Goal: Information Seeking & Learning: Learn about a topic

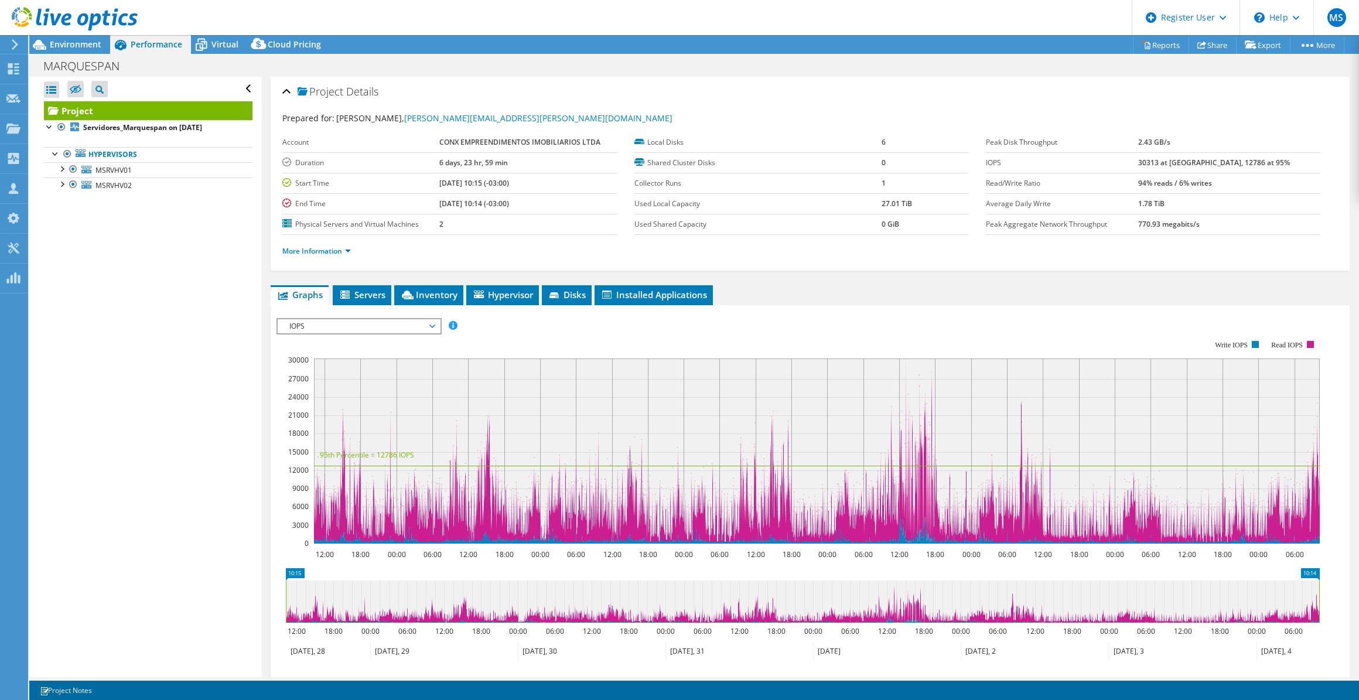
select select "USD"
click at [50, 127] on div at bounding box center [50, 126] width 12 height 12
click at [110, 128] on b "Servidores_Marquespan on [DATE]" at bounding box center [142, 127] width 119 height 10
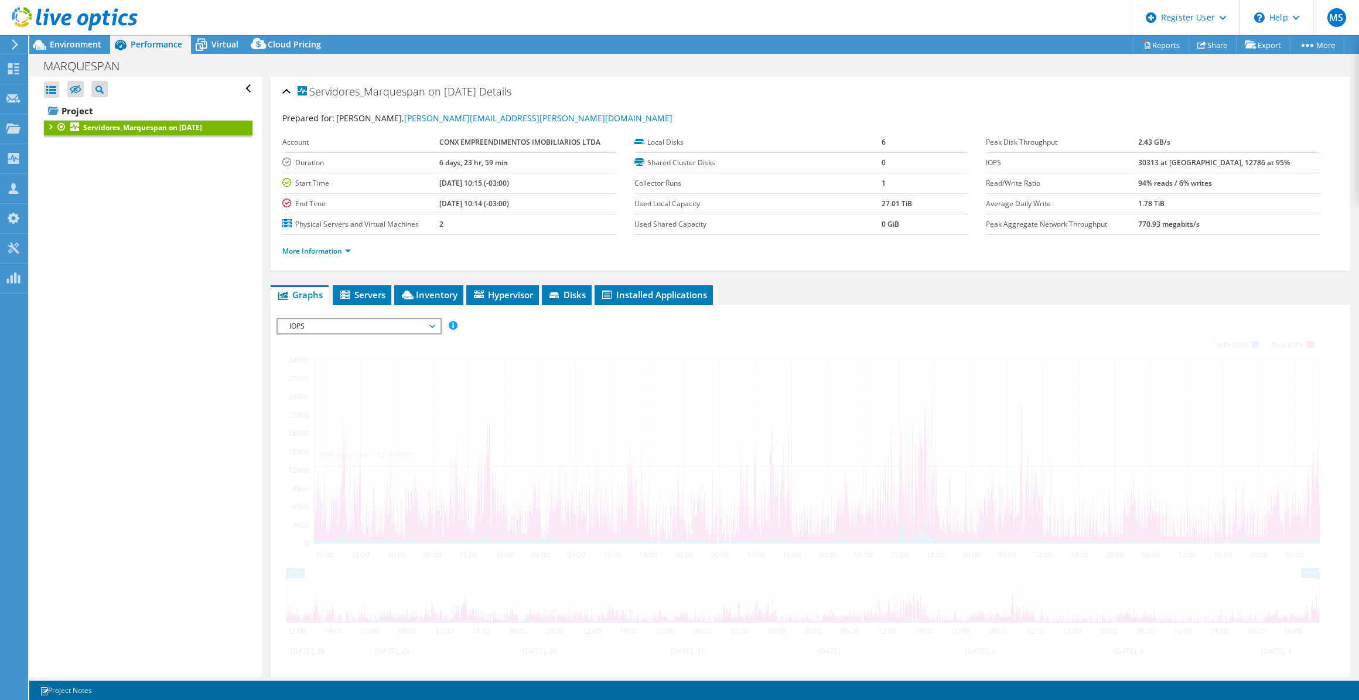
click at [50, 126] on div at bounding box center [50, 126] width 12 height 12
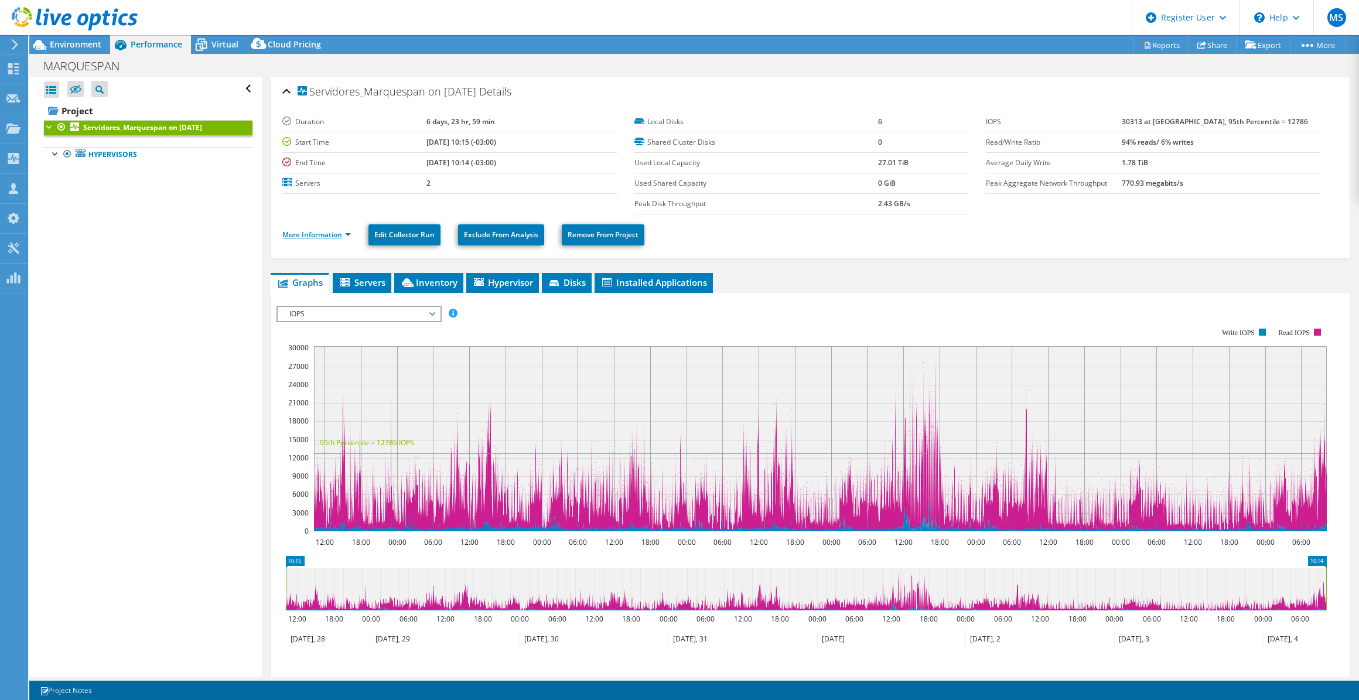
click at [310, 234] on link "More Information" at bounding box center [316, 235] width 69 height 10
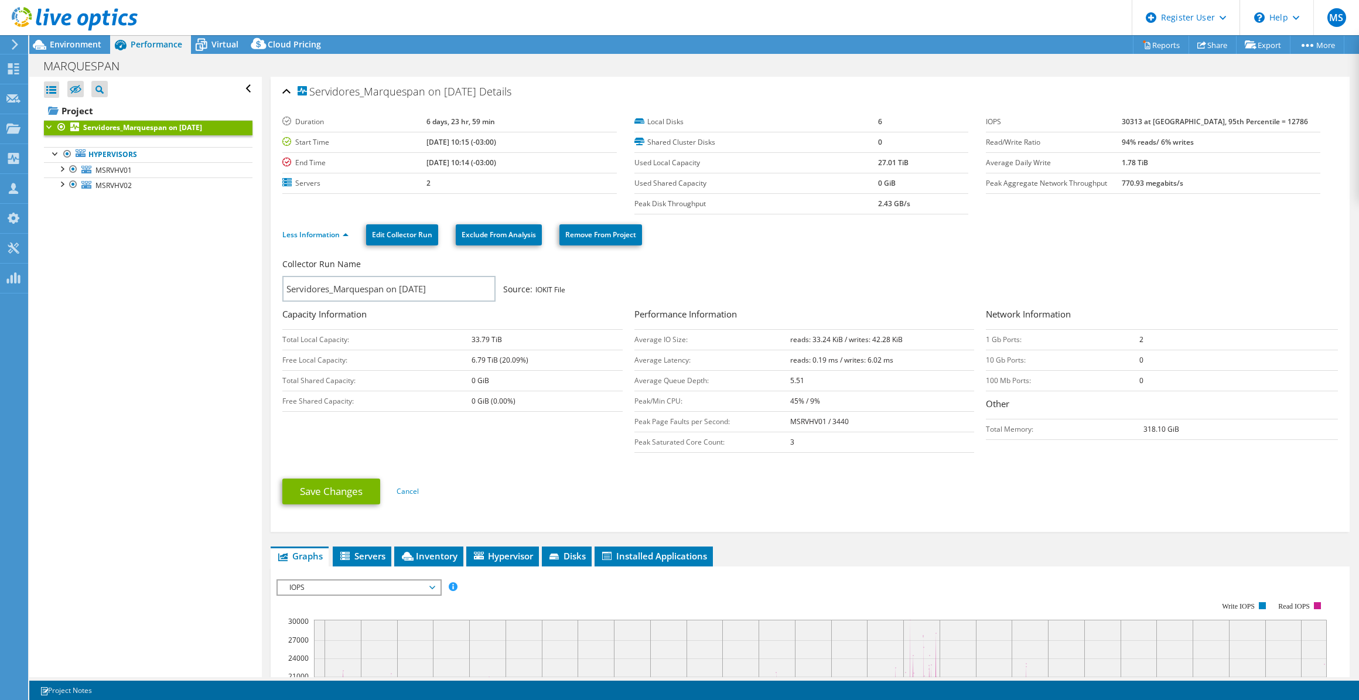
click at [1151, 122] on b "30313 at [GEOGRAPHIC_DATA], 95th Percentile = 12786" at bounding box center [1215, 122] width 186 height 10
drag, startPoint x: 1151, startPoint y: 122, endPoint x: 1220, endPoint y: 133, distance: 69.4
click at [1220, 133] on td "94% reads/ 6% writes" at bounding box center [1221, 142] width 199 height 21
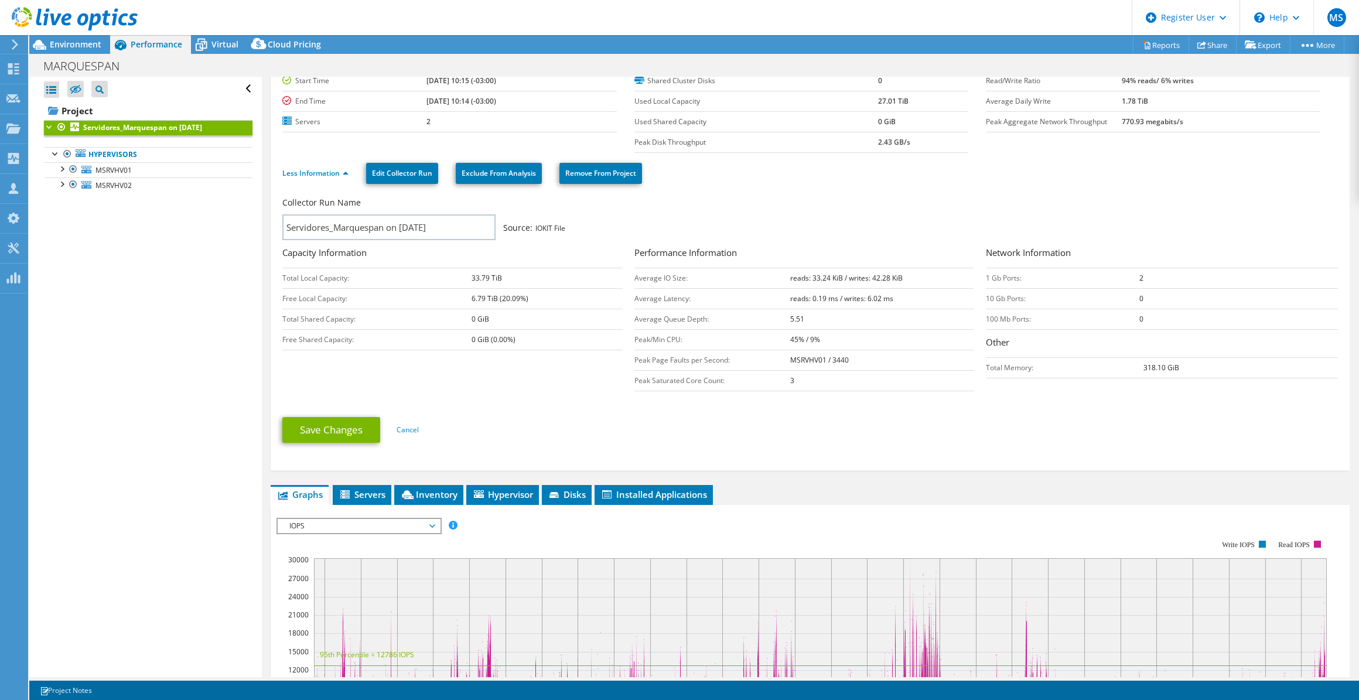
scroll to position [64, 0]
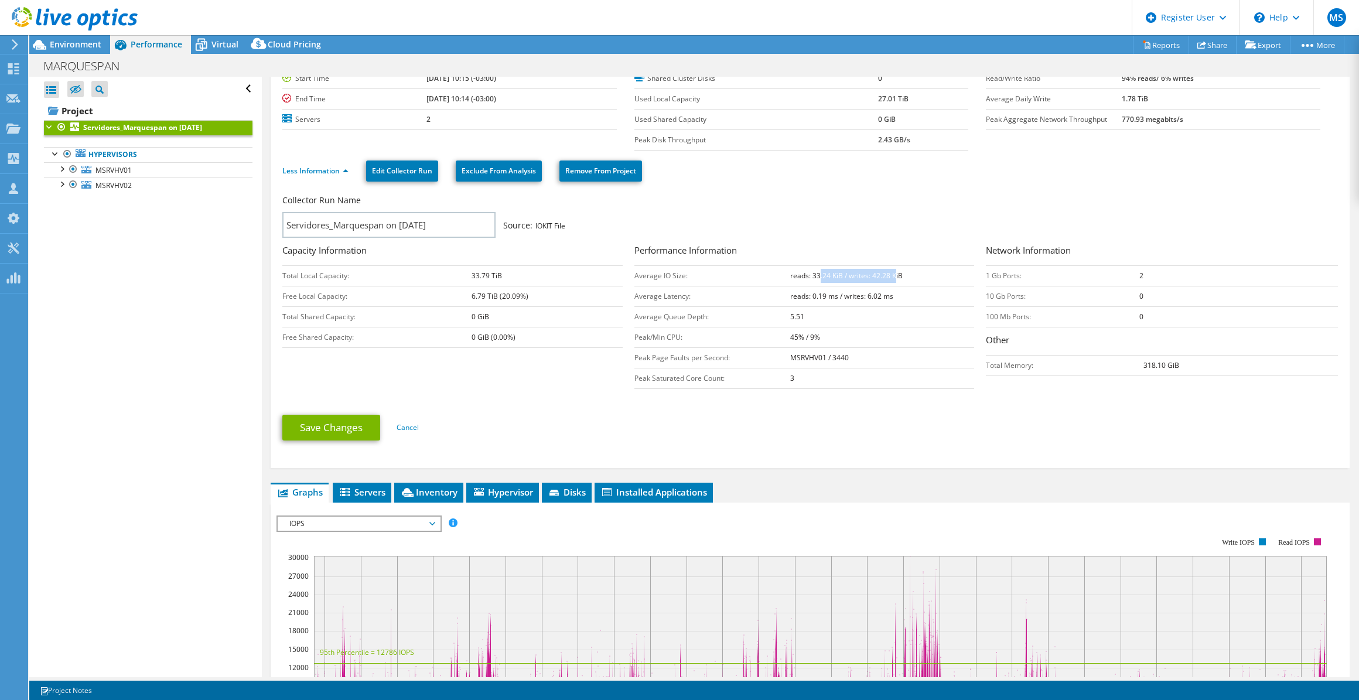
drag, startPoint x: 892, startPoint y: 275, endPoint x: 885, endPoint y: 275, distance: 7.0
click at [828, 277] on b "reads: 33.24 KiB / writes: 42.28 KiB" at bounding box center [846, 276] width 112 height 10
drag, startPoint x: 885, startPoint y: 275, endPoint x: 916, endPoint y: 275, distance: 31.6
click at [907, 275] on td "reads: 33.24 KiB / writes: 42.28 KiB" at bounding box center [882, 275] width 184 height 21
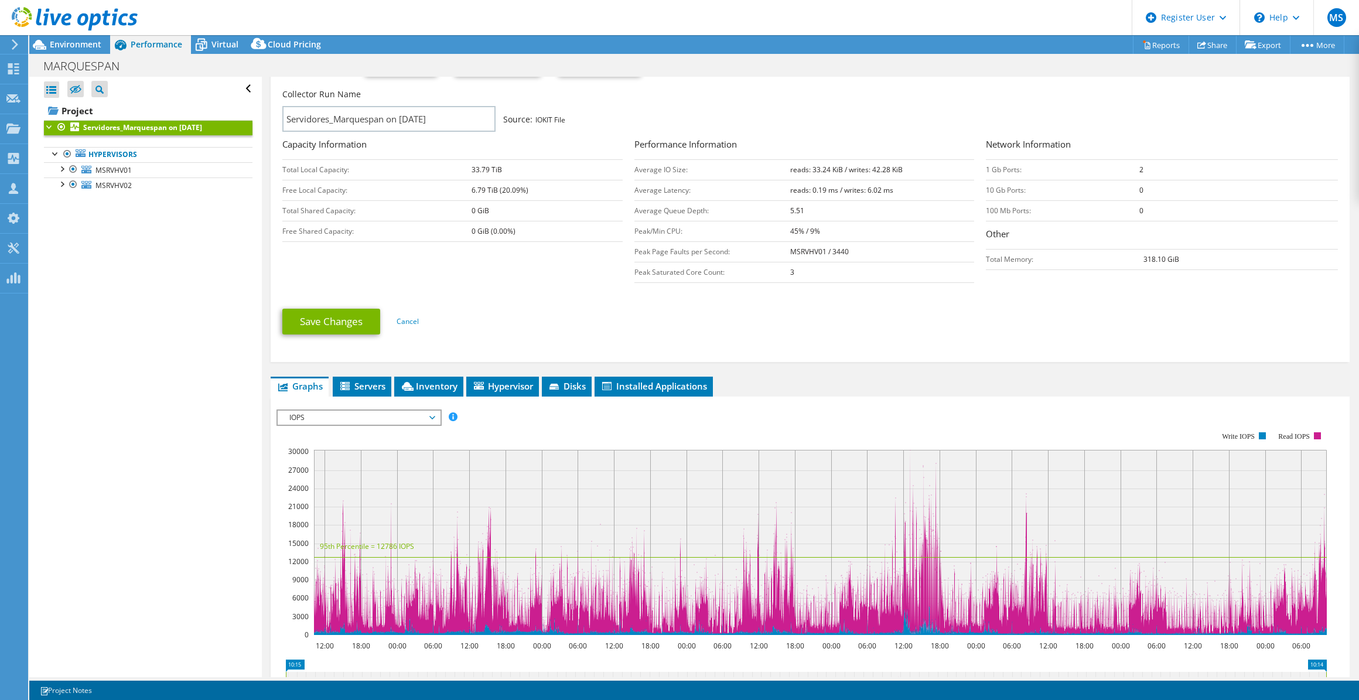
scroll to position [117, 0]
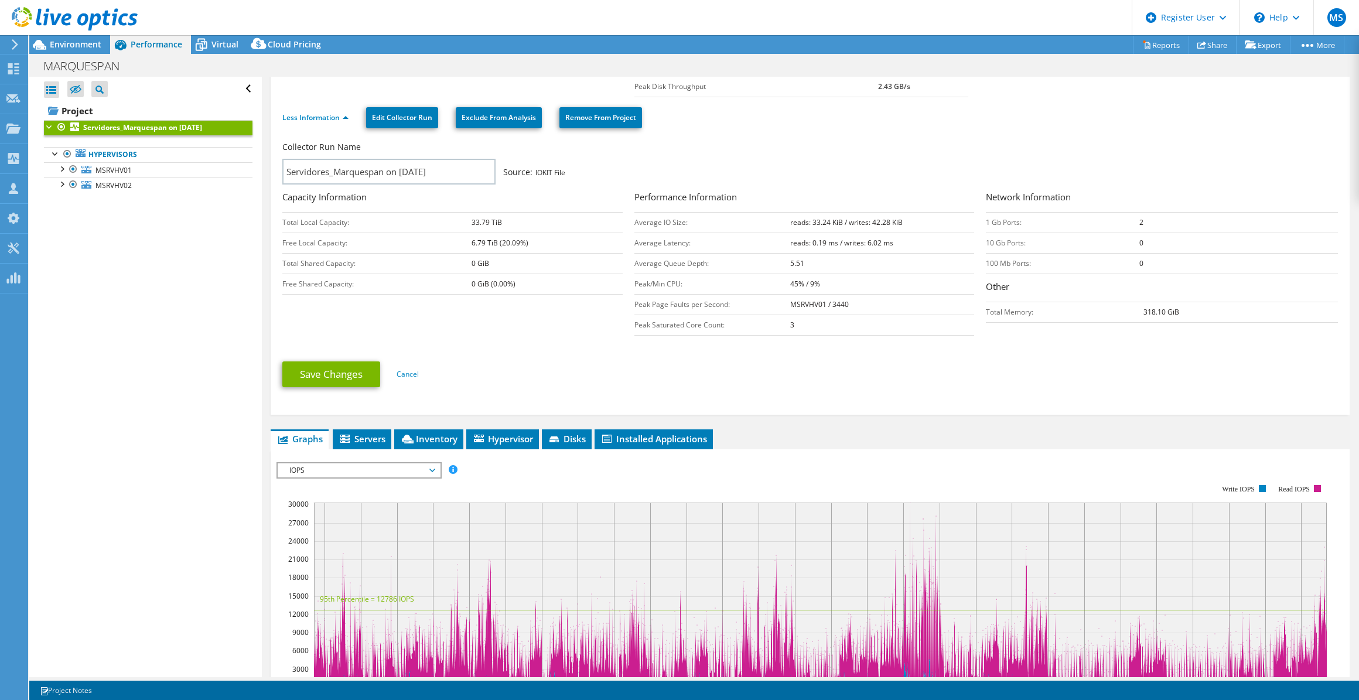
click at [401, 469] on span "IOPS" at bounding box center [359, 470] width 151 height 14
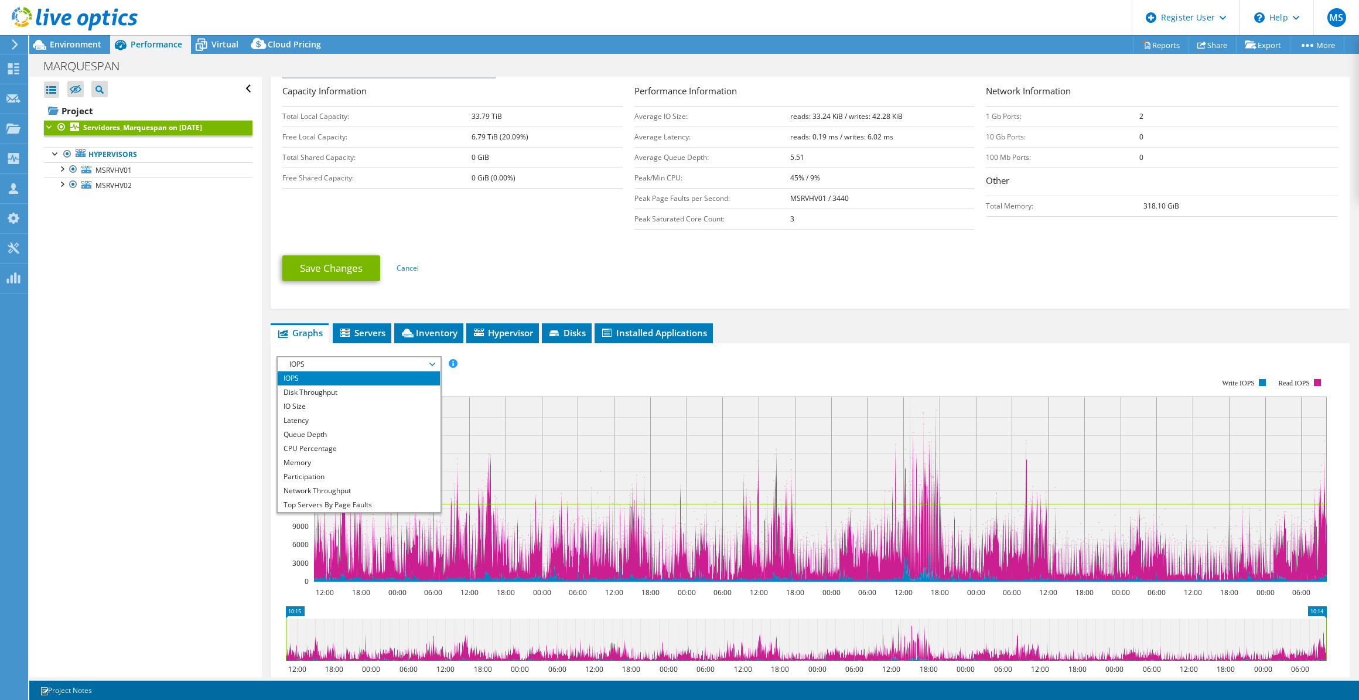
scroll to position [42, 0]
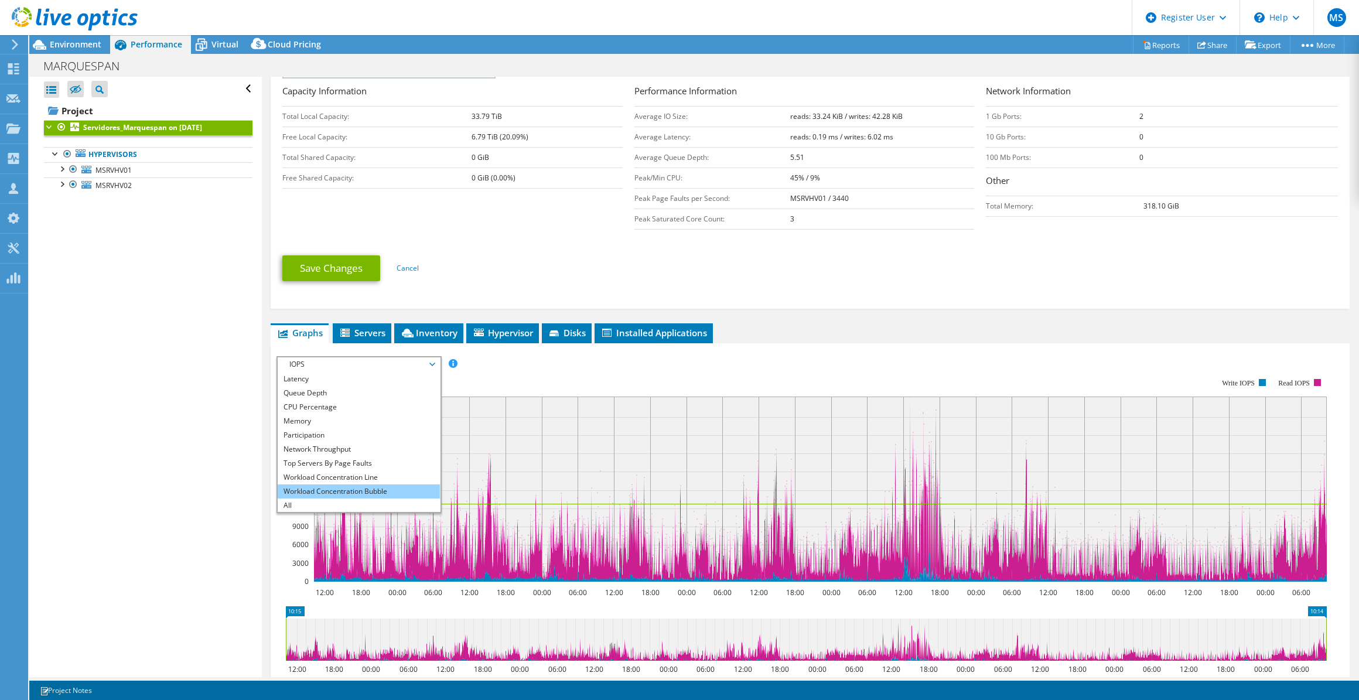
click at [381, 490] on li "Workload Concentration Bubble" at bounding box center [359, 491] width 162 height 14
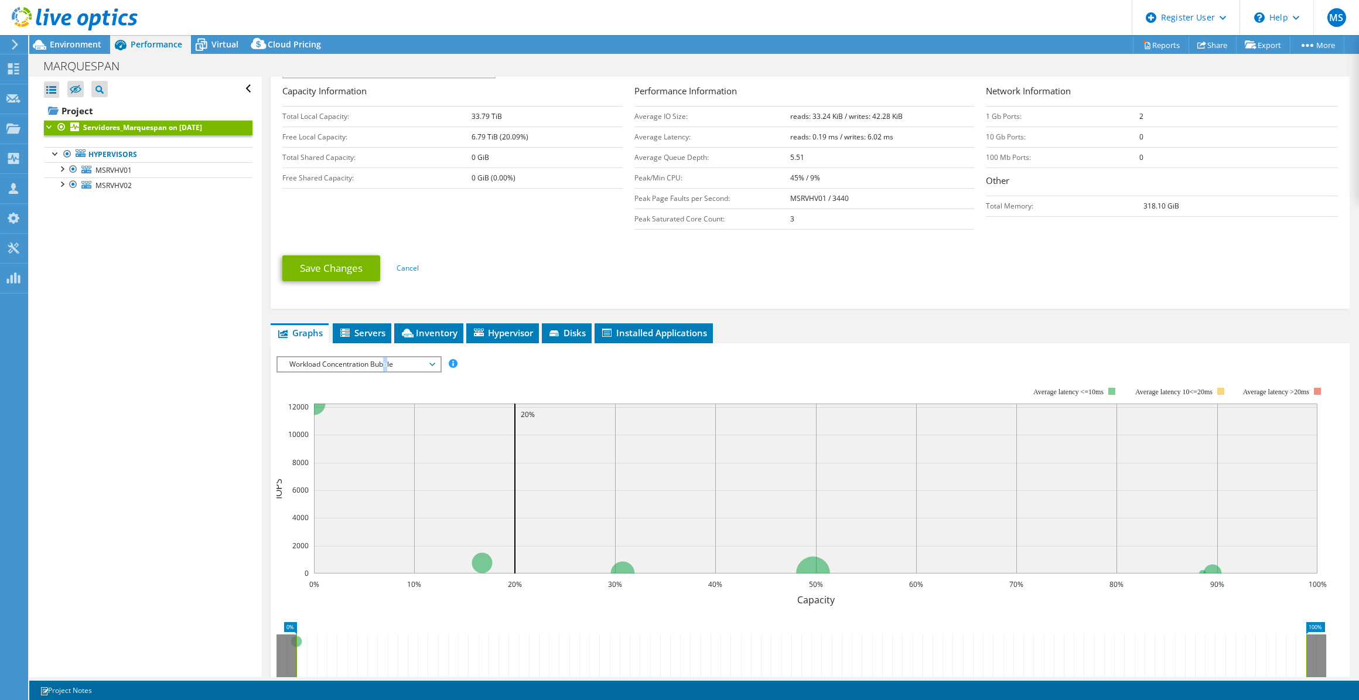
click at [387, 364] on span "Workload Concentration Bubble" at bounding box center [359, 364] width 151 height 14
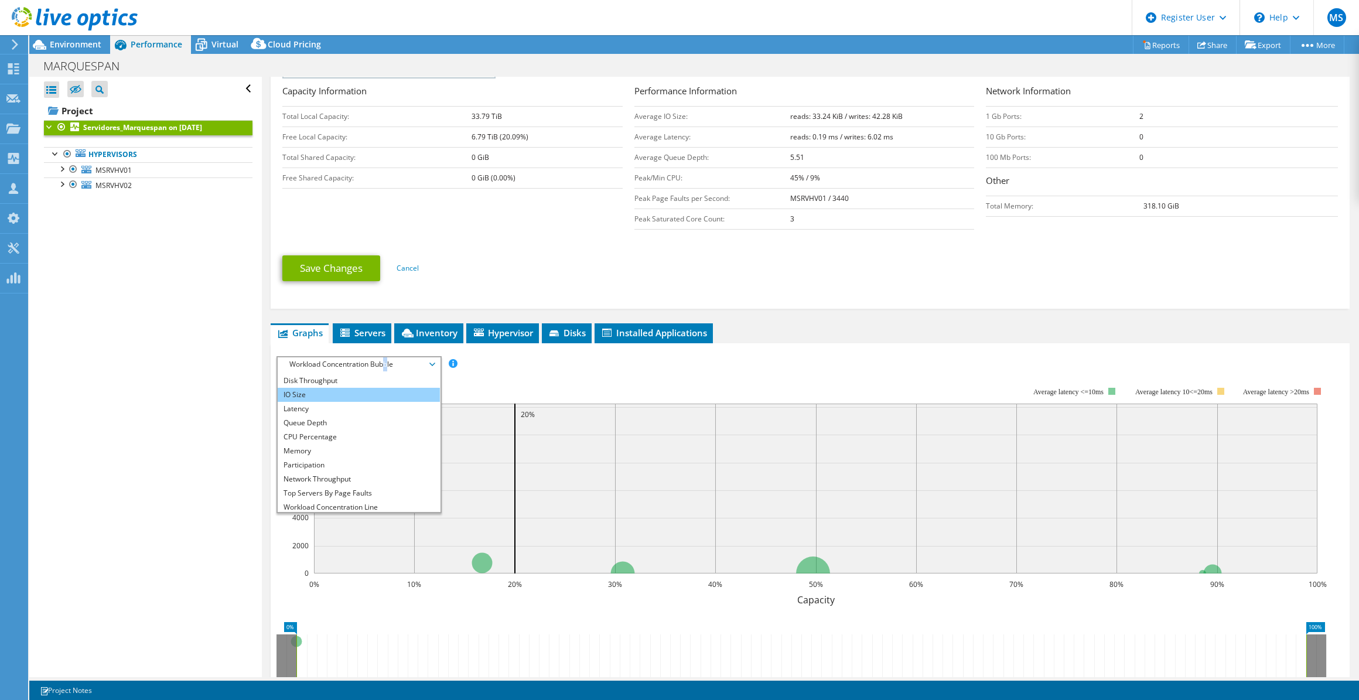
scroll to position [0, 0]
click at [352, 418] on li "Latency" at bounding box center [359, 421] width 162 height 14
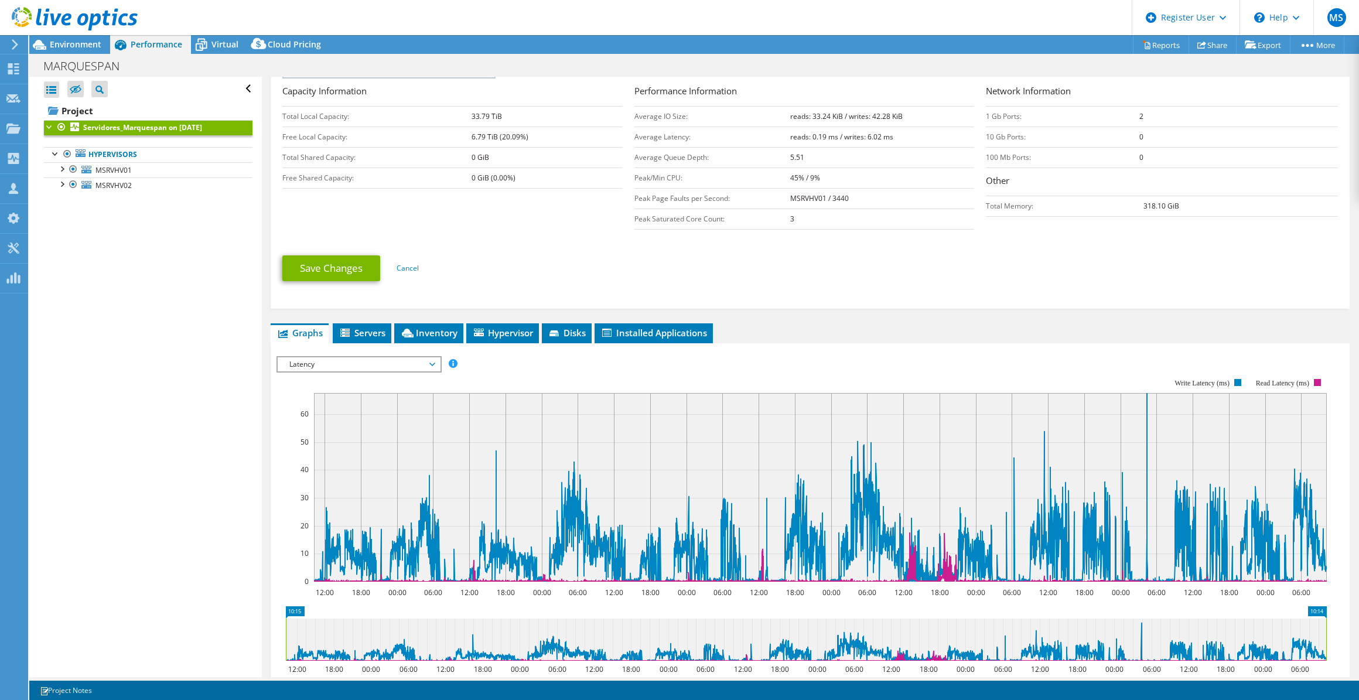
scroll to position [330, 0]
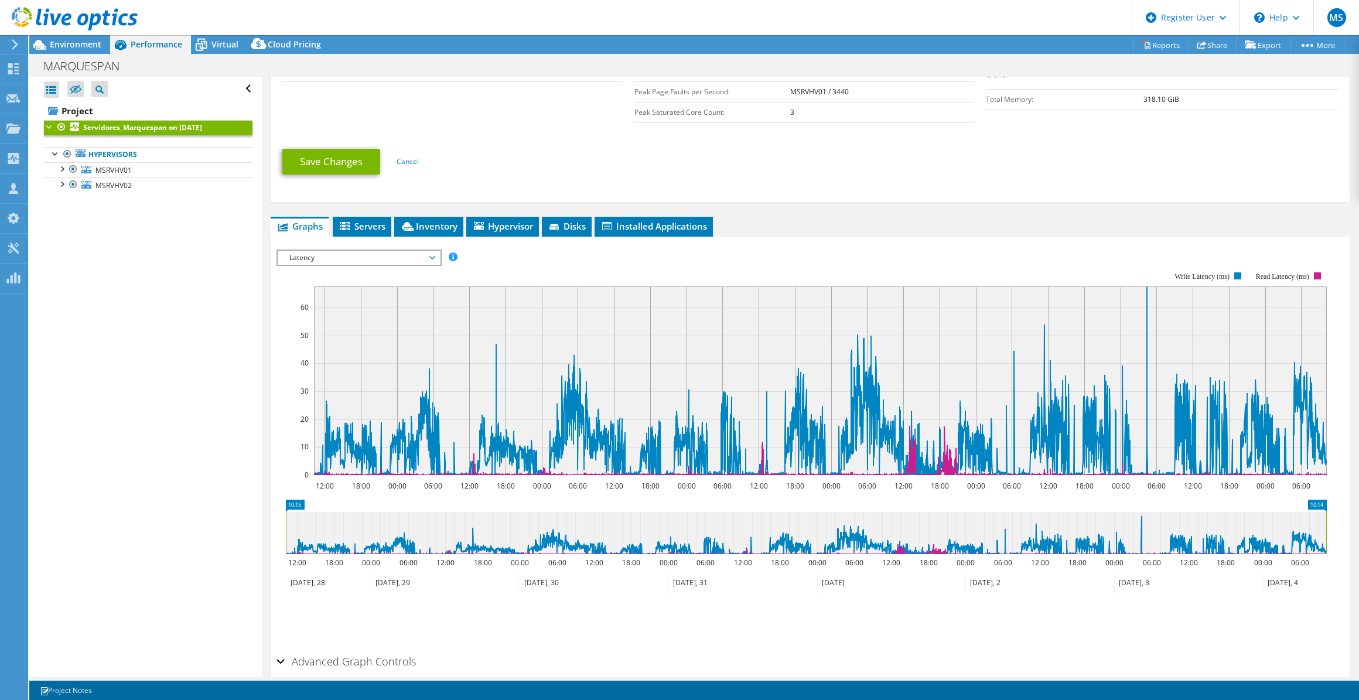
click at [398, 256] on span "Latency" at bounding box center [359, 258] width 151 height 14
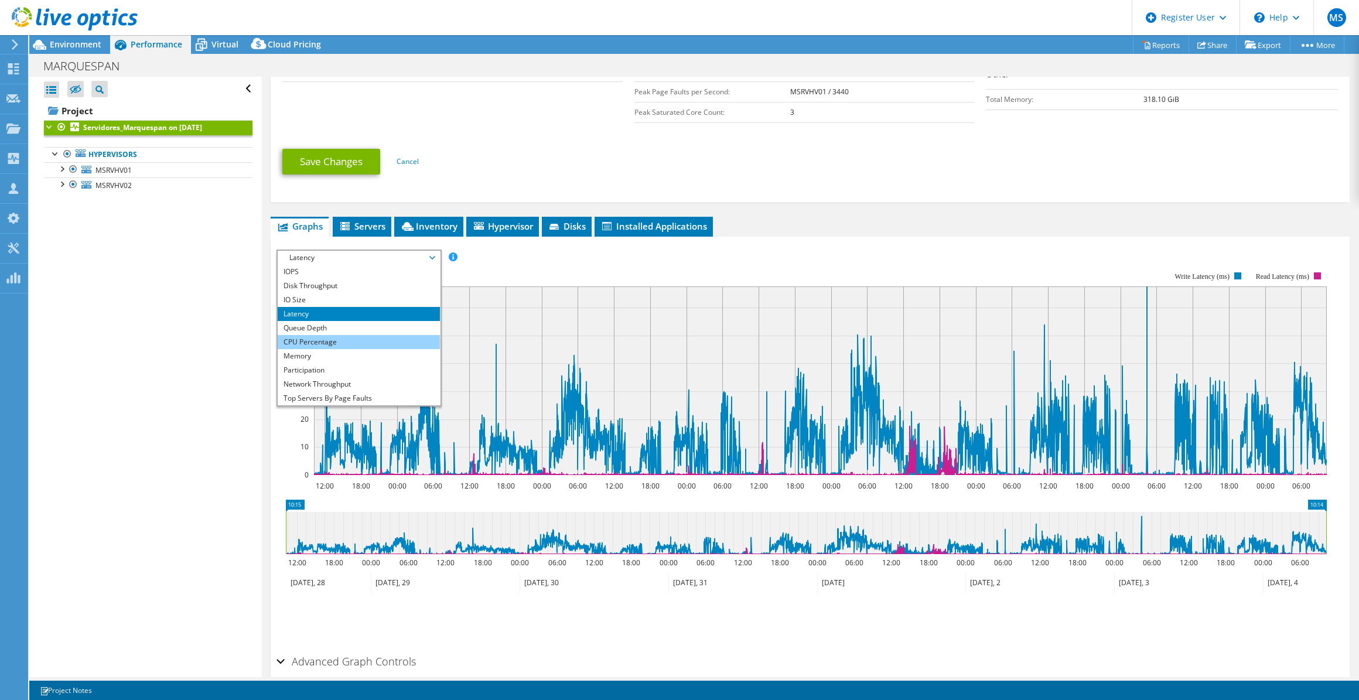
click at [355, 337] on li "CPU Percentage" at bounding box center [359, 342] width 162 height 14
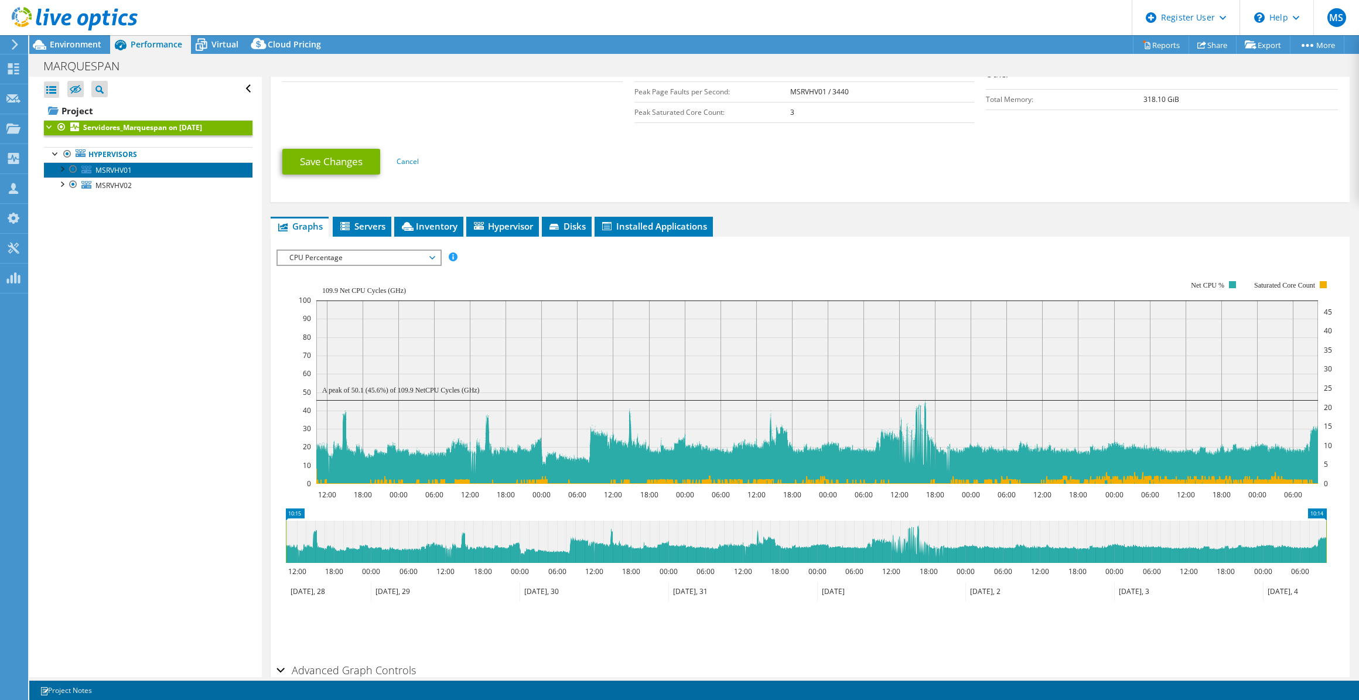
click at [104, 170] on span "MSRVHV01" at bounding box center [113, 170] width 36 height 10
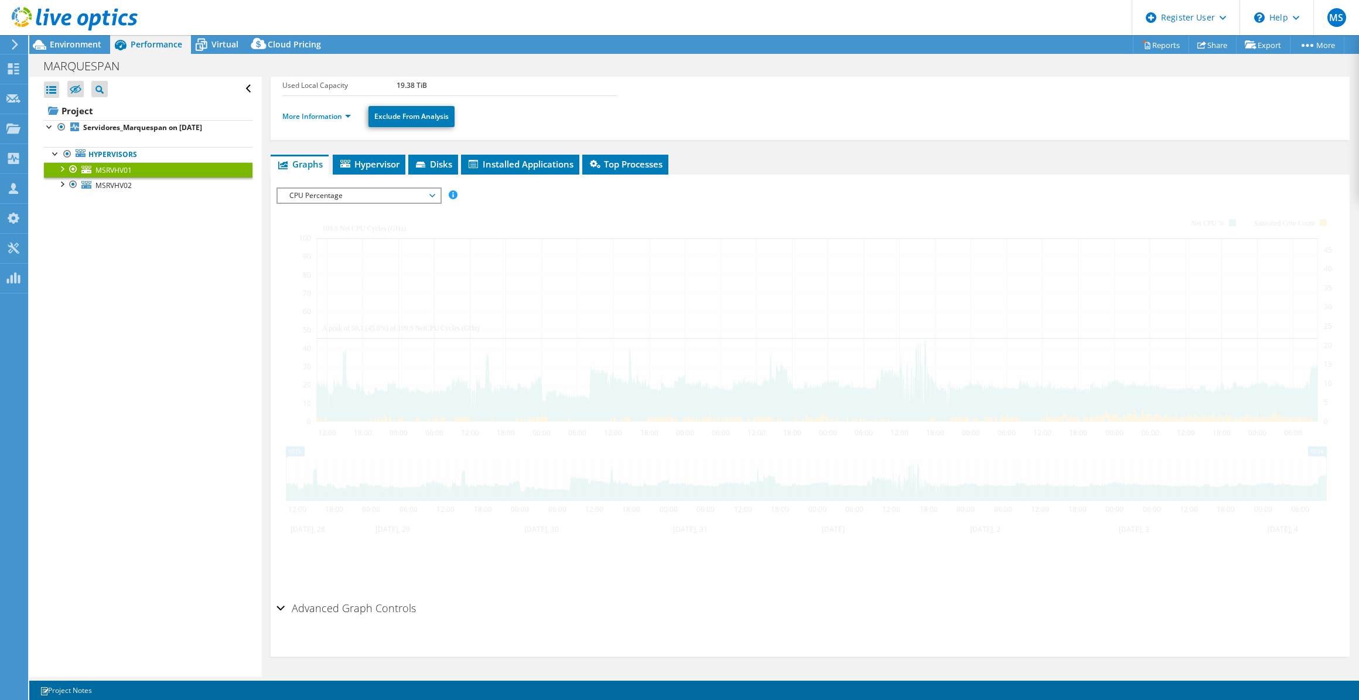
scroll to position [95, 0]
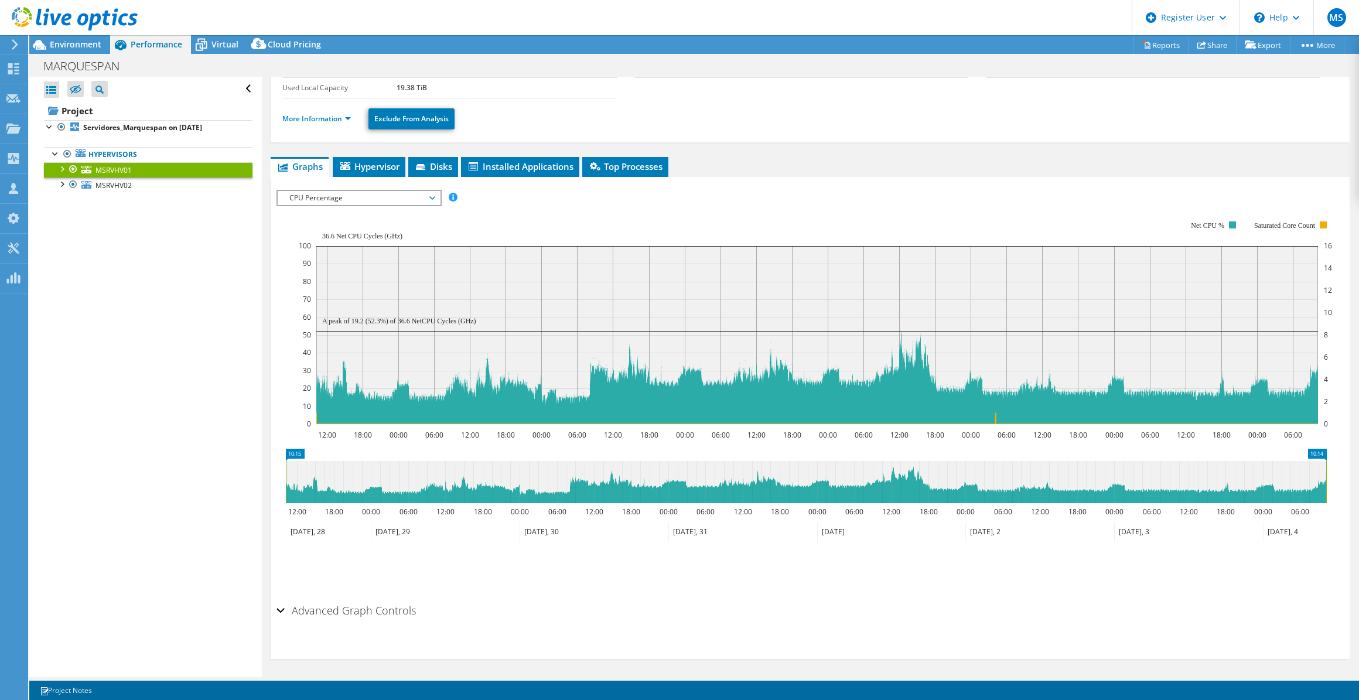
click at [378, 199] on span "CPU Percentage" at bounding box center [359, 198] width 151 height 14
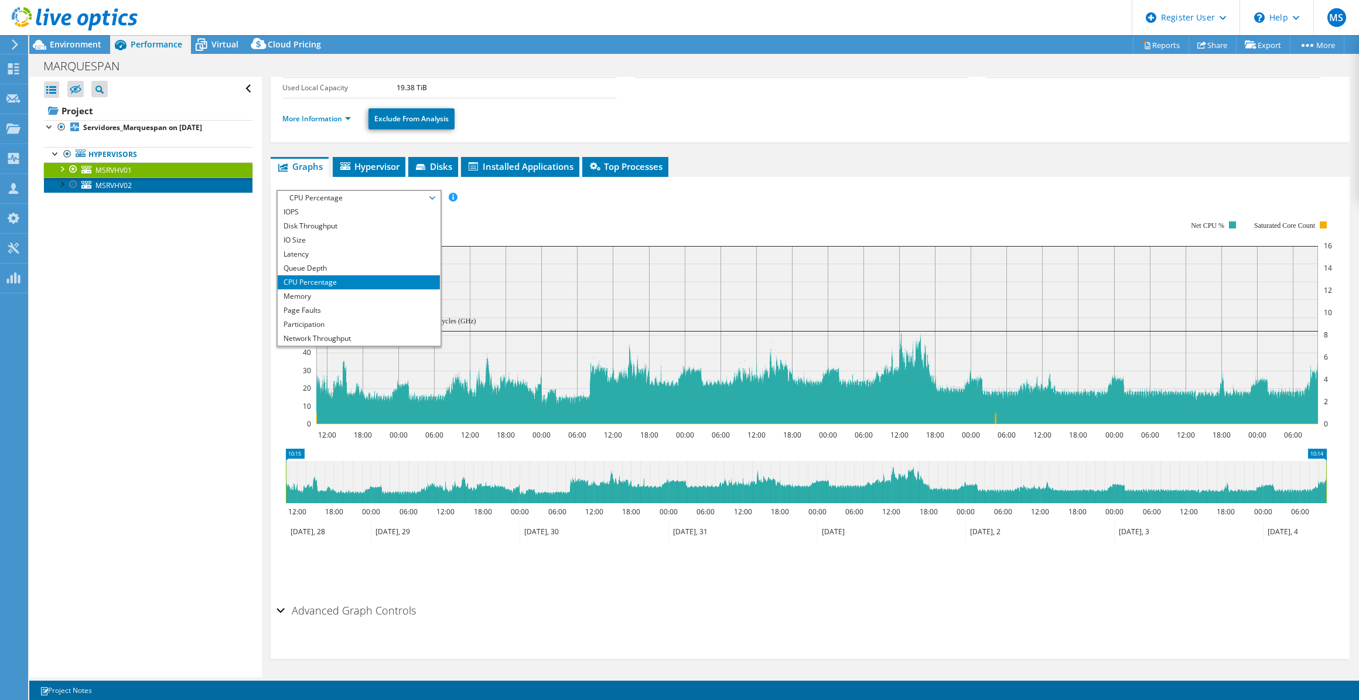
click at [140, 188] on link "MSRVHV02" at bounding box center [148, 185] width 209 height 15
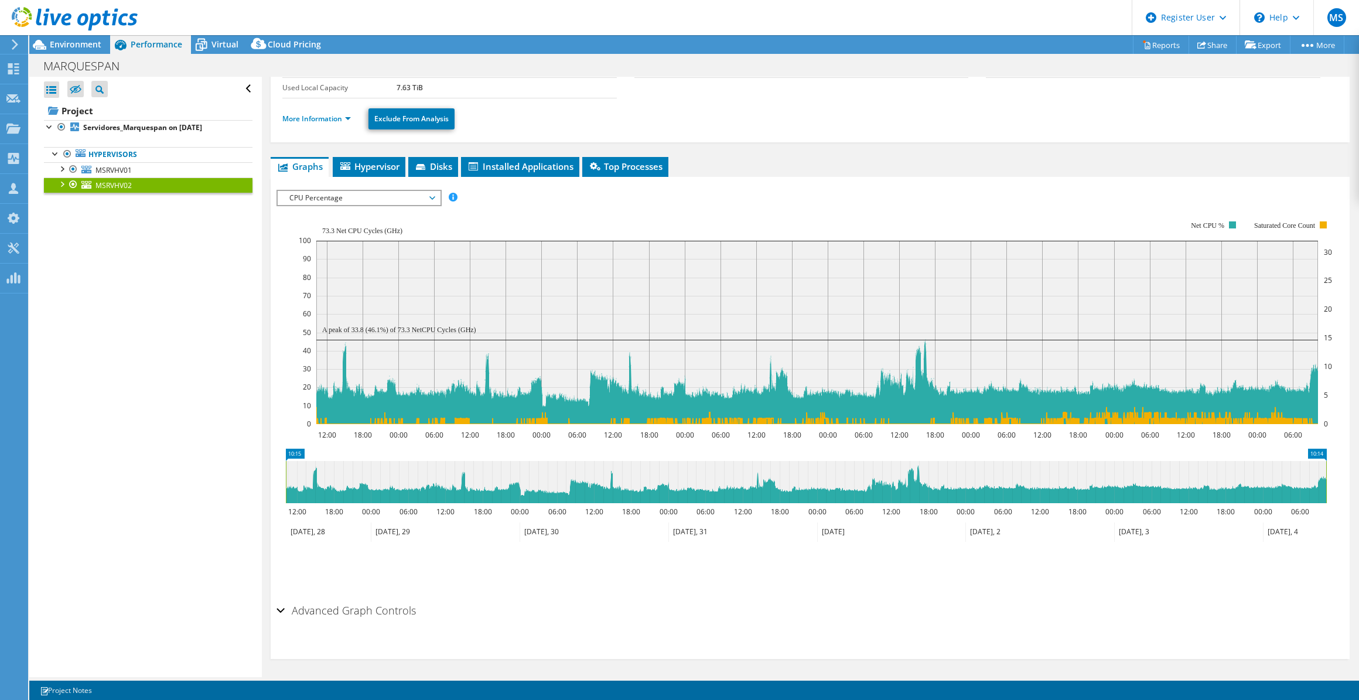
click at [341, 202] on span "CPU Percentage" at bounding box center [359, 198] width 151 height 14
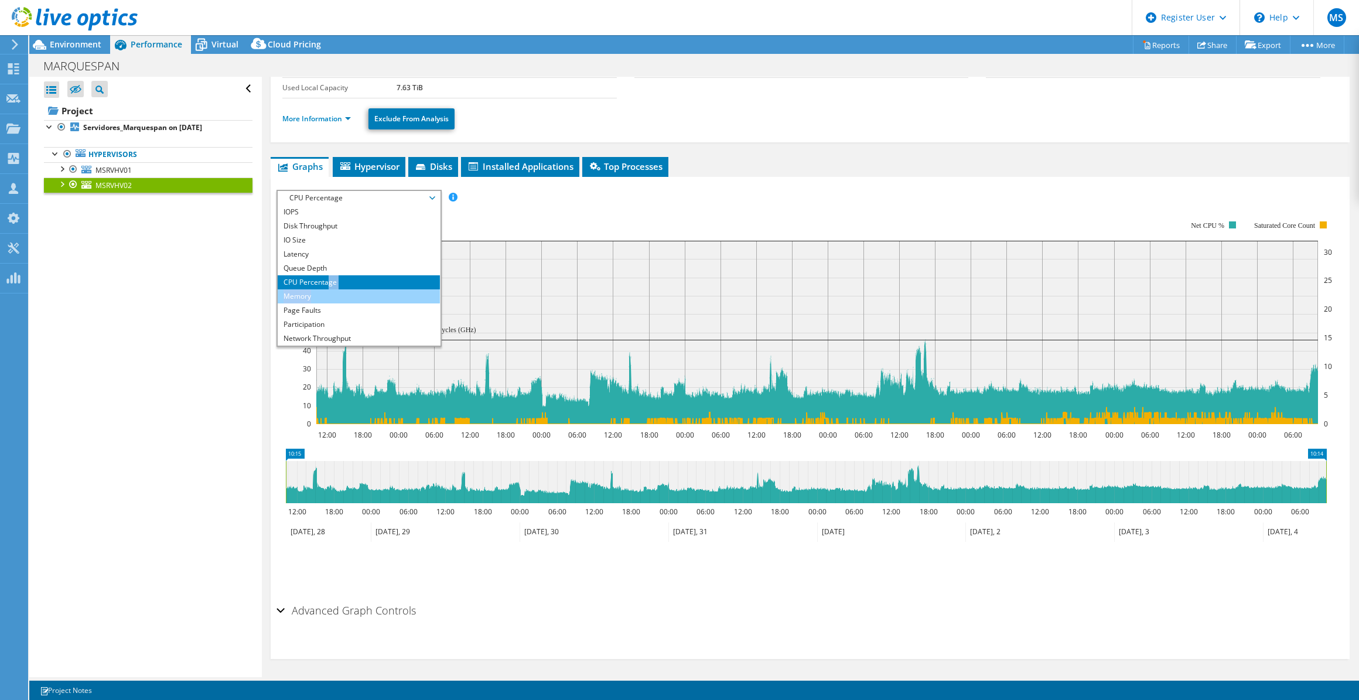
click at [329, 291] on ul "IOPS Disk Throughput IO Size Latency Queue Depth CPU Percentage Memory Page Fau…" at bounding box center [359, 275] width 162 height 141
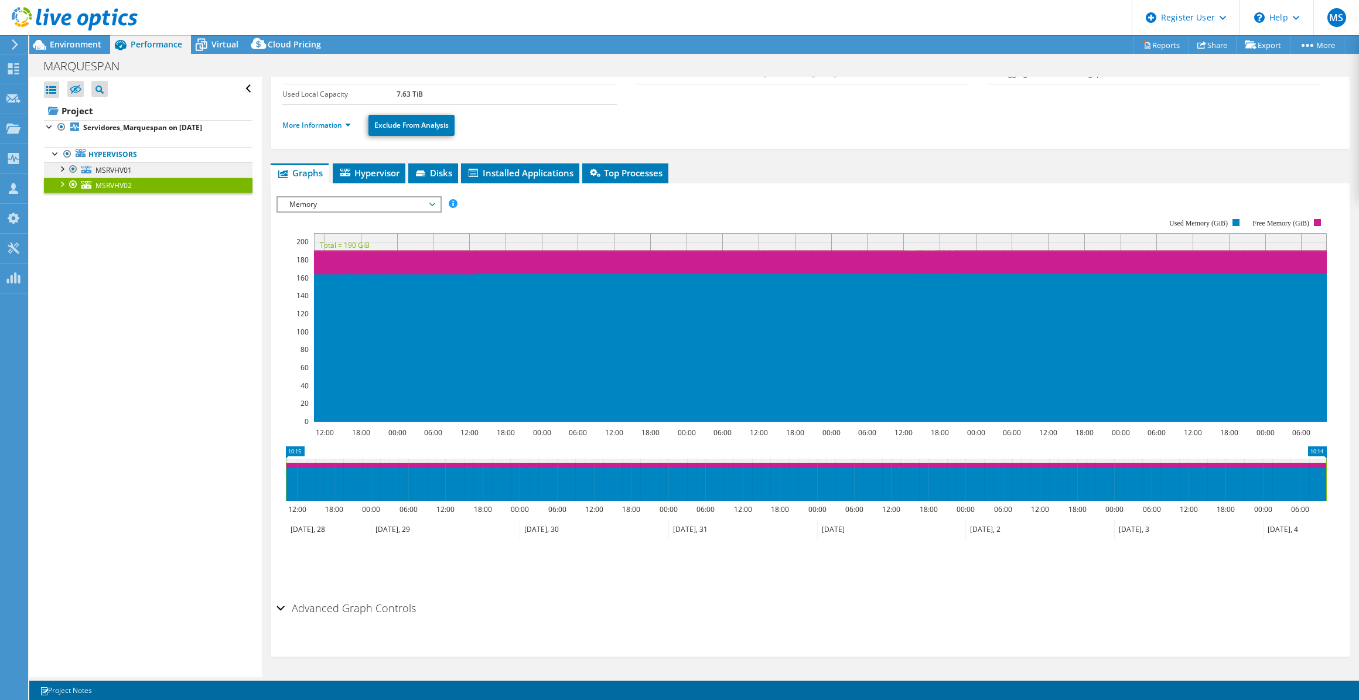
scroll to position [87, 0]
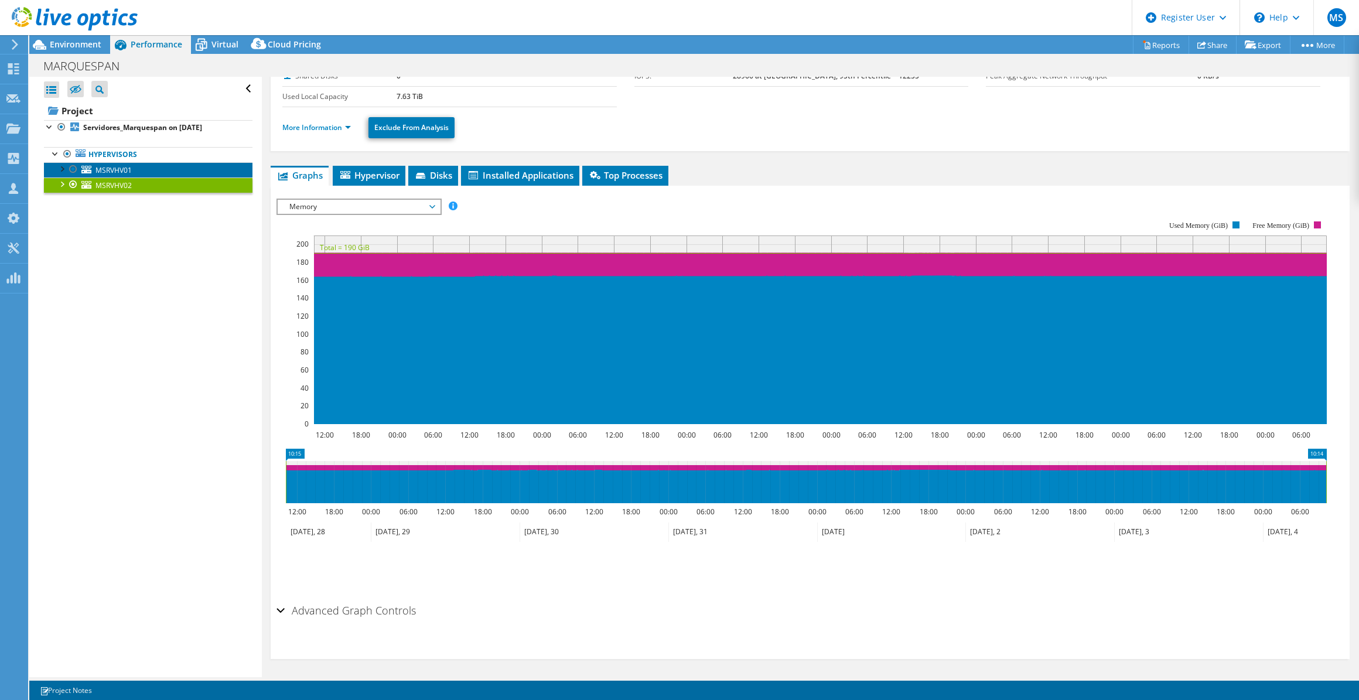
click at [170, 172] on link "MSRVHV01" at bounding box center [148, 169] width 209 height 15
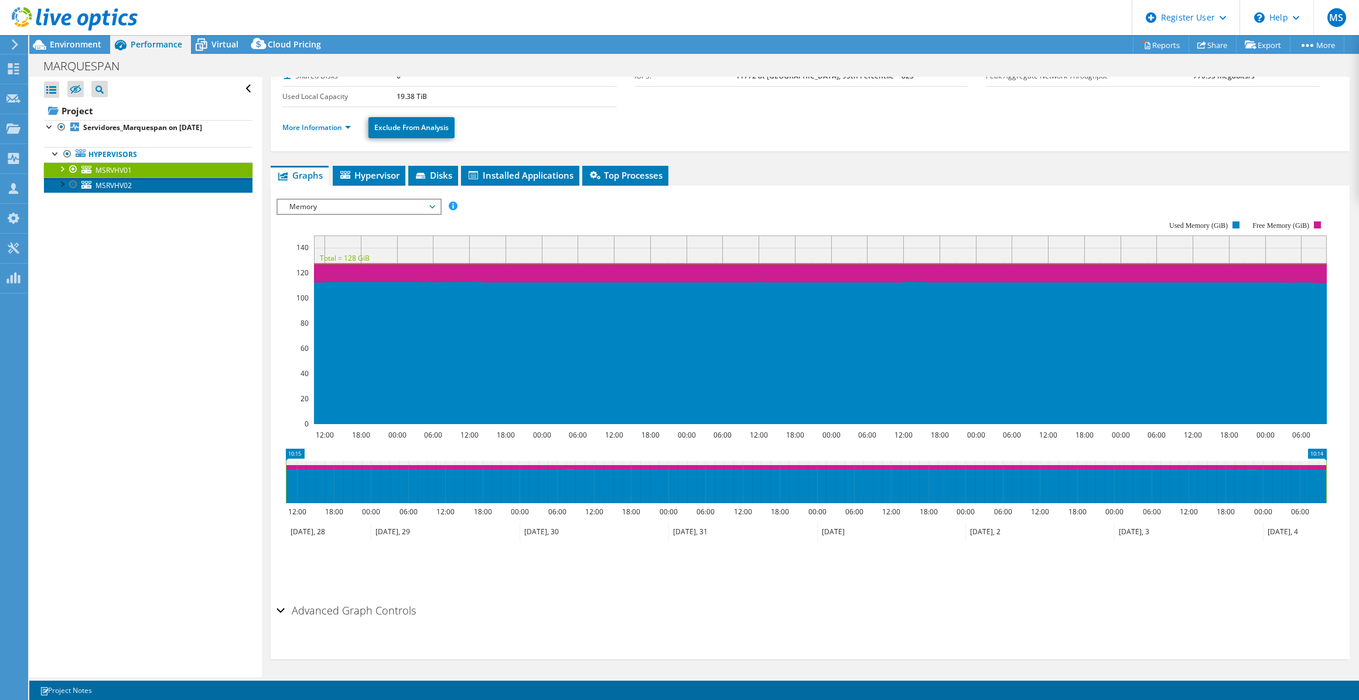
click at [161, 188] on link "MSRVHV02" at bounding box center [148, 185] width 209 height 15
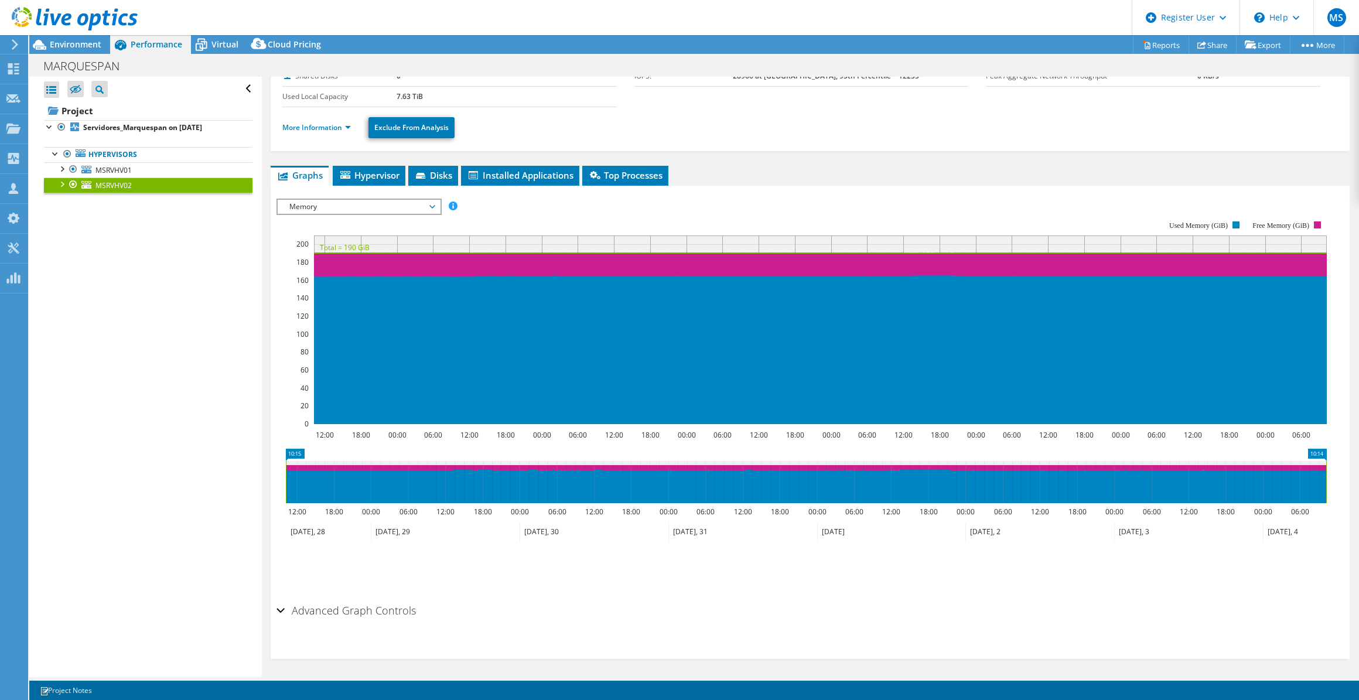
click at [375, 206] on span "Memory" at bounding box center [359, 207] width 151 height 14
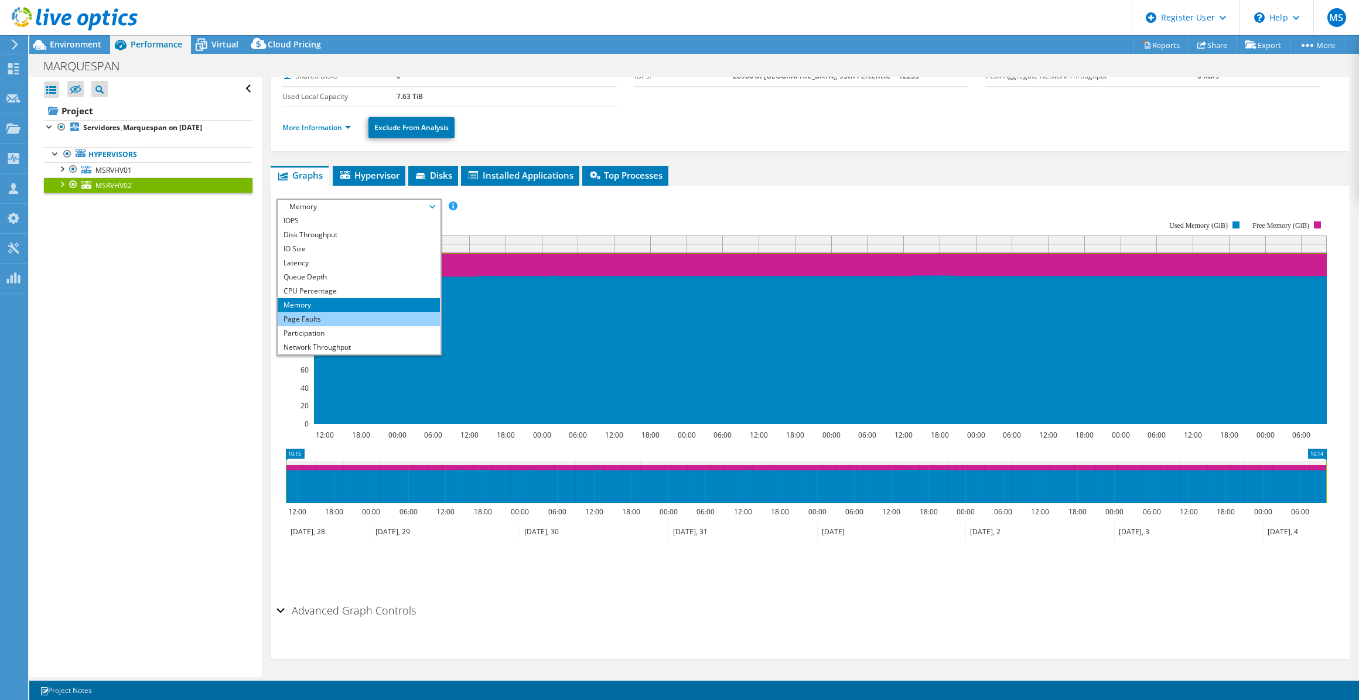
click at [333, 314] on li "Page Faults" at bounding box center [359, 319] width 162 height 14
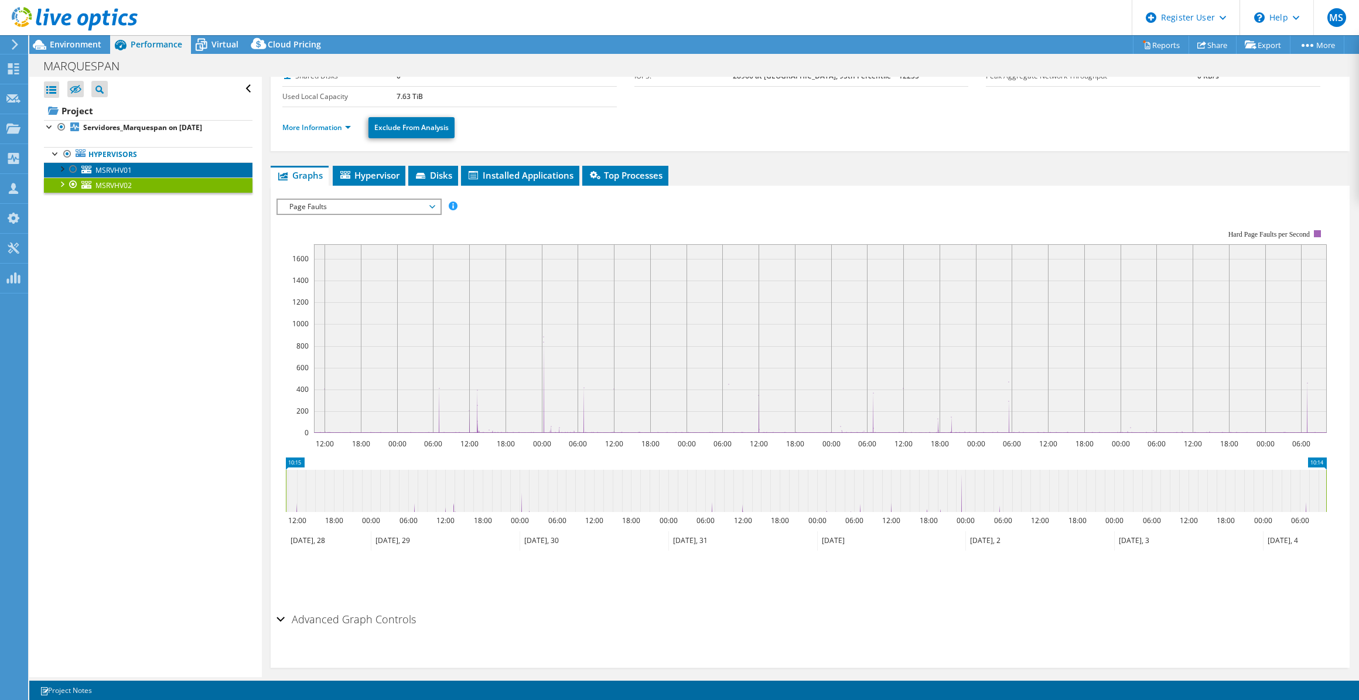
click at [163, 170] on link "MSRVHV01" at bounding box center [148, 169] width 209 height 15
click at [508, 171] on span "Installed Applications" at bounding box center [520, 175] width 107 height 12
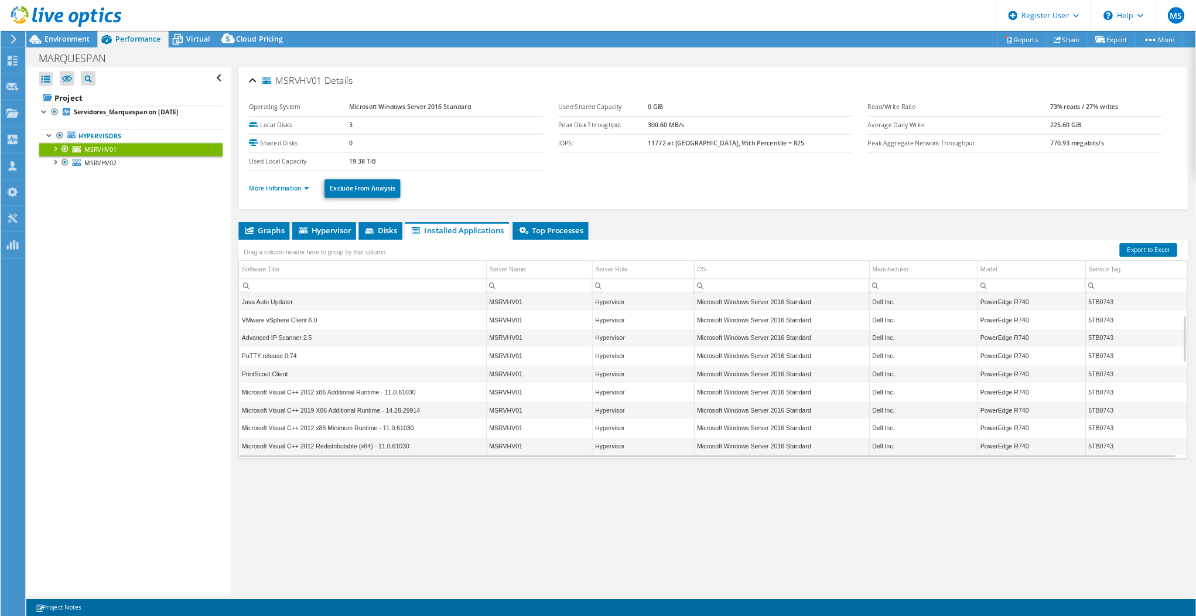
scroll to position [88, 0]
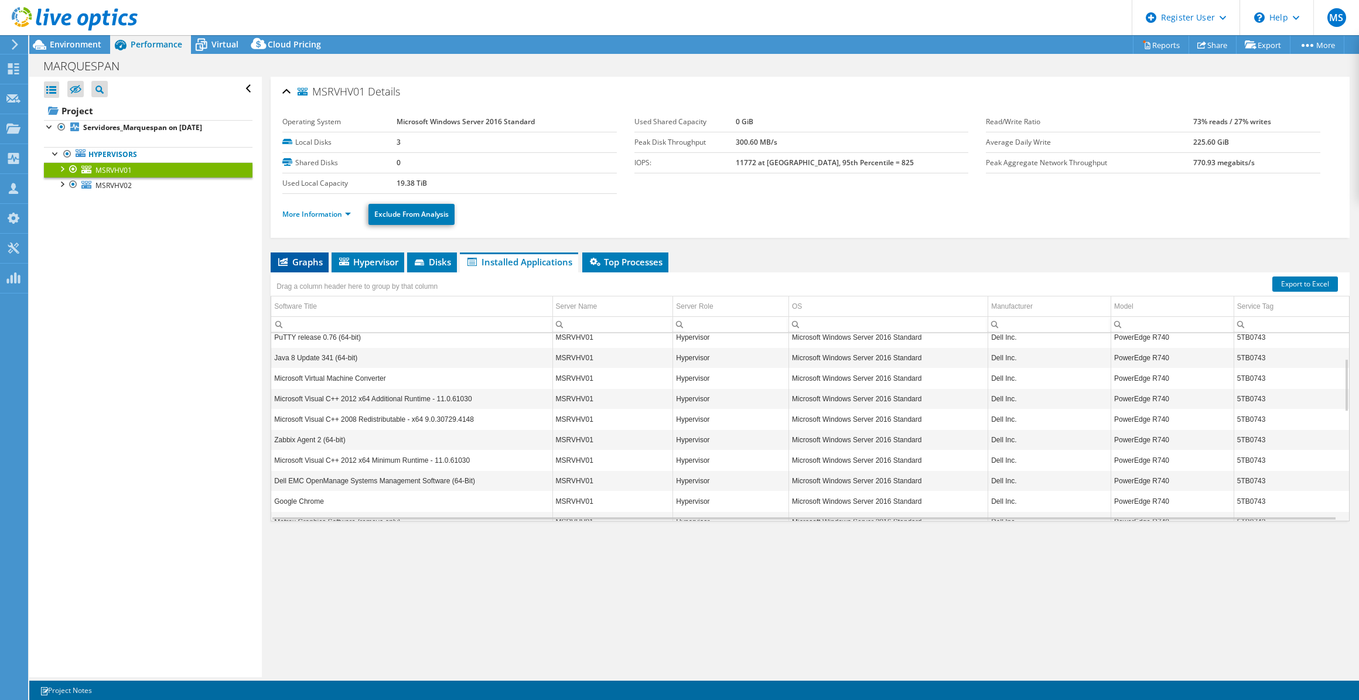
click at [303, 262] on span "Graphs" at bounding box center [300, 262] width 46 height 12
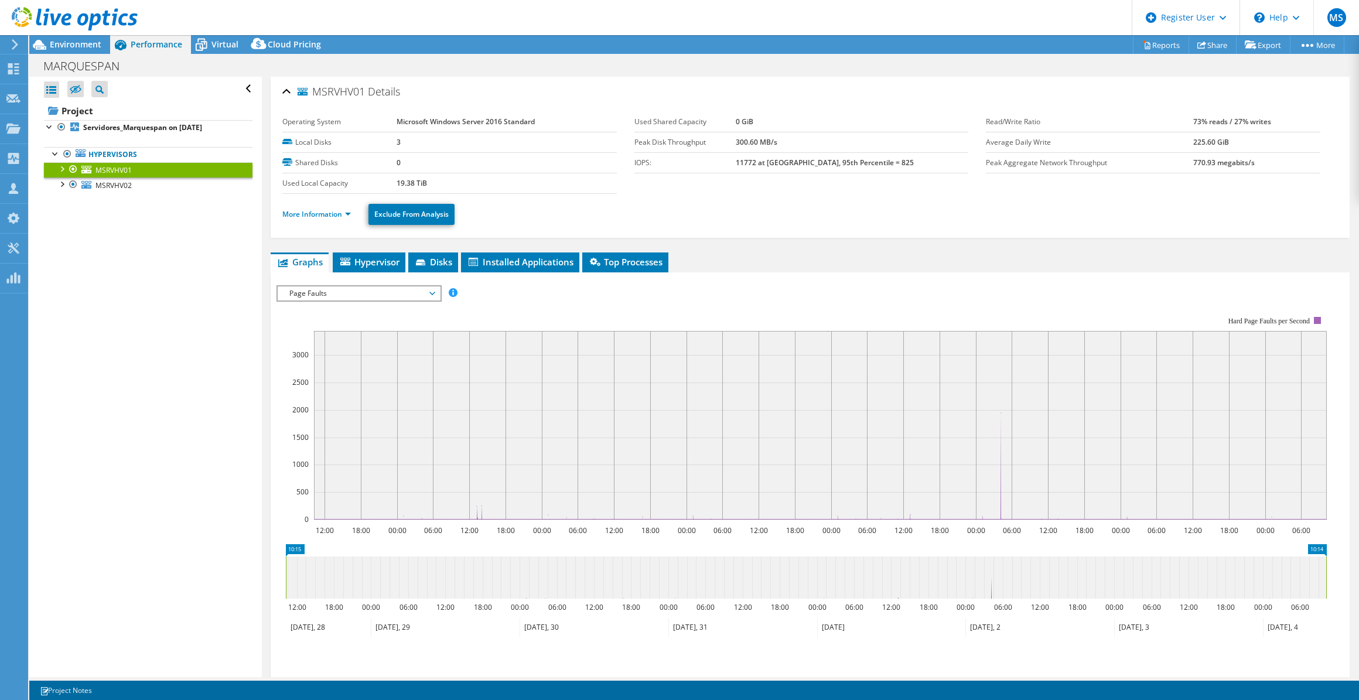
click at [367, 292] on span "Page Faults" at bounding box center [359, 293] width 151 height 14
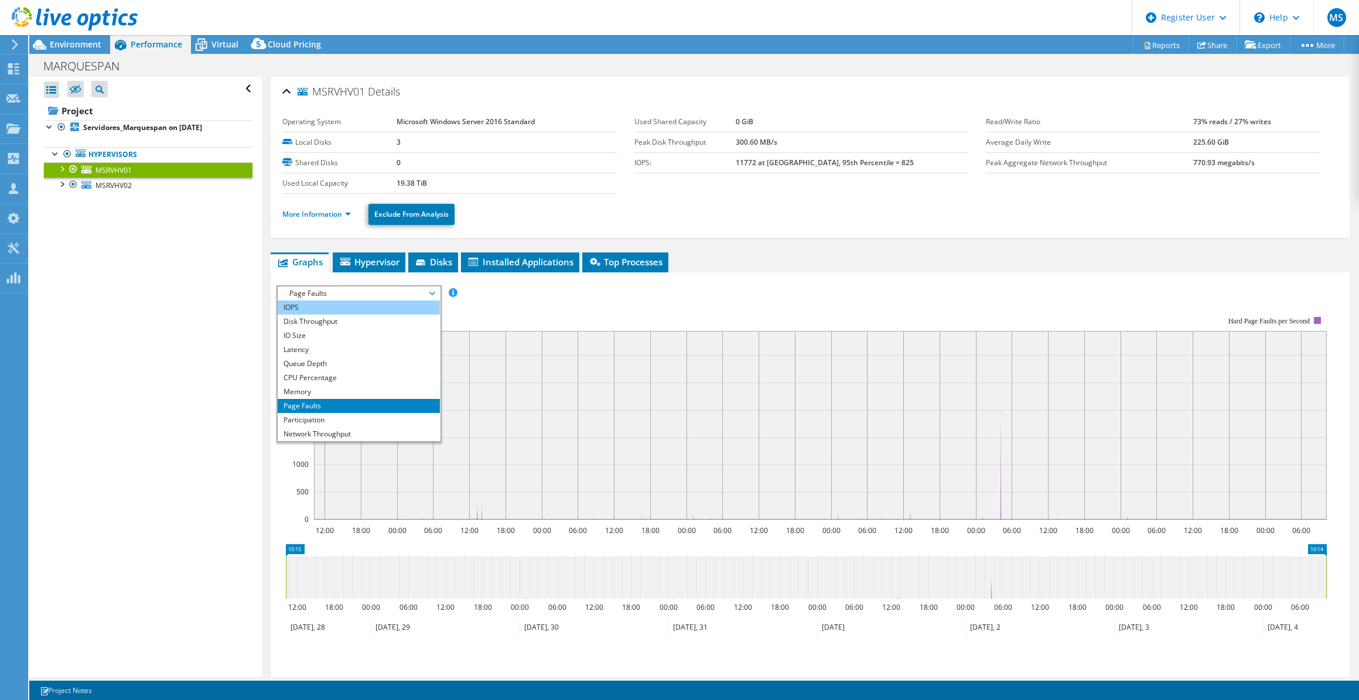
click at [312, 304] on li "IOPS" at bounding box center [359, 308] width 162 height 14
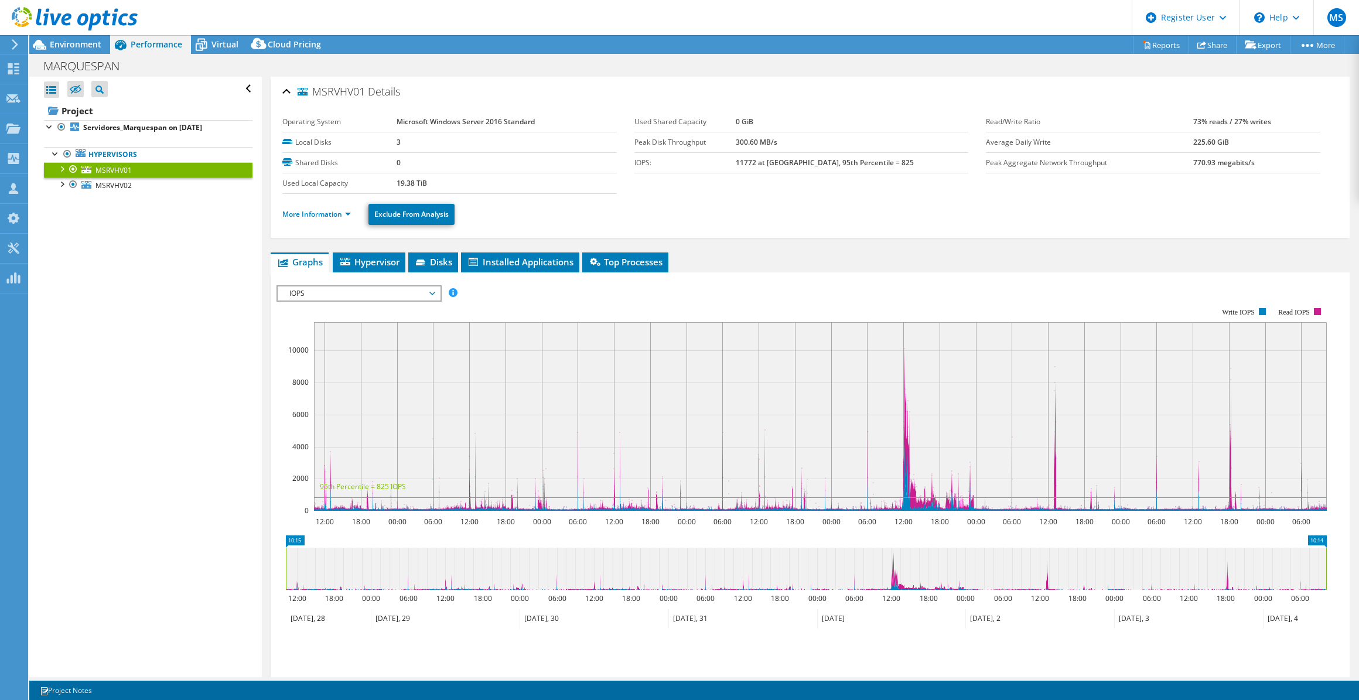
click at [337, 289] on span "IOPS" at bounding box center [359, 293] width 151 height 14
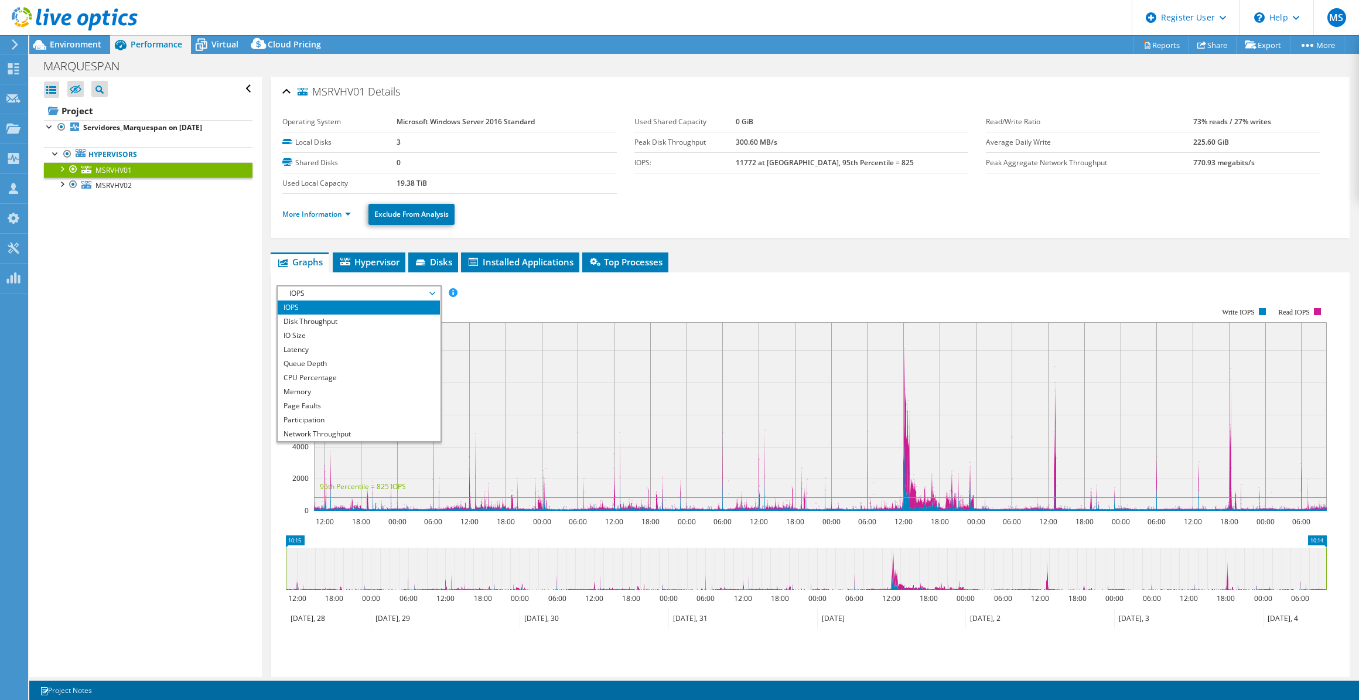
click at [619, 297] on rect at bounding box center [802, 409] width 1050 height 234
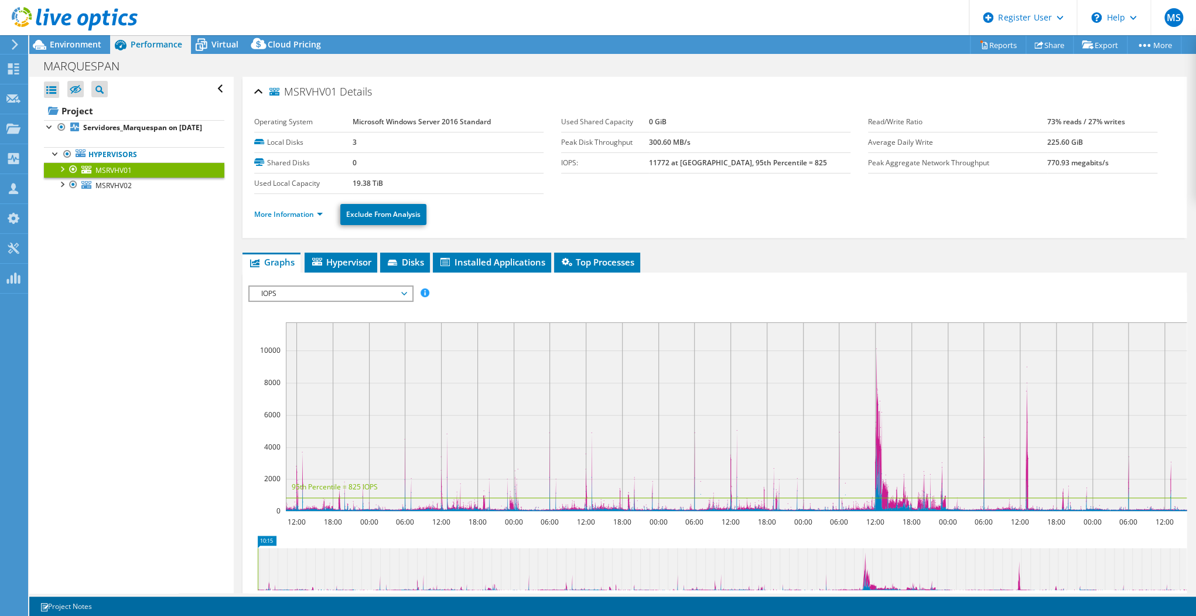
click at [265, 548] on icon at bounding box center [778, 569] width 1040 height 42
click at [395, 548] on rect at bounding box center [397, 569] width 5 height 42
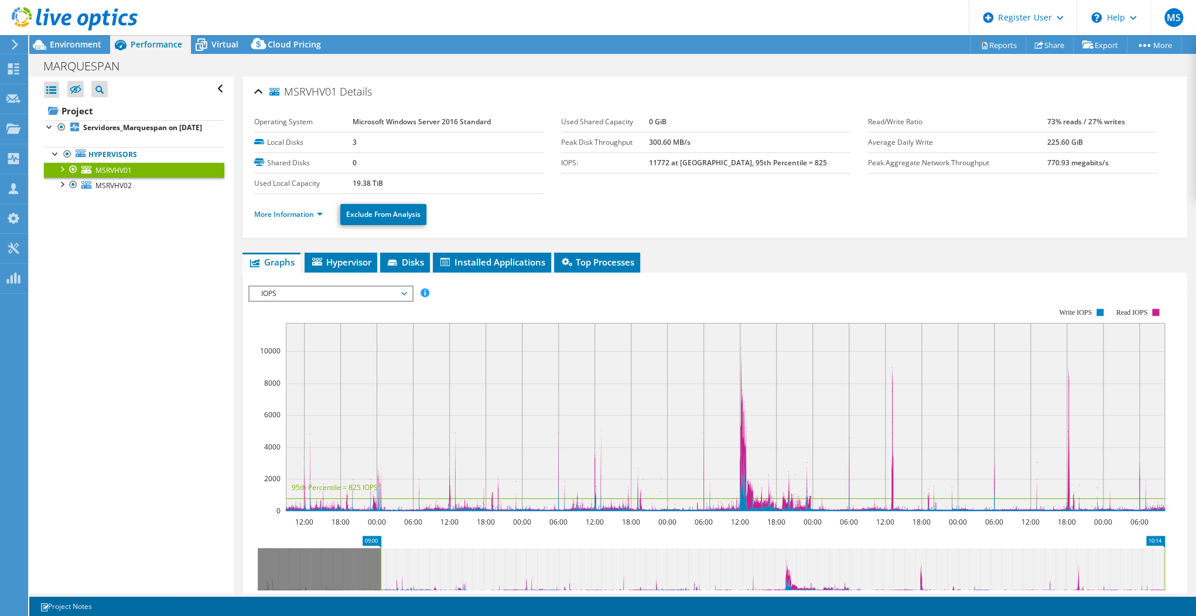
scroll to position [47, 0]
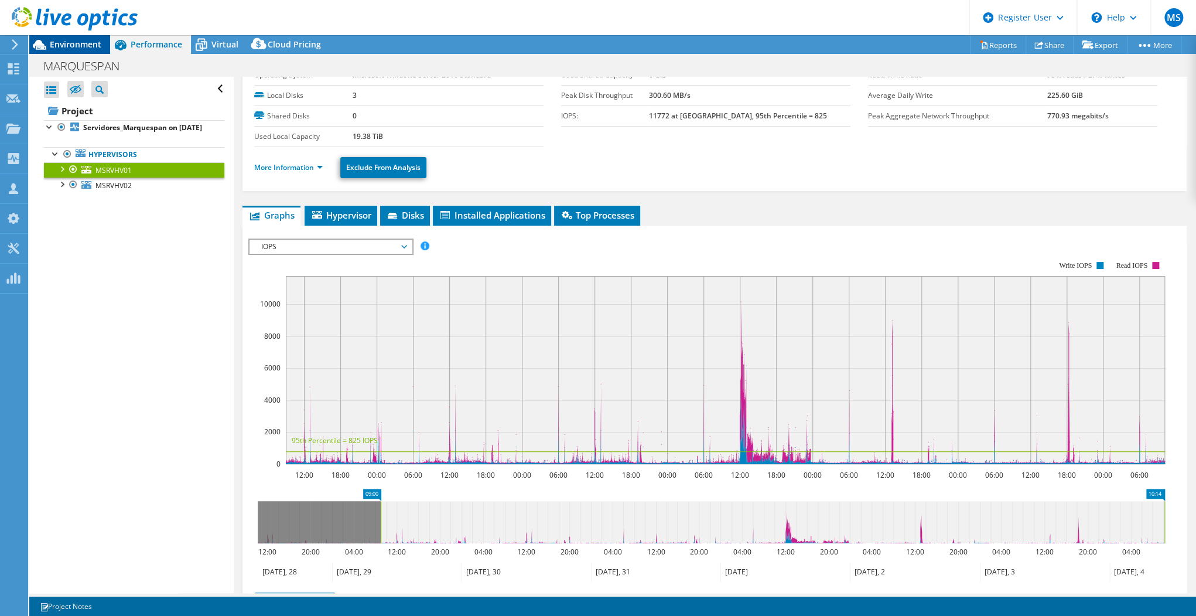
click at [79, 53] on div "Environment" at bounding box center [69, 44] width 81 height 19
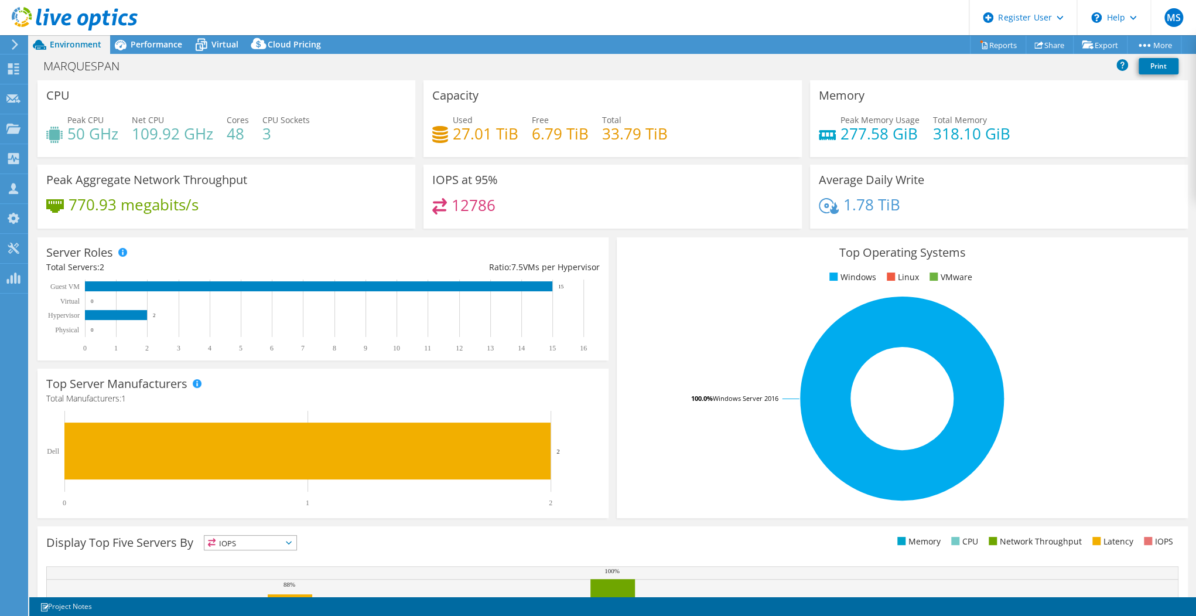
click at [858, 134] on h4 "277.58 GiB" at bounding box center [880, 133] width 79 height 13
drag, startPoint x: 858, startPoint y: 134, endPoint x: 839, endPoint y: 105, distance: 34.3
click at [858, 134] on h4 "277.58 GiB" at bounding box center [880, 133] width 79 height 13
click at [975, 140] on h4 "318.10 GiB" at bounding box center [971, 133] width 77 height 13
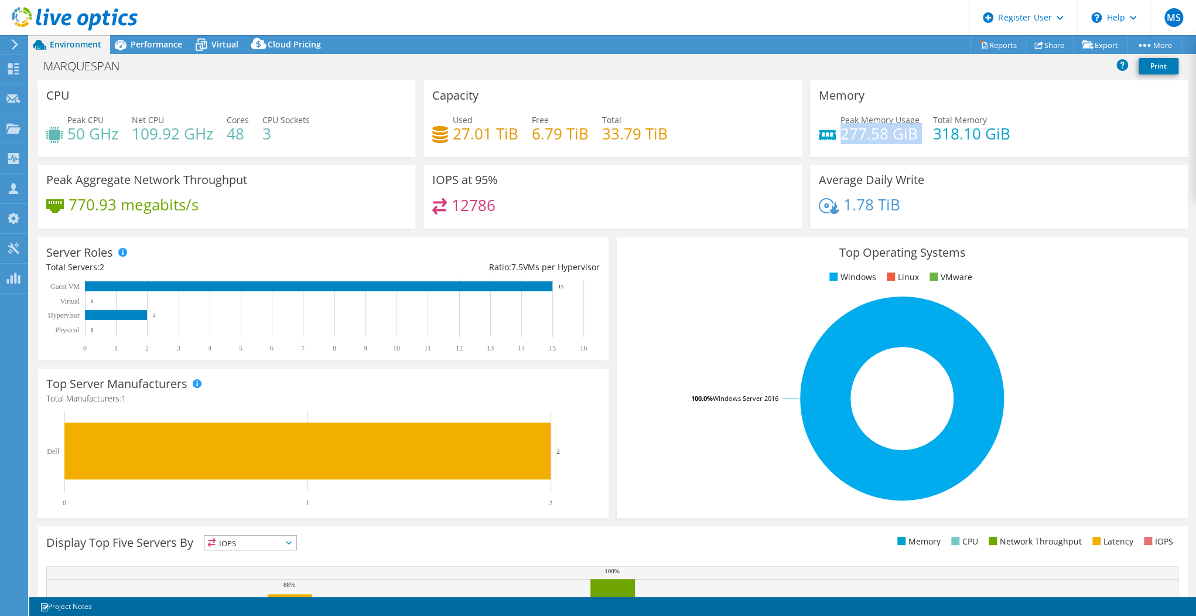
click at [839, 105] on div "Memory Peak Memory Usage 277.58 GiB Total Memory 318.10 GiB" at bounding box center [999, 118] width 378 height 77
drag, startPoint x: 839, startPoint y: 105, endPoint x: 805, endPoint y: 109, distance: 34.2
click at [839, 104] on div "Memory Peak Memory Usage 277.58 GiB Total Memory 318.10 GiB" at bounding box center [999, 118] width 378 height 77
click at [598, 141] on div "Used 27.01 TiB Free 6.79 TiB Total 33.79 TiB" at bounding box center [612, 133] width 360 height 38
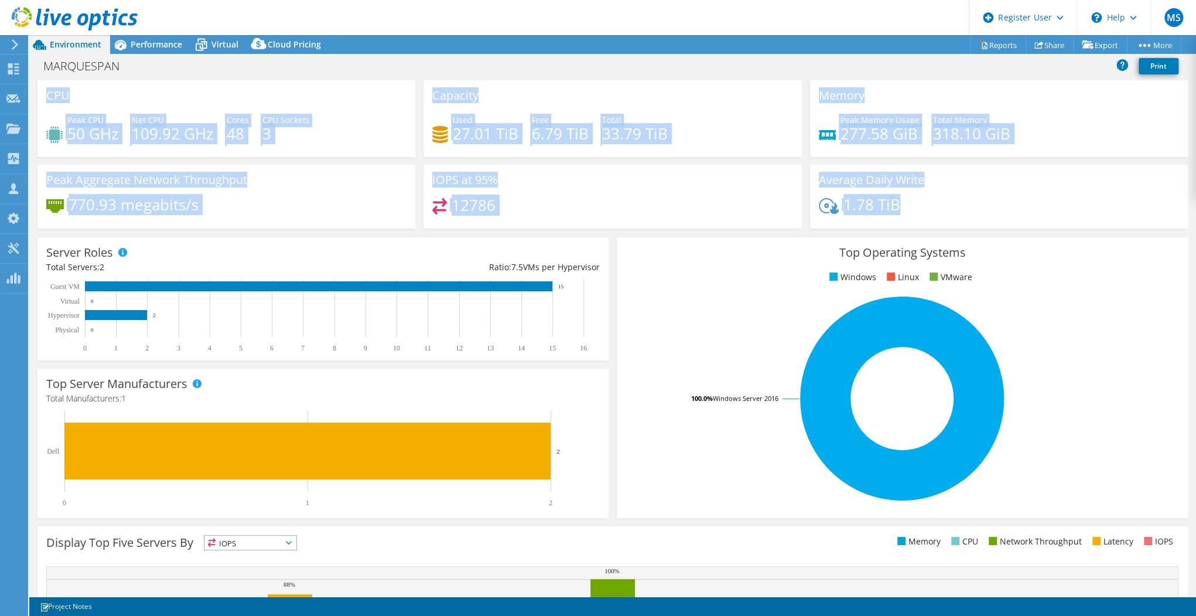
drag, startPoint x: 947, startPoint y: 207, endPoint x: 48, endPoint y: 87, distance: 906.7
click at [48, 87] on div "CPU Peak CPU 50 GHz Net CPU 109.92 GHz Cores 48 CPU Sockets 3 Capacity Used 27.…" at bounding box center [612, 158] width 1159 height 156
drag, startPoint x: 48, startPoint y: 87, endPoint x: 56, endPoint y: 96, distance: 12.5
click at [62, 97] on h3 "CPU" at bounding box center [57, 95] width 23 height 13
drag, startPoint x: 45, startPoint y: 93, endPoint x: 1092, endPoint y: 222, distance: 1054.9
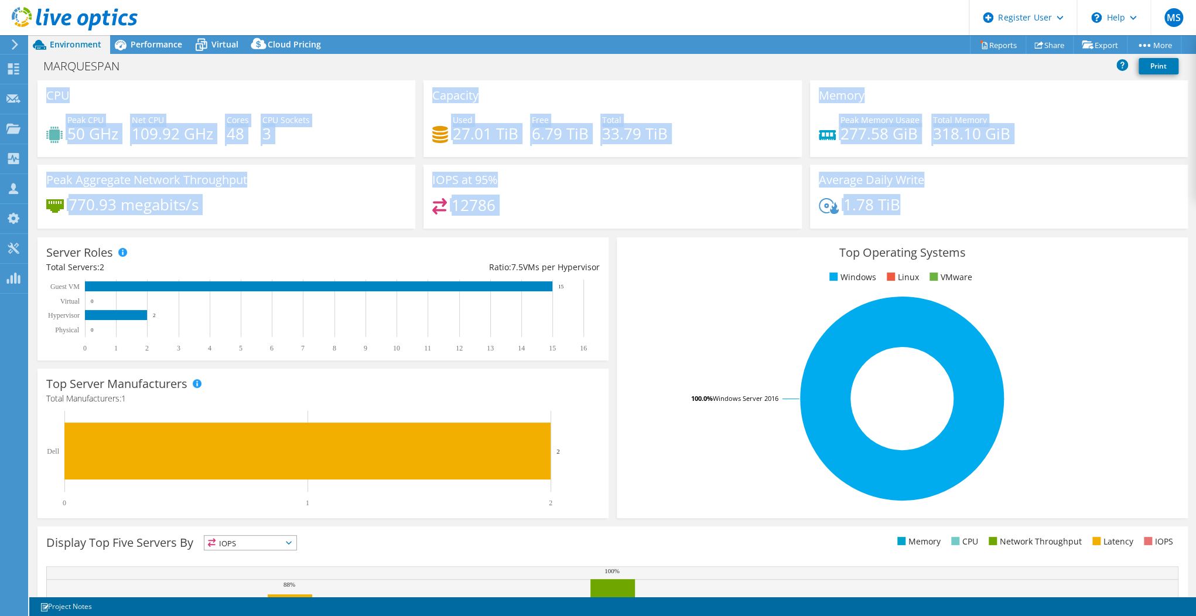
click at [1093, 222] on div "CPU Peak CPU 50 GHz Net CPU 109.92 GHz Cores 48 CPU Sockets 3 Capacity Used 27.…" at bounding box center [612, 158] width 1159 height 156
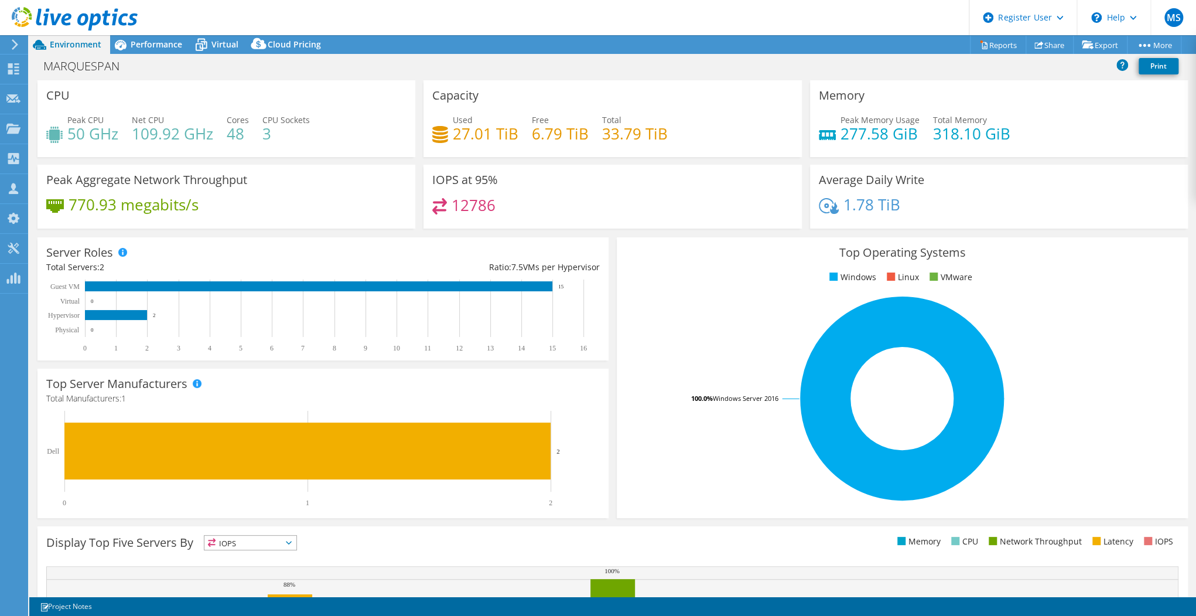
drag, startPoint x: 1092, startPoint y: 222, endPoint x: 1014, endPoint y: 209, distance: 79.0
click at [1014, 209] on div "1.78 TiB" at bounding box center [999, 210] width 360 height 25
click at [138, 46] on span "Performance" at bounding box center [157, 44] width 52 height 11
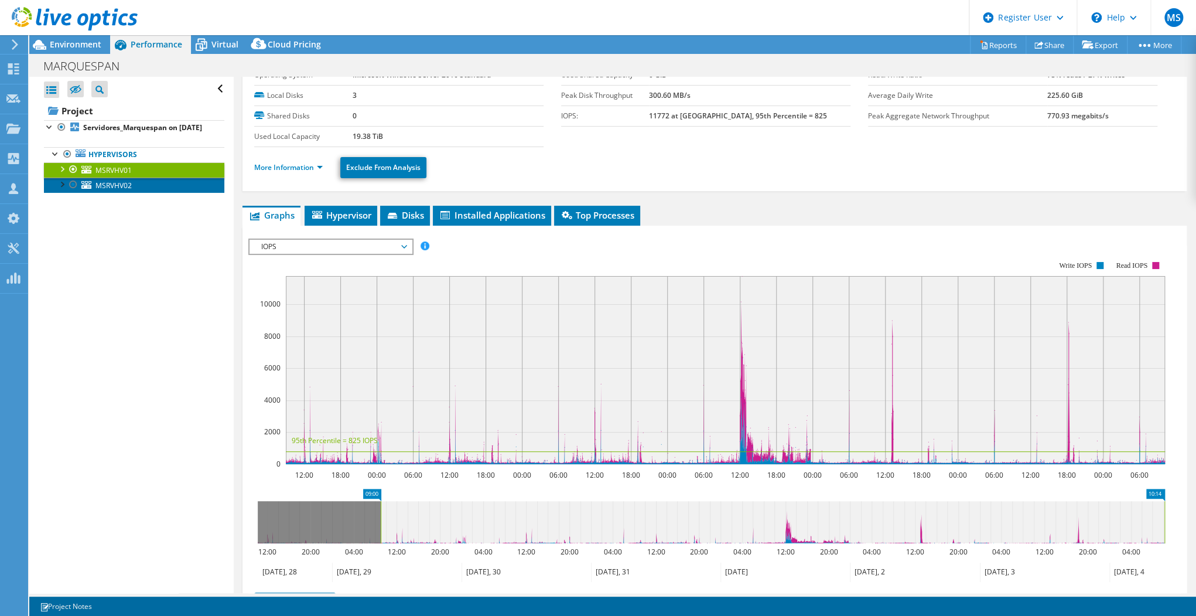
click at [156, 193] on link "MSRVHV02" at bounding box center [134, 185] width 180 height 15
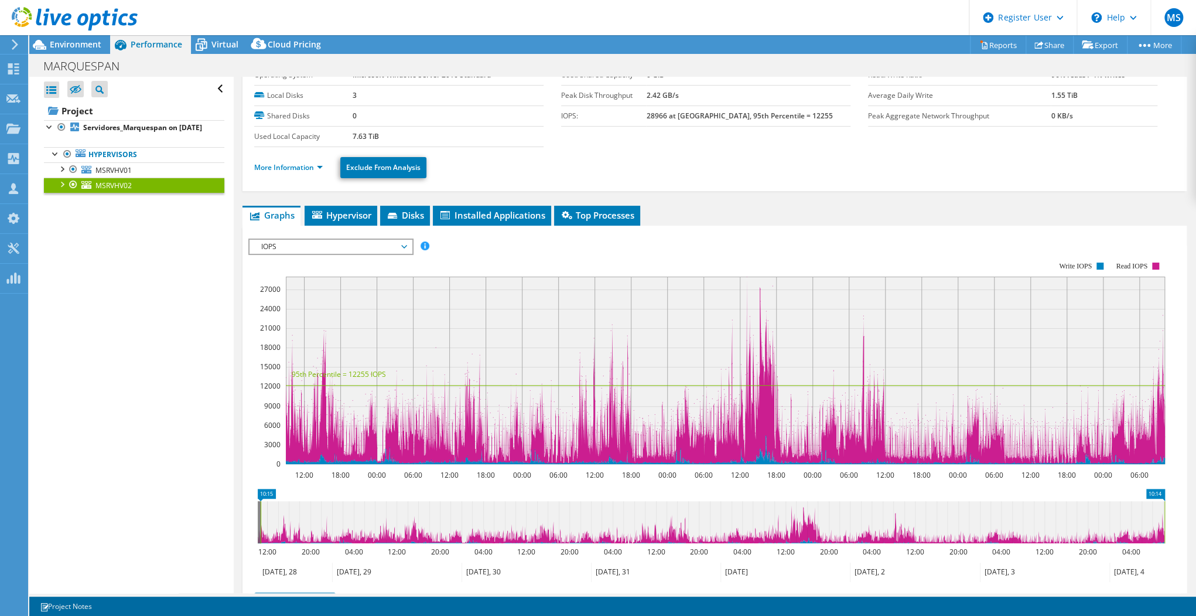
drag, startPoint x: 380, startPoint y: 507, endPoint x: 260, endPoint y: 501, distance: 120.8
click at [260, 501] on rect at bounding box center [260, 522] width 5 height 42
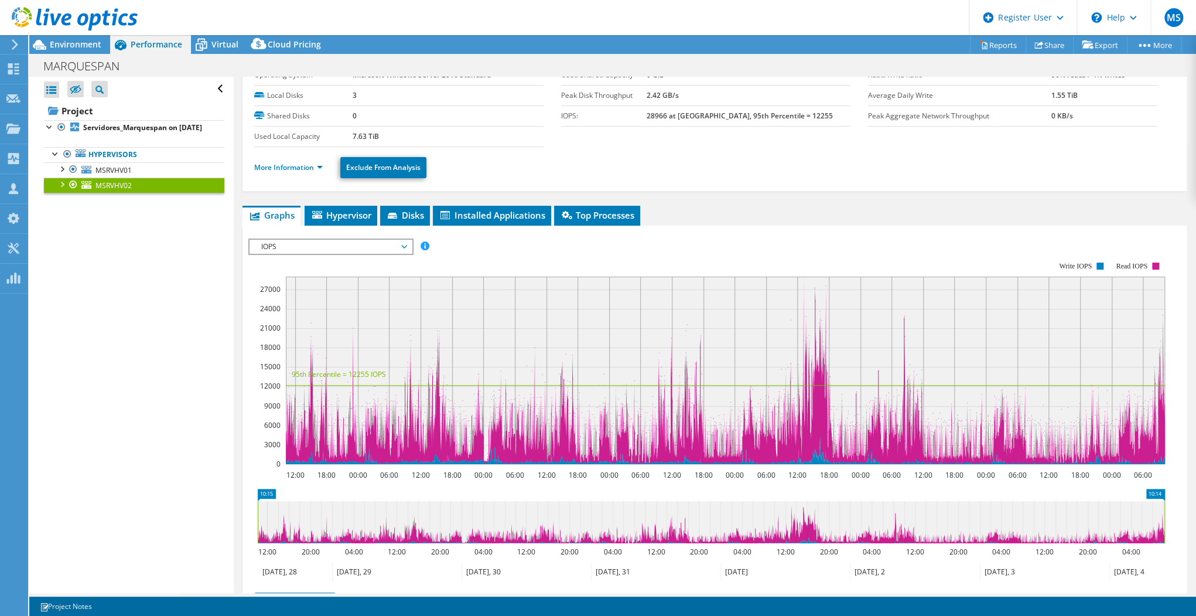
click at [61, 189] on div at bounding box center [62, 184] width 12 height 12
click at [60, 174] on div at bounding box center [62, 168] width 12 height 12
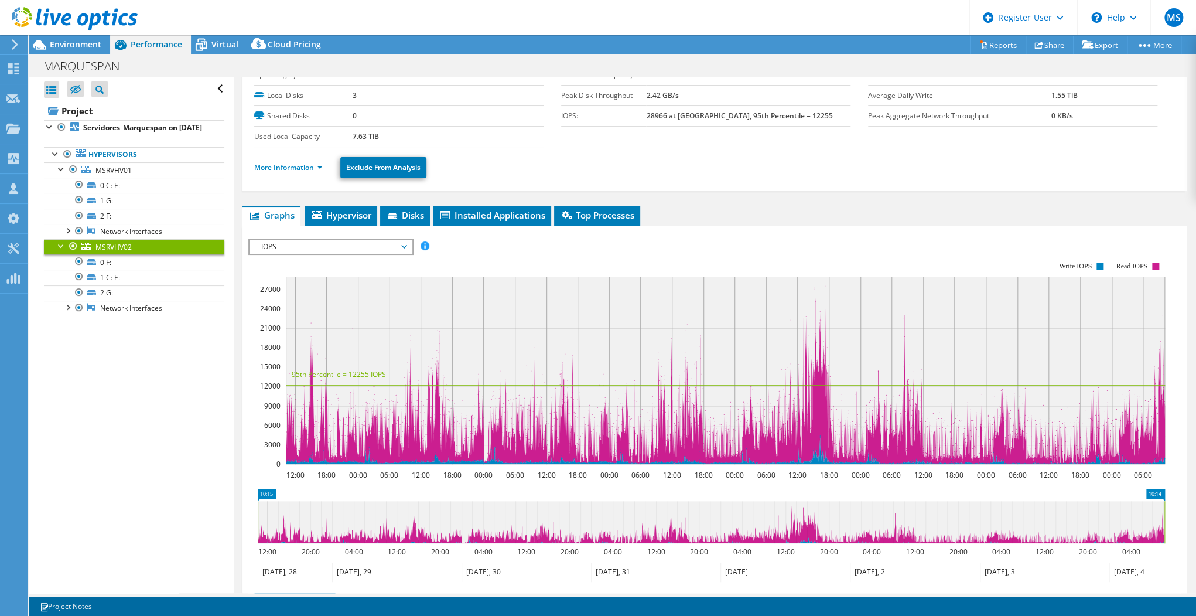
click at [300, 244] on span "IOPS" at bounding box center [330, 247] width 151 height 14
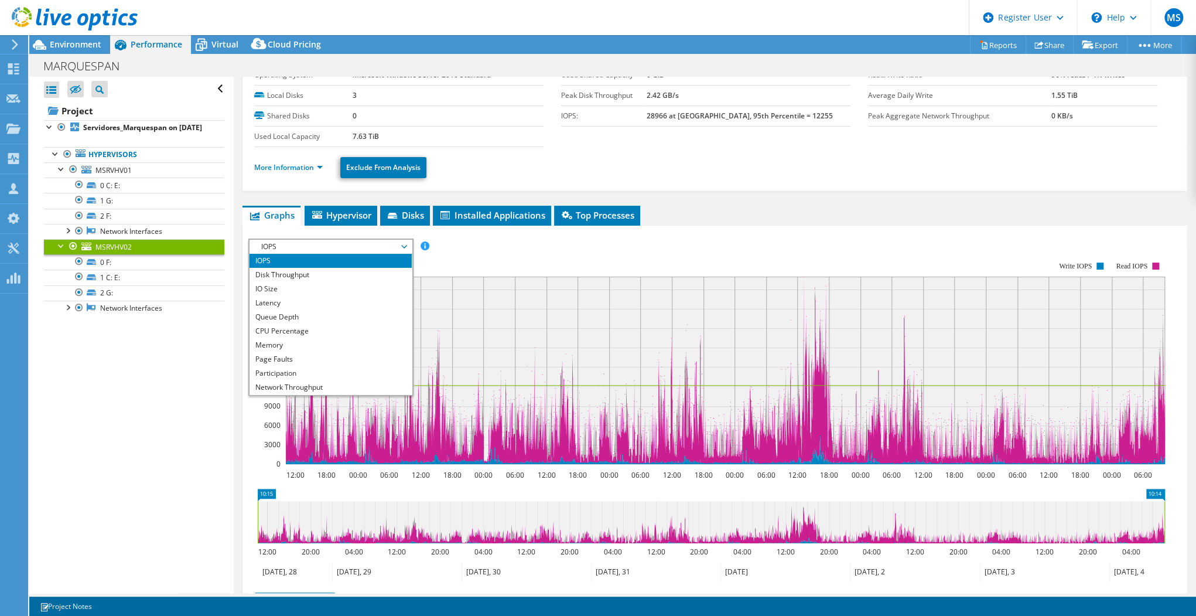
click at [580, 234] on div "IOPS Disk Throughput IO Size Latency Queue Depth CPU Percentage Memory Page Fau…" at bounding box center [714, 436] width 933 height 406
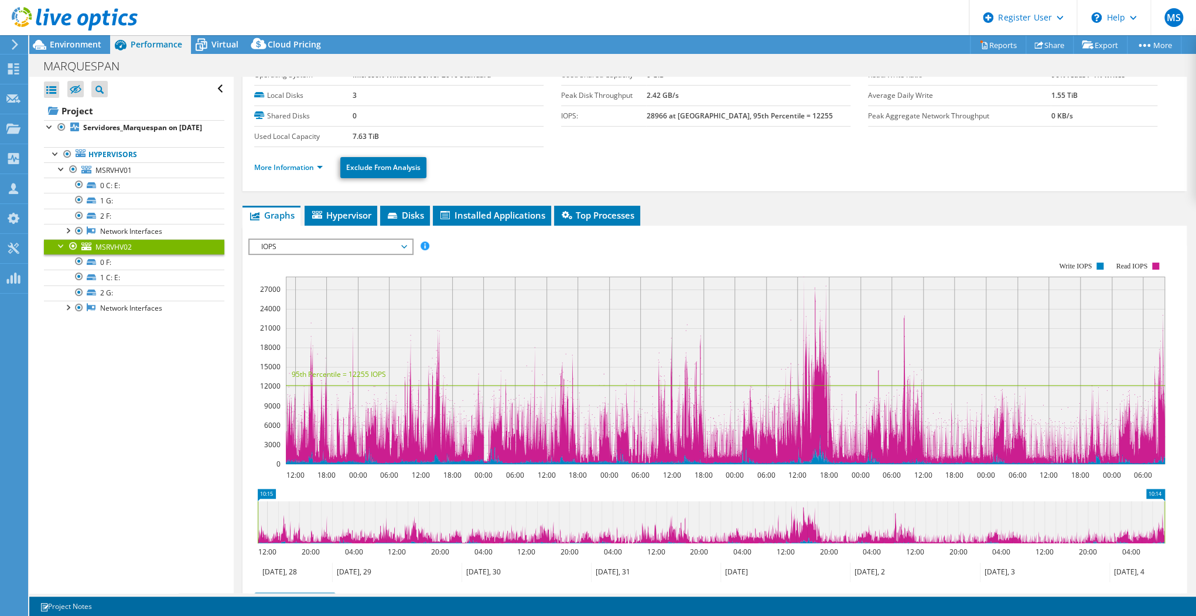
click at [342, 242] on span "IOPS" at bounding box center [330, 247] width 151 height 14
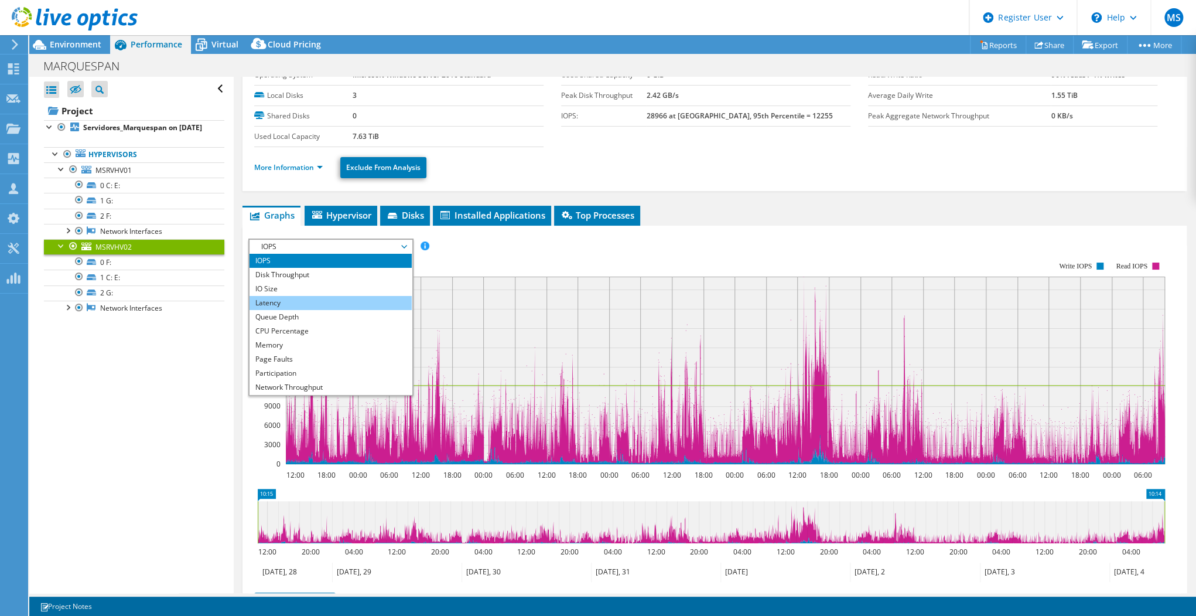
click at [344, 300] on li "Latency" at bounding box center [331, 303] width 162 height 14
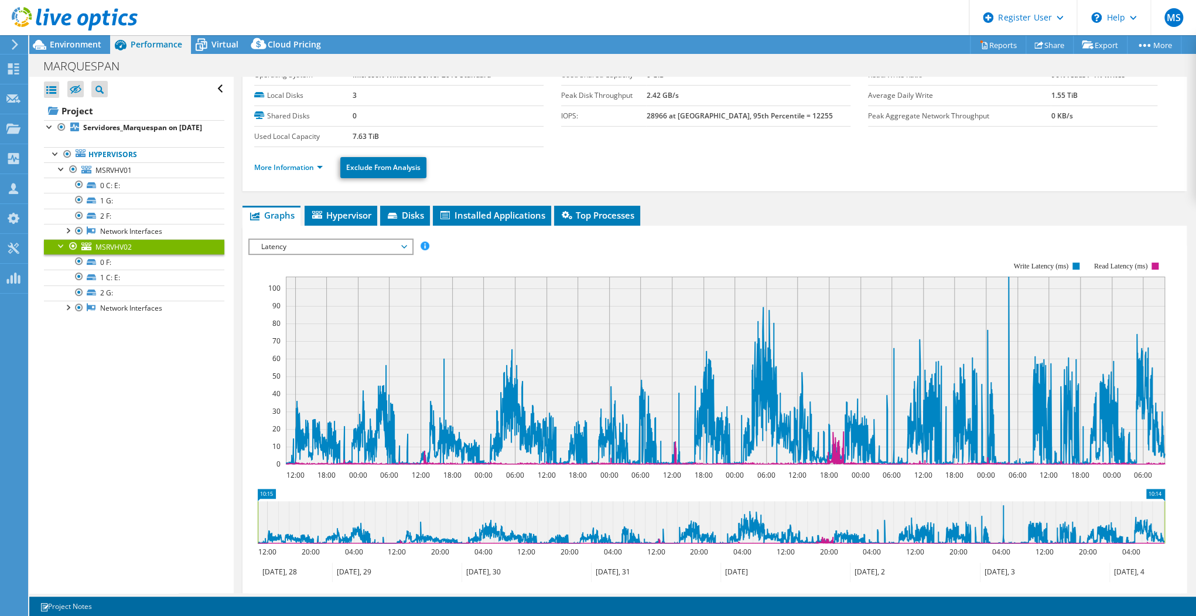
click at [381, 243] on span "Latency" at bounding box center [330, 247] width 151 height 14
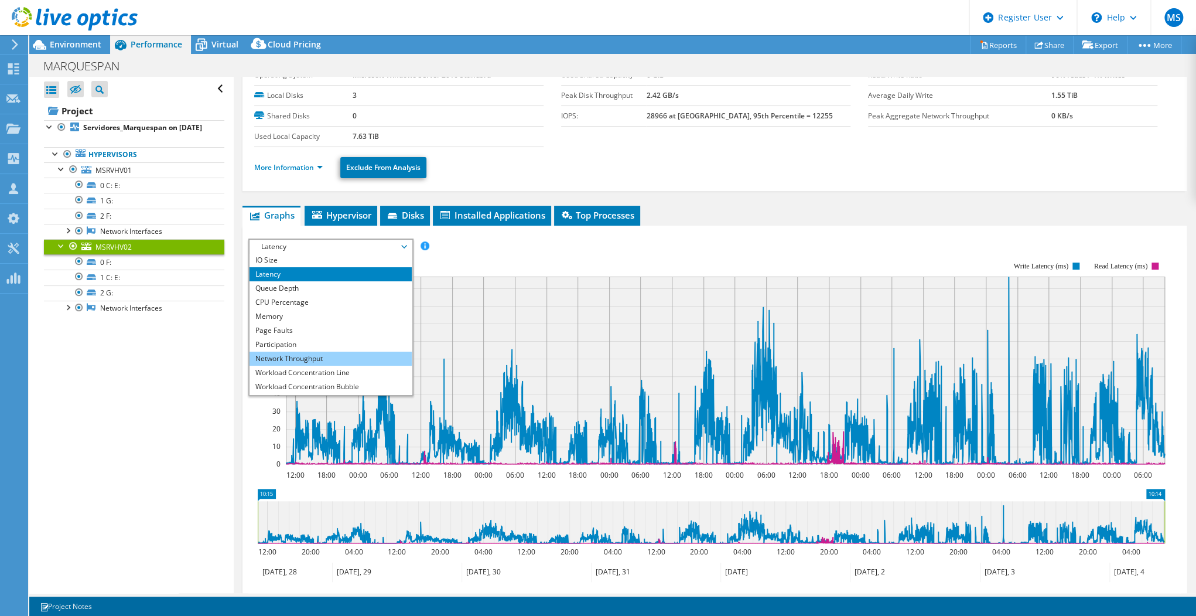
scroll to position [42, 0]
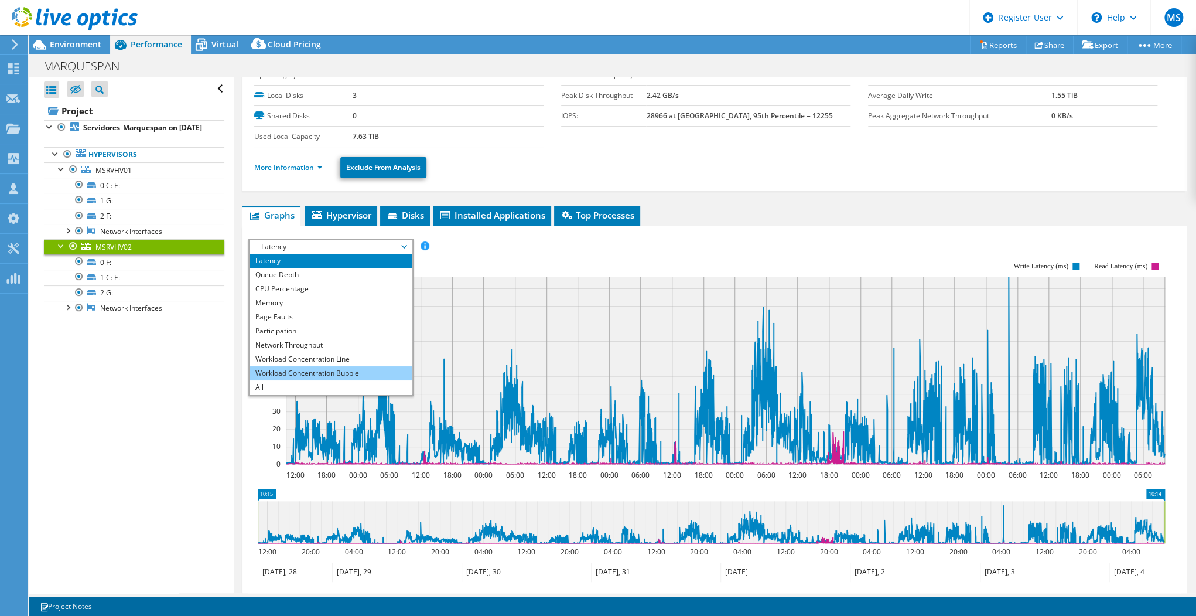
click at [344, 371] on li "Workload Concentration Bubble" at bounding box center [331, 373] width 162 height 14
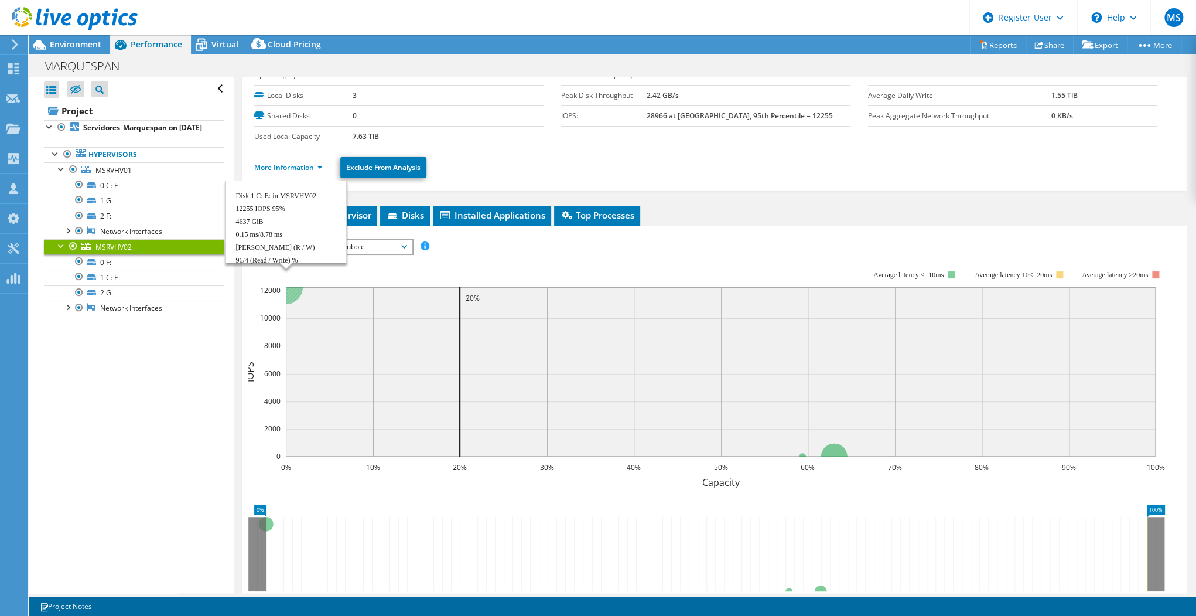
click at [292, 291] on circle at bounding box center [286, 287] width 34 height 34
click at [61, 251] on div at bounding box center [62, 245] width 12 height 12
click at [357, 250] on span "Workload Concentration Bubble" at bounding box center [330, 247] width 151 height 14
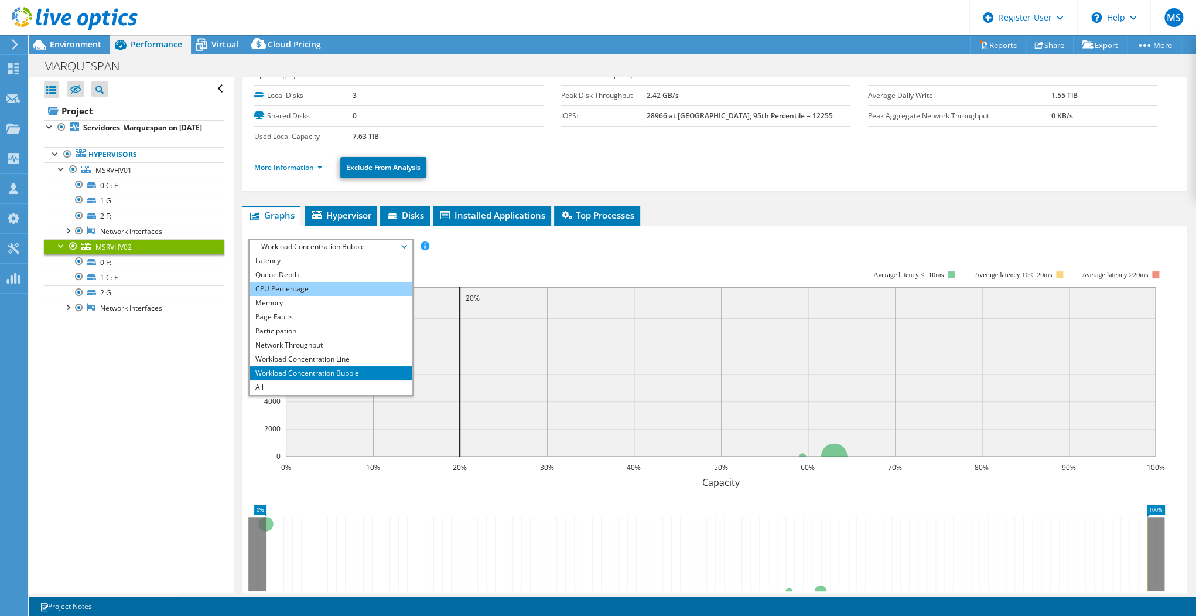
click at [352, 288] on li "CPU Percentage" at bounding box center [331, 289] width 162 height 14
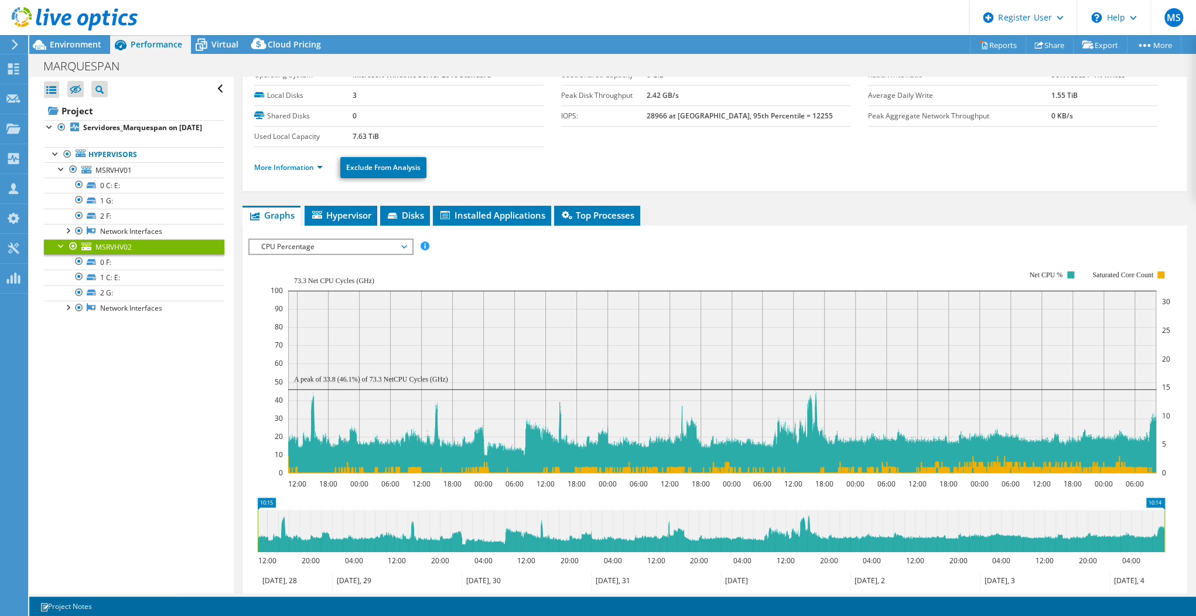
click at [371, 254] on rect at bounding box center [721, 371] width 900 height 234
click at [370, 248] on span "CPU Percentage" at bounding box center [330, 247] width 151 height 14
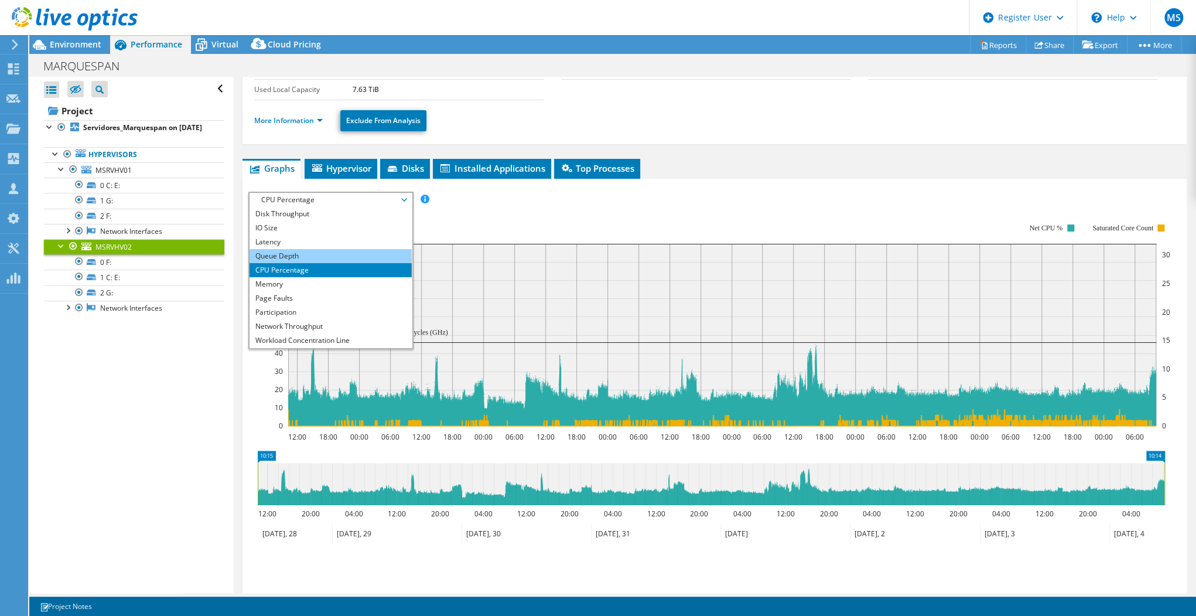
scroll to position [0, 0]
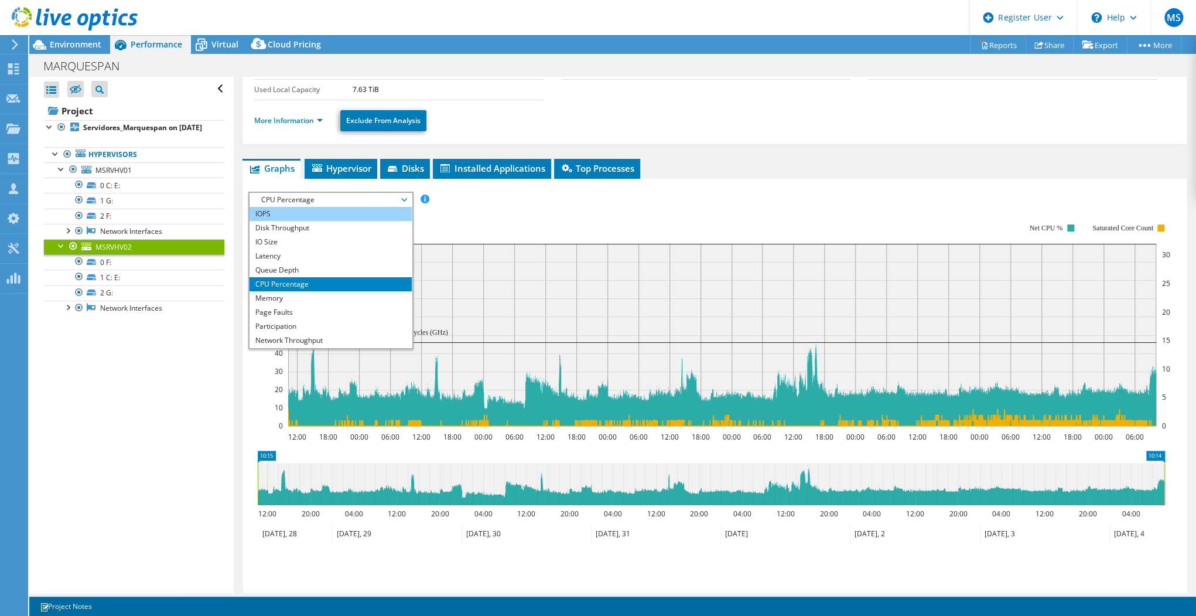
click at [274, 215] on li "IOPS" at bounding box center [331, 214] width 162 height 14
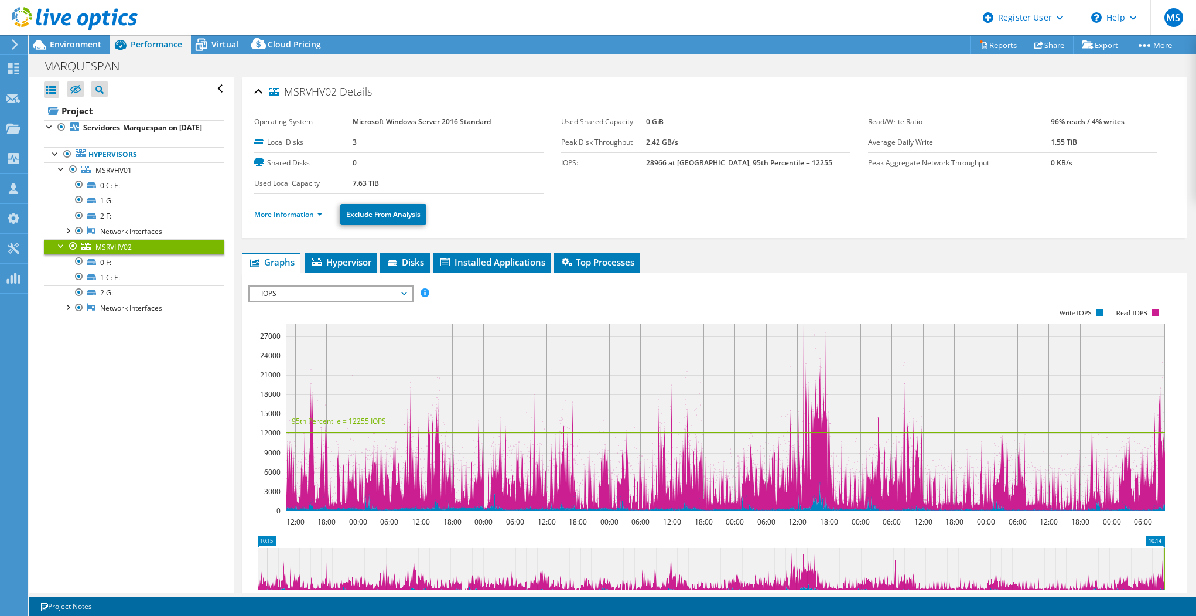
select select "USD"
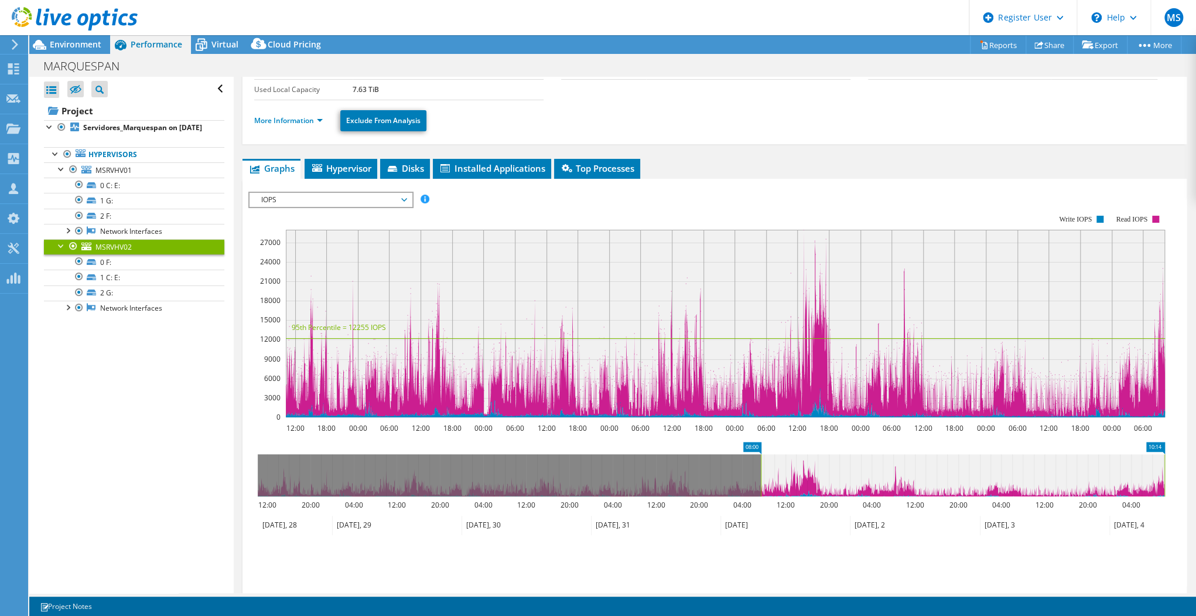
drag, startPoint x: 257, startPoint y: 471, endPoint x: 760, endPoint y: 478, distance: 503.3
click at [760, 478] on rect at bounding box center [761, 475] width 5 height 42
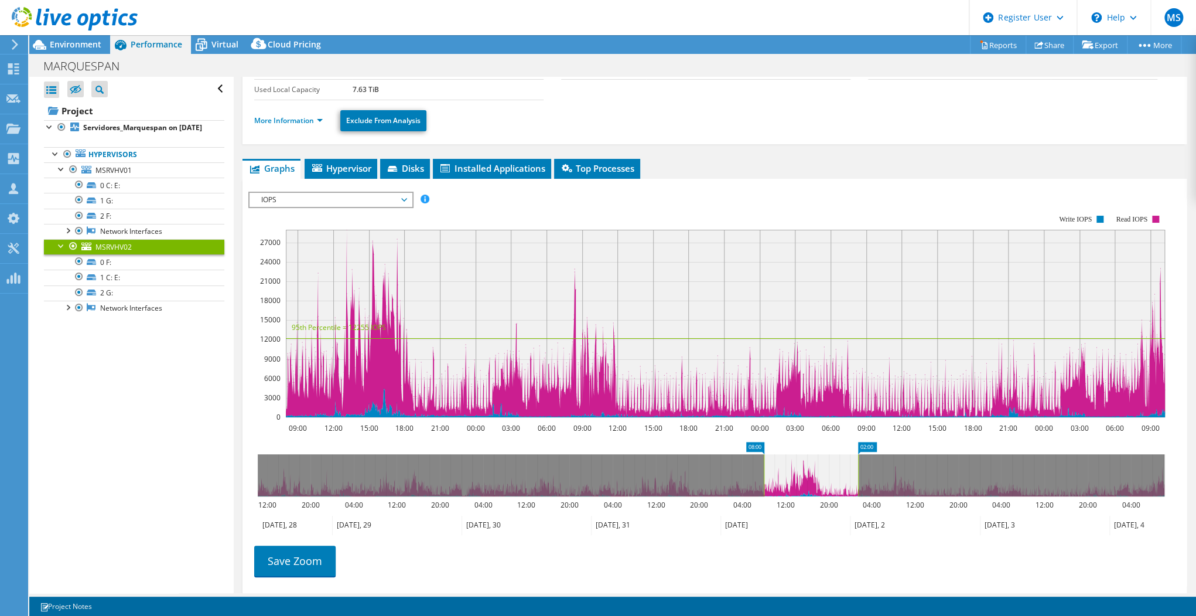
drag, startPoint x: 1164, startPoint y: 472, endPoint x: 858, endPoint y: 480, distance: 306.5
click at [858, 480] on rect at bounding box center [858, 475] width 5 height 42
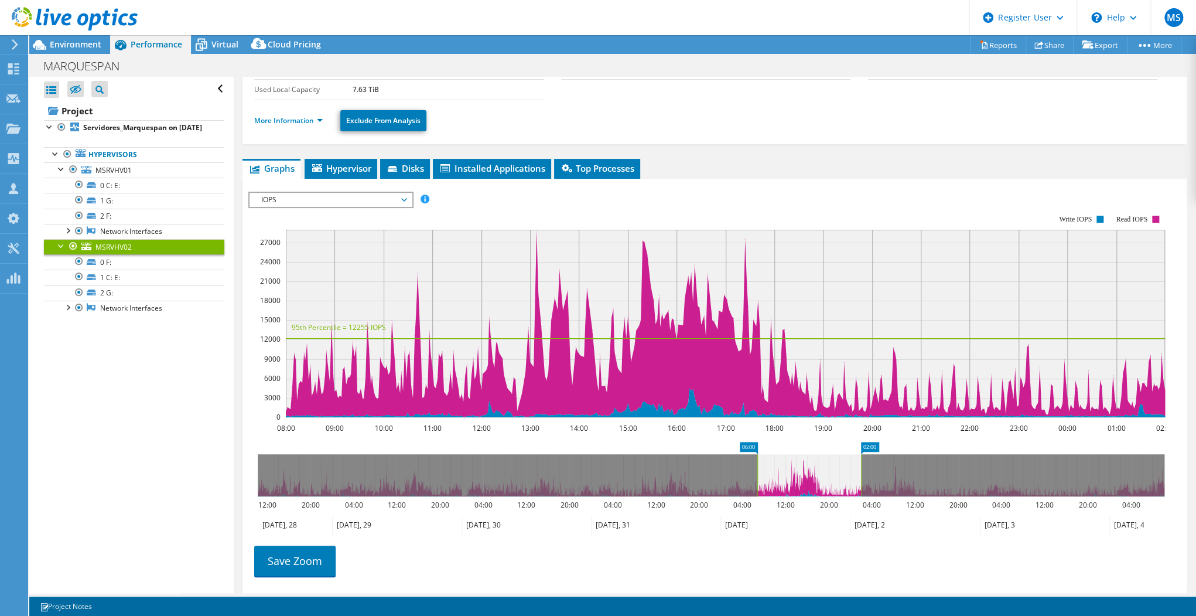
drag, startPoint x: 764, startPoint y: 464, endPoint x: 757, endPoint y: 464, distance: 6.4
click at [757, 464] on rect at bounding box center [757, 475] width 5 height 42
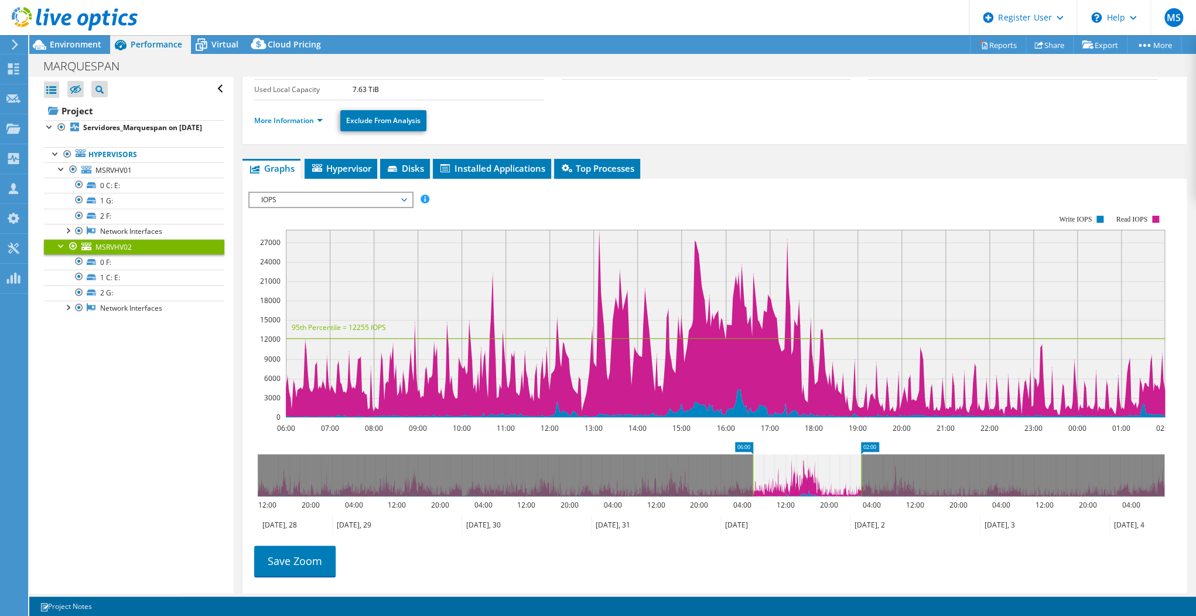
click at [757, 464] on icon at bounding box center [807, 475] width 108 height 42
click at [307, 123] on li "More Information" at bounding box center [292, 120] width 76 height 13
click at [301, 119] on link "More Information" at bounding box center [288, 120] width 69 height 10
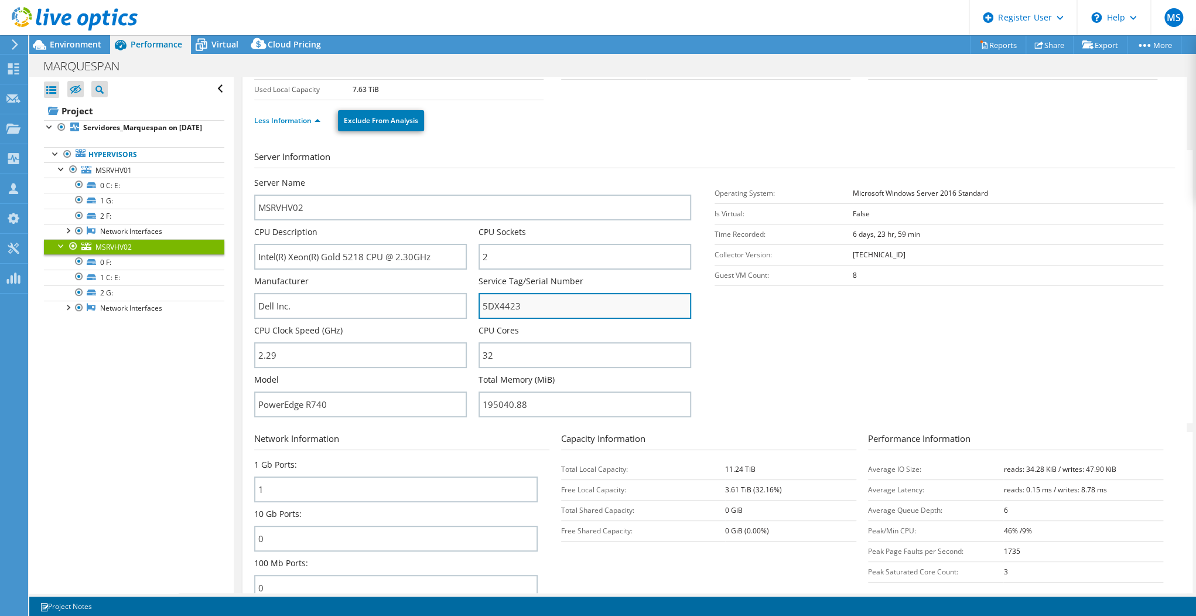
click at [492, 305] on input "5DX4423" at bounding box center [585, 306] width 213 height 26
click at [805, 346] on section "Server Information Server Name MSRVHV02 CPU Description Intel(R) Xeon(R) Gold 5…" at bounding box center [717, 286] width 927 height 273
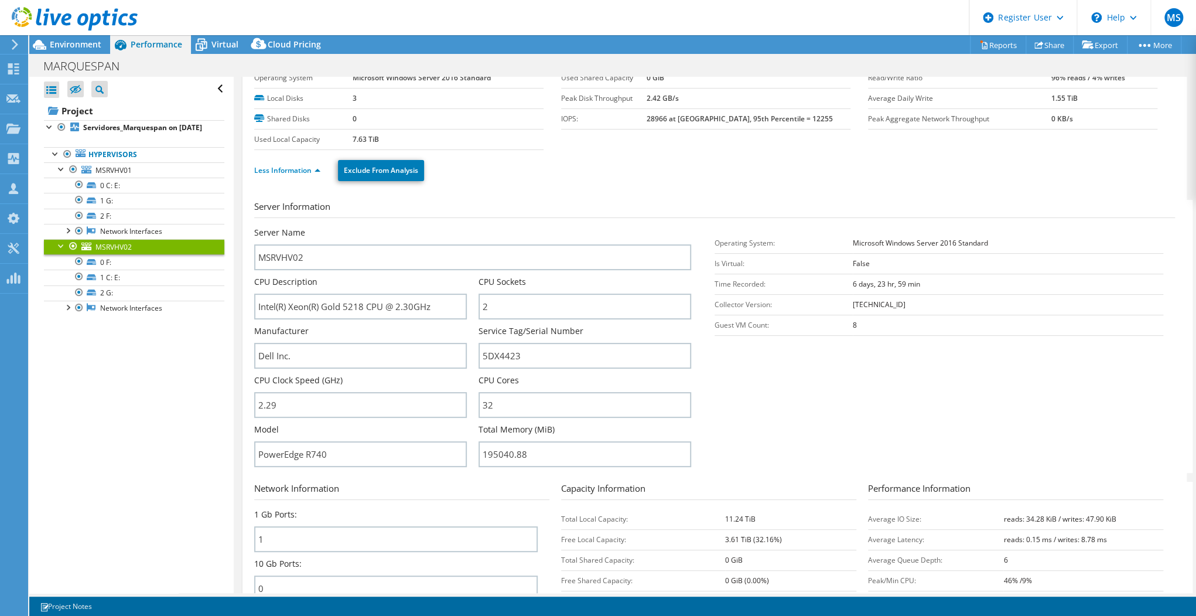
scroll to position [0, 0]
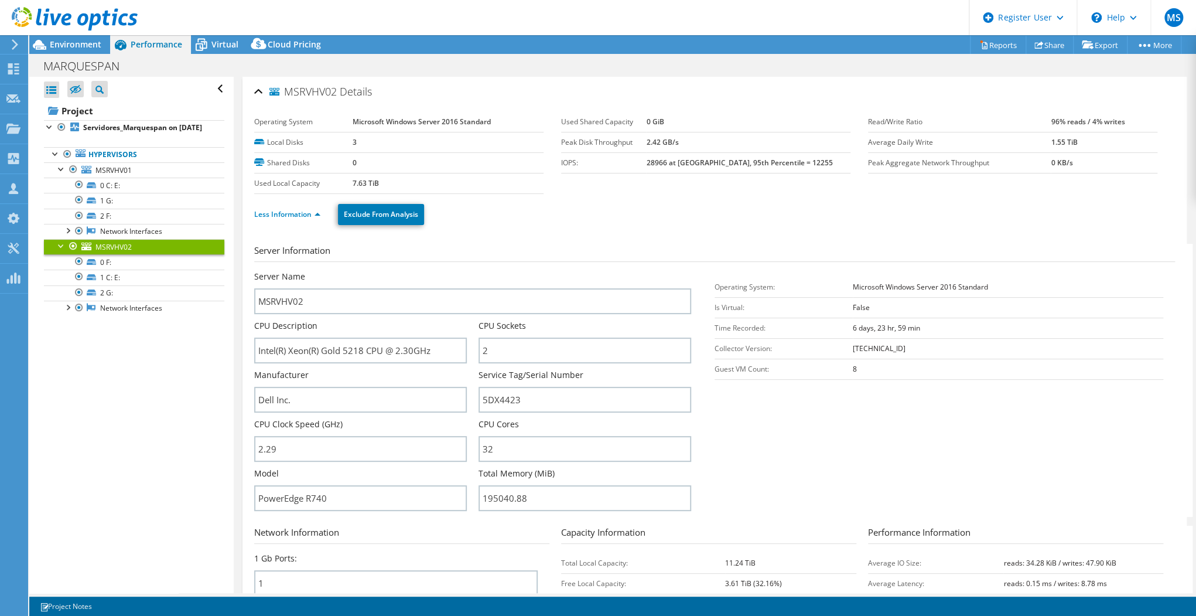
click at [1051, 122] on b "96% reads / 4% writes" at bounding box center [1088, 122] width 74 height 10
click at [89, 45] on span "Environment" at bounding box center [76, 44] width 52 height 11
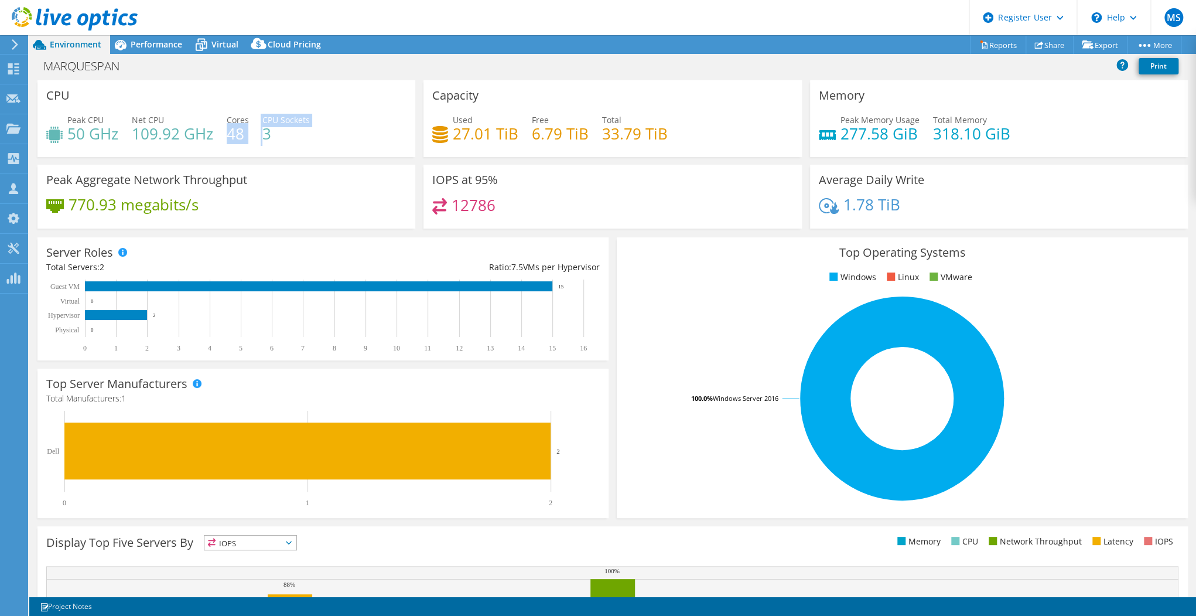
drag, startPoint x: 255, startPoint y: 134, endPoint x: 226, endPoint y: 127, distance: 30.1
click at [226, 127] on div "Peak CPU 50 GHz Net CPU 109.92 GHz Cores 48 CPU Sockets 3" at bounding box center [226, 133] width 360 height 38
drag, startPoint x: 226, startPoint y: 127, endPoint x: 368, endPoint y: 105, distance: 143.3
click at [368, 105] on div "CPU Peak CPU 50 GHz Net CPU 109.92 GHz Cores 48 CPU Sockets 3" at bounding box center [226, 118] width 378 height 77
click at [271, 161] on div "CPU Peak CPU 50 GHz Net CPU 109.92 GHz Cores 48 CPU Sockets 3" at bounding box center [226, 122] width 386 height 84
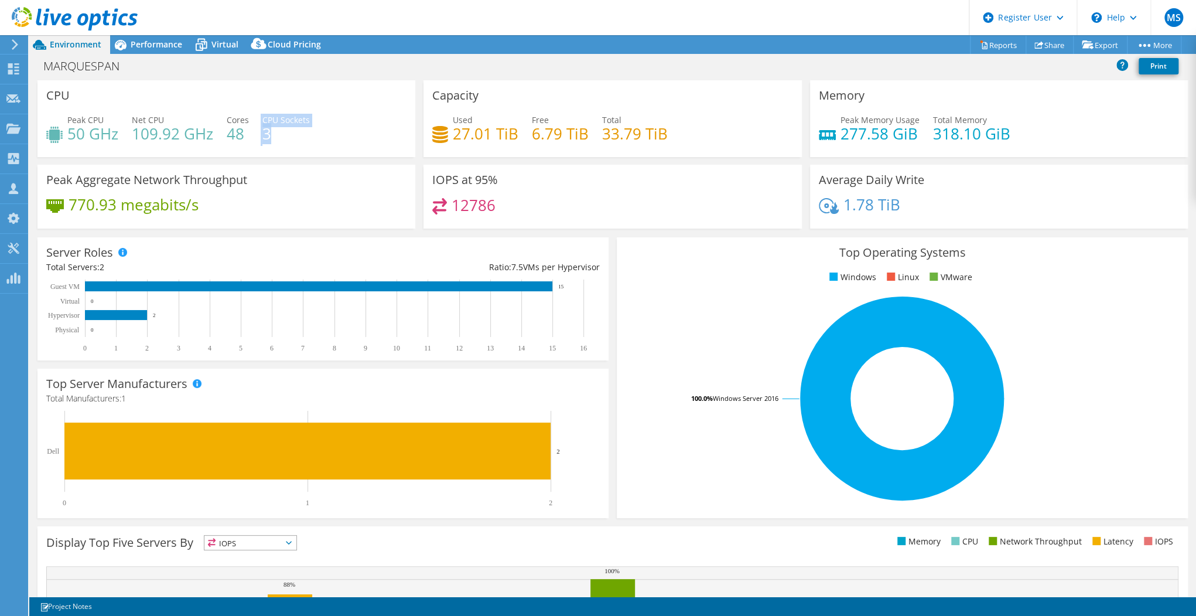
drag, startPoint x: 269, startPoint y: 141, endPoint x: 260, endPoint y: 127, distance: 17.2
click at [260, 127] on div "Peak CPU 50 GHz Net CPU 109.92 GHz Cores 48 CPU Sockets 3" at bounding box center [226, 133] width 360 height 38
drag, startPoint x: 260, startPoint y: 127, endPoint x: 239, endPoint y: 211, distance: 86.8
click at [354, 171] on div "Peak Aggregate Network Throughput 770.93 megabits/s" at bounding box center [226, 197] width 378 height 64
click at [295, 188] on div "Peak Aggregate Network Throughput 770.93 megabits/s" at bounding box center [226, 197] width 378 height 64
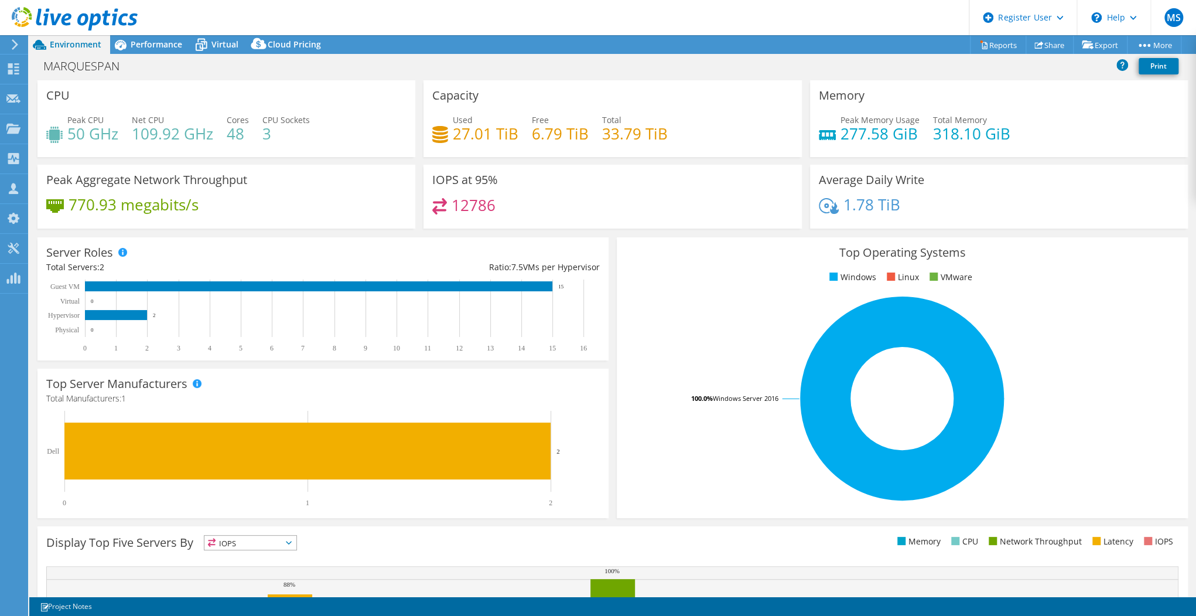
click at [470, 171] on div "IOPS at 95% 12786" at bounding box center [613, 197] width 378 height 64
drag, startPoint x: 638, startPoint y: 134, endPoint x: 431, endPoint y: 96, distance: 210.2
click at [431, 95] on div "Capacity Used 27.01 TiB Free 6.79 TiB Total 33.79 TiB" at bounding box center [613, 118] width 378 height 77
drag, startPoint x: 431, startPoint y: 96, endPoint x: 472, endPoint y: 106, distance: 42.2
click at [470, 105] on div "Capacity Used 27.01 TiB Free 6.79 TiB Total 33.79 TiB" at bounding box center [613, 118] width 378 height 77
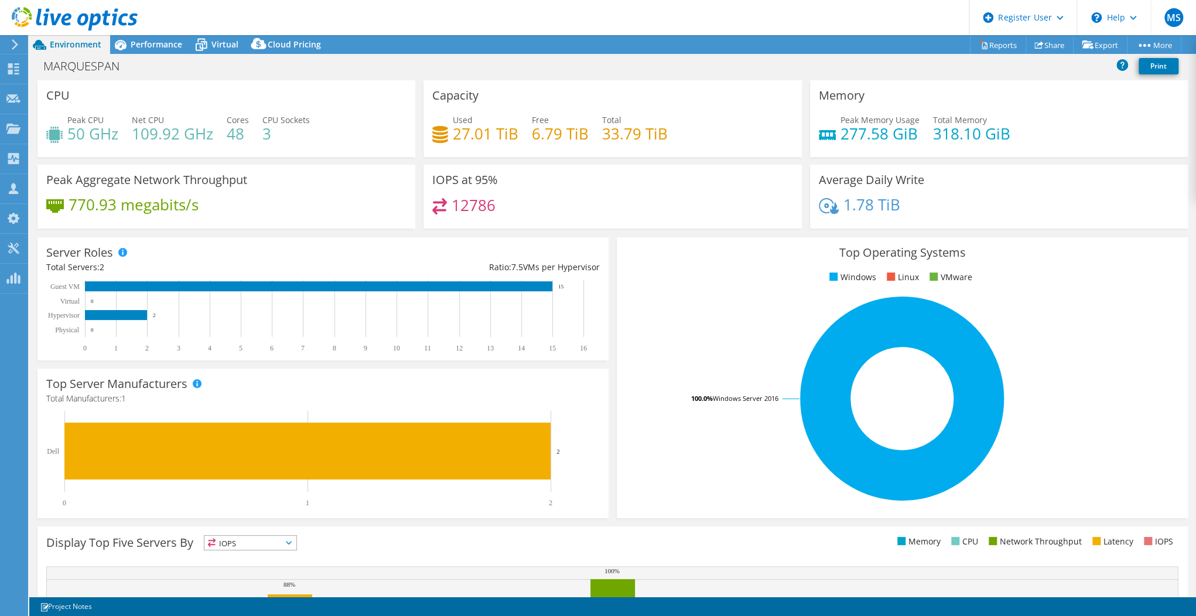
click at [660, 148] on div "Used 27.01 TiB Free 6.79 TiB Total 33.79 TiB" at bounding box center [612, 133] width 360 height 38
drag, startPoint x: 666, startPoint y: 138, endPoint x: 449, endPoint y: 122, distance: 217.4
click at [449, 122] on div "Used 27.01 TiB Free 6.79 TiB Total 33.79 TiB" at bounding box center [612, 133] width 360 height 38
drag, startPoint x: 459, startPoint y: 127, endPoint x: 622, endPoint y: 176, distance: 170.1
click at [599, 165] on div "IOPS at 95% 12786" at bounding box center [613, 197] width 378 height 64
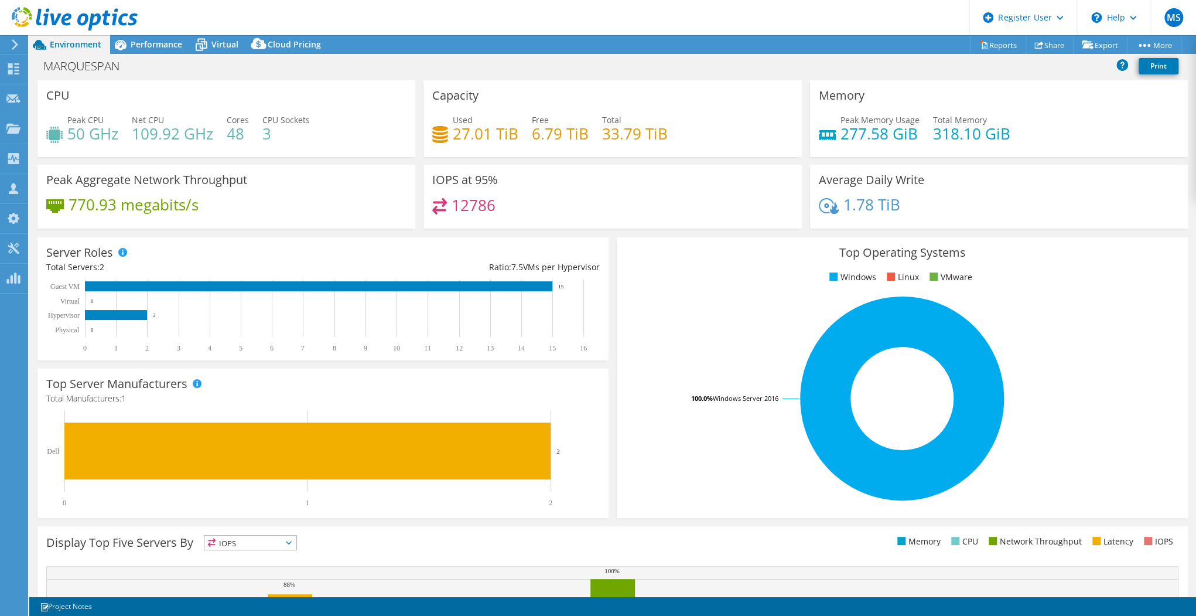
click at [964, 156] on div "Memory Peak Memory Usage 277.58 GiB Total Memory 318.10 GiB" at bounding box center [999, 118] width 378 height 77
drag, startPoint x: 1008, startPoint y: 134, endPoint x: 834, endPoint y: 124, distance: 174.9
click at [834, 124] on div "Peak Memory Usage 277.58 GiB Total Memory 318.10 GiB" at bounding box center [999, 133] width 360 height 38
drag, startPoint x: 834, startPoint y: 124, endPoint x: 916, endPoint y: 149, distance: 85.8
click at [916, 148] on div "Peak Memory Usage 277.58 GiB Total Memory 318.10 GiB" at bounding box center [999, 133] width 360 height 38
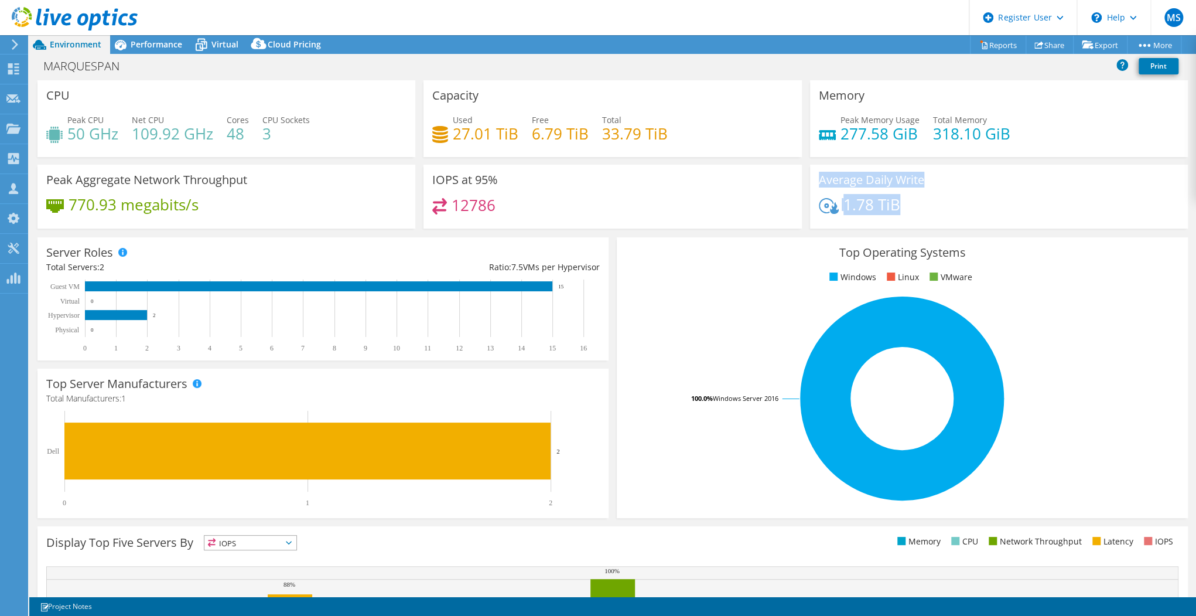
drag, startPoint x: 903, startPoint y: 205, endPoint x: 810, endPoint y: 180, distance: 95.8
click at [810, 180] on div "Average Daily Write 1.78 TiB" at bounding box center [999, 197] width 378 height 64
drag, startPoint x: 810, startPoint y: 180, endPoint x: 961, endPoint y: 194, distance: 151.2
click at [961, 194] on div "Average Daily Write 1.78 TiB" at bounding box center [999, 197] width 378 height 64
click at [204, 202] on div "770.93 megabits/s" at bounding box center [226, 210] width 360 height 25
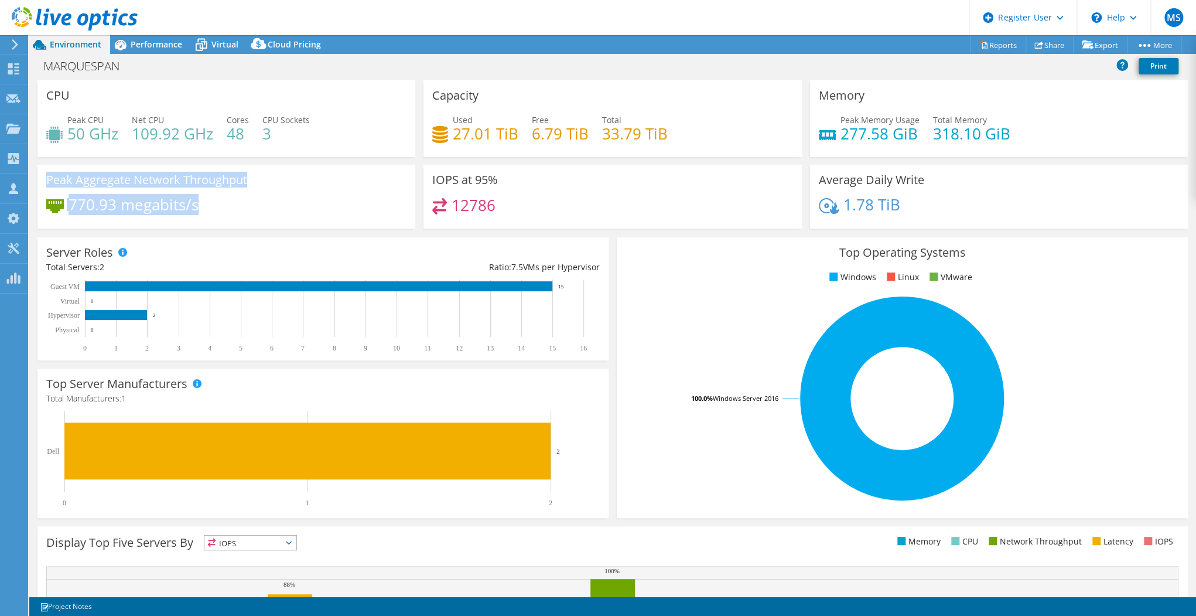
drag, startPoint x: 202, startPoint y: 205, endPoint x: 45, endPoint y: 178, distance: 159.9
click at [45, 178] on div "Peak Aggregate Network Throughput 770.93 megabits/s" at bounding box center [226, 197] width 378 height 64
drag, startPoint x: 46, startPoint y: 180, endPoint x: 179, endPoint y: 190, distance: 133.4
click at [179, 190] on div "Peak Aggregate Network Throughput 770.93 megabits/s" at bounding box center [226, 197] width 378 height 64
drag, startPoint x: 204, startPoint y: 200, endPoint x: 33, endPoint y: 183, distance: 172.5
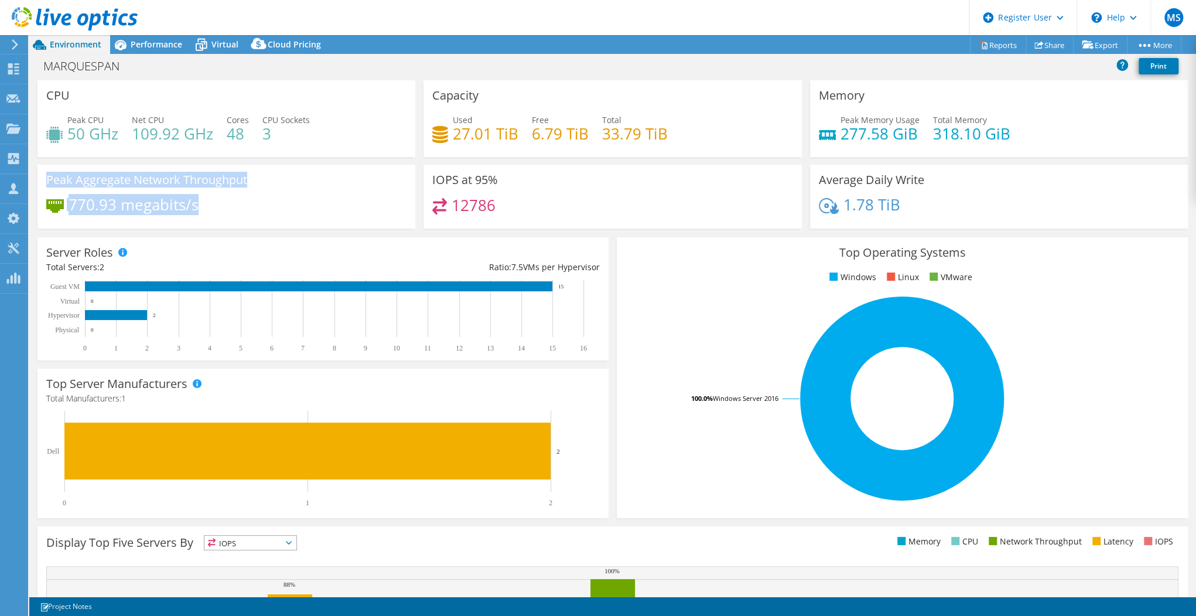
click at [33, 183] on section "CPU Peak CPU 50 GHz Net CPU 109.92 GHz Cores 48 CPU Sockets 3 Capacity Used 27.…" at bounding box center [612, 421] width 1167 height 683
drag, startPoint x: 39, startPoint y: 185, endPoint x: 224, endPoint y: 188, distance: 184.6
click at [224, 188] on div "Peak Aggregate Network Throughput 770.93 megabits/s" at bounding box center [226, 197] width 378 height 64
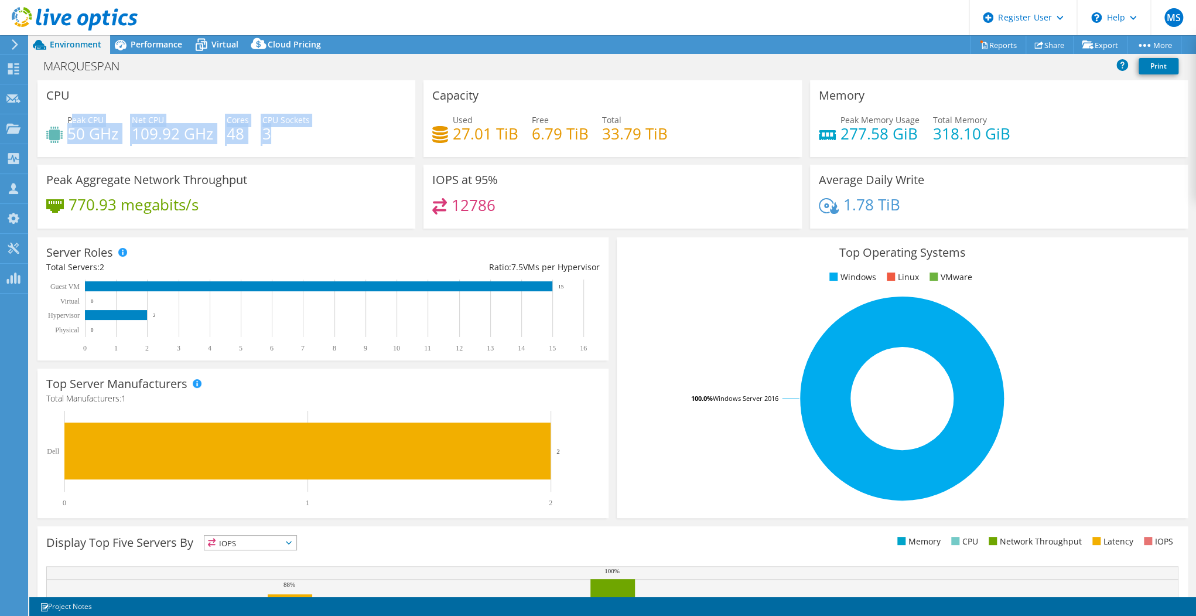
drag, startPoint x: 271, startPoint y: 131, endPoint x: 86, endPoint y: 125, distance: 185.8
click at [75, 122] on div "Peak CPU 50 GHz Net CPU 109.92 GHz Cores 48 CPU Sockets 3" at bounding box center [226, 133] width 360 height 38
drag, startPoint x: 86, startPoint y: 125, endPoint x: 311, endPoint y: 162, distance: 228.6
click at [311, 162] on div "CPU Peak CPU 50 GHz Net CPU 109.92 GHz Cores 48 CPU Sockets 3" at bounding box center [226, 122] width 386 height 84
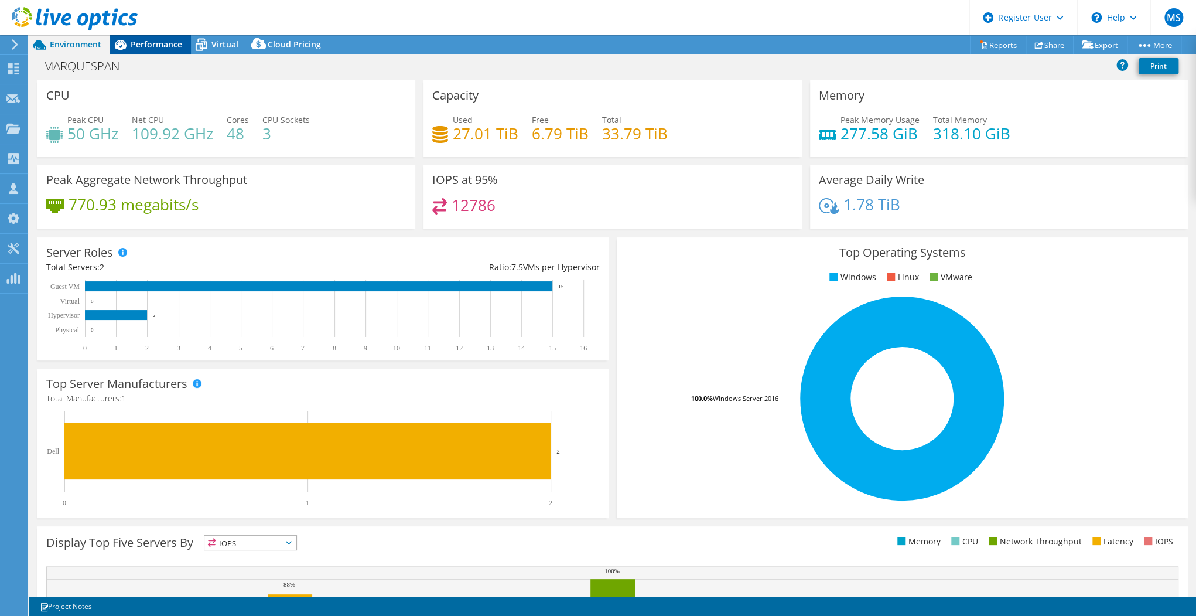
click at [169, 50] on div "Performance" at bounding box center [150, 44] width 81 height 19
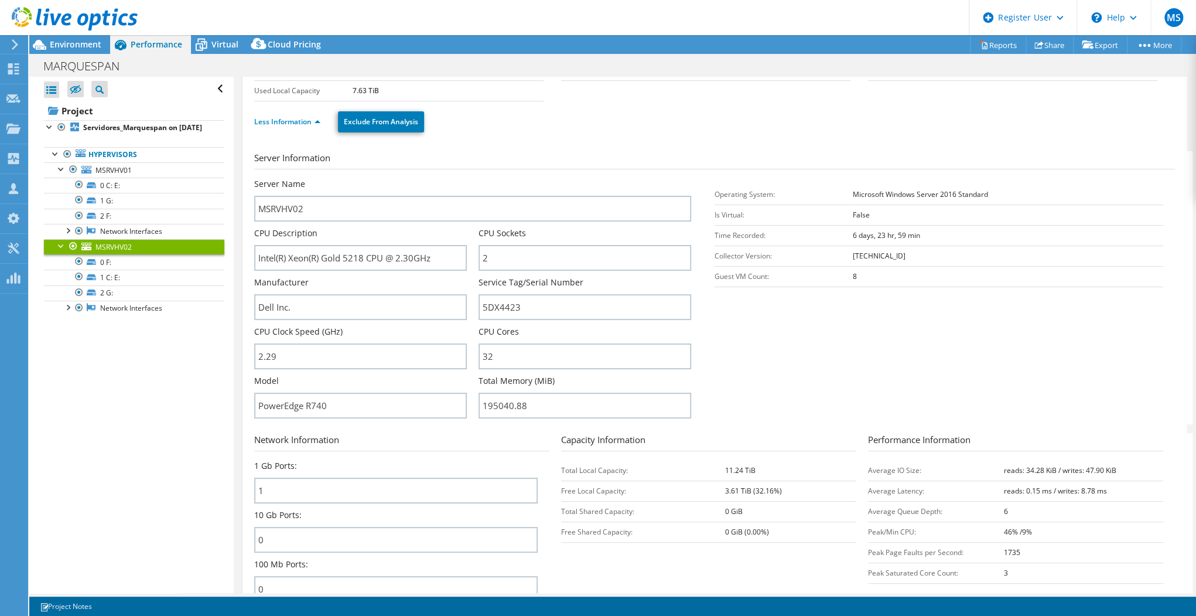
scroll to position [94, 0]
click at [124, 135] on link "Servidores_Marquespan on [DATE]" at bounding box center [134, 127] width 180 height 15
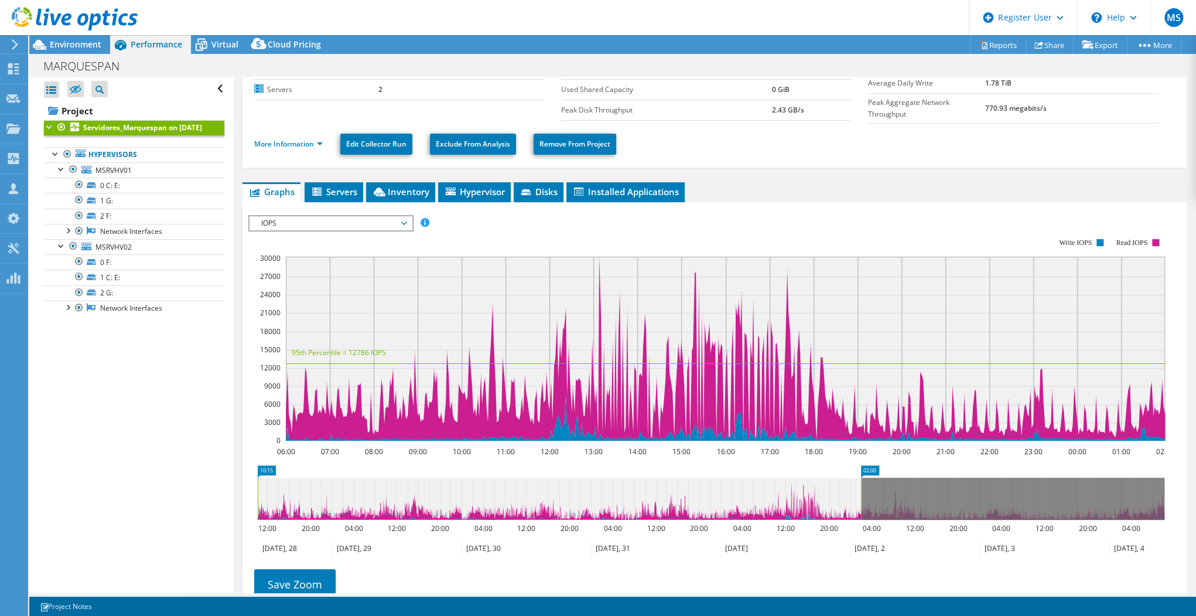
drag, startPoint x: 751, startPoint y: 488, endPoint x: 250, endPoint y: 470, distance: 501.2
click at [250, 470] on icon "02:00 10:15 12:00 20:00 04:00 12:00 20:00 04:00 12:00 20:00 04:00 12:00 20:00 0…" at bounding box center [711, 512] width 926 height 94
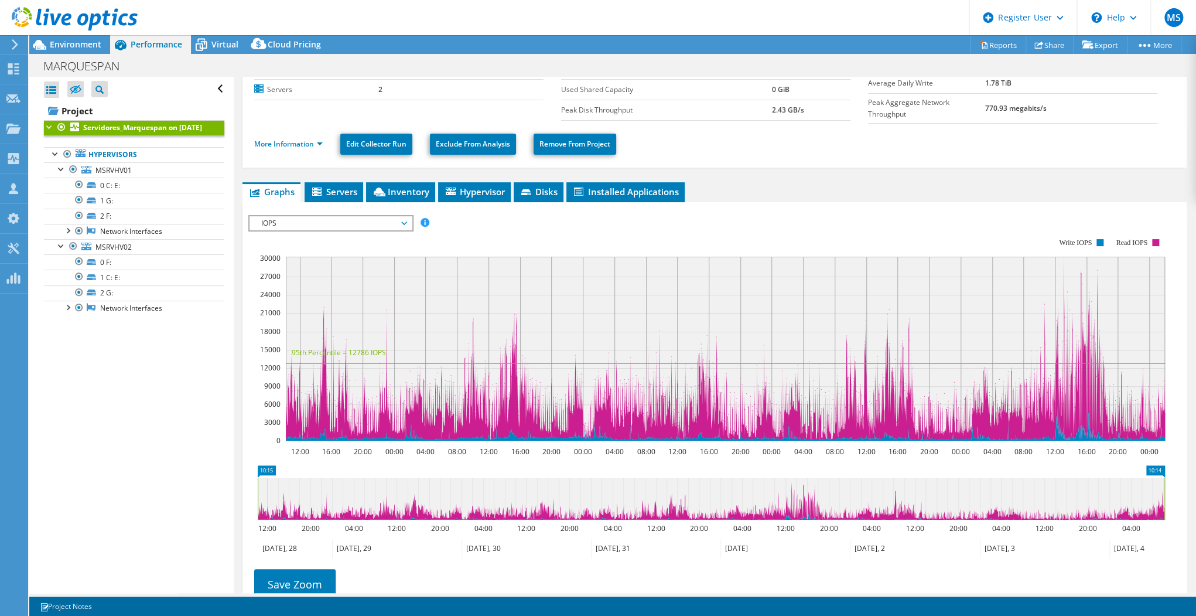
drag, startPoint x: 860, startPoint y: 484, endPoint x: 1172, endPoint y: 483, distance: 311.7
click at [1172, 483] on icon "10:15 10:14 12:00 20:00 04:00 12:00 20:00 04:00 12:00 20:00 04:00 12:00 20:00 0…" at bounding box center [711, 512] width 926 height 94
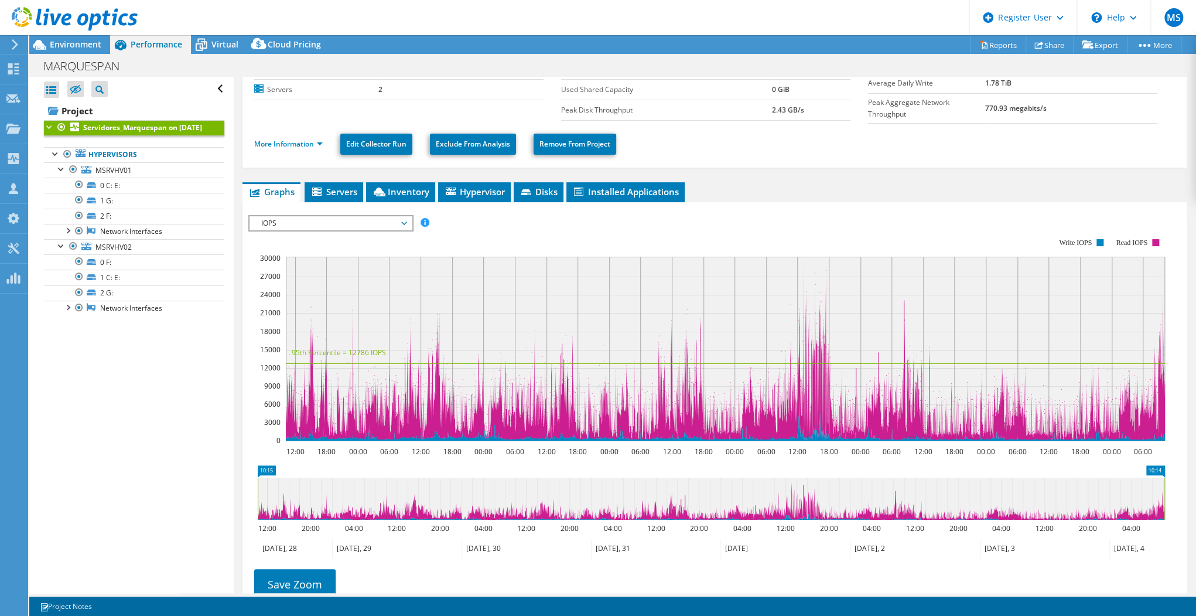
click at [361, 216] on span "IOPS" at bounding box center [330, 223] width 151 height 14
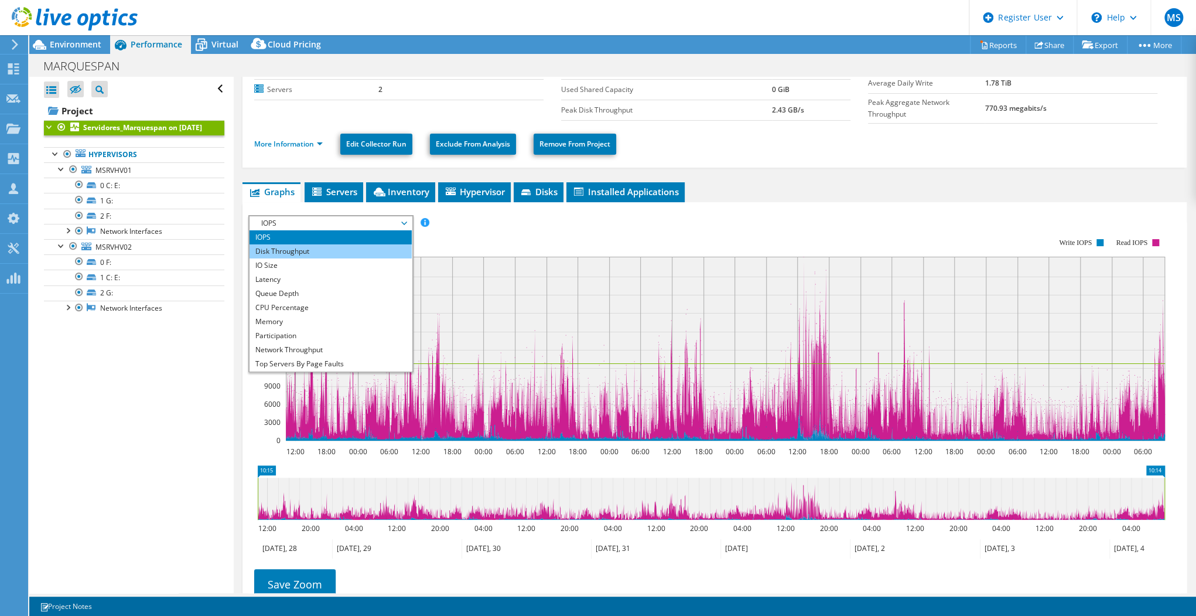
click at [291, 251] on li "Disk Throughput" at bounding box center [331, 251] width 162 height 14
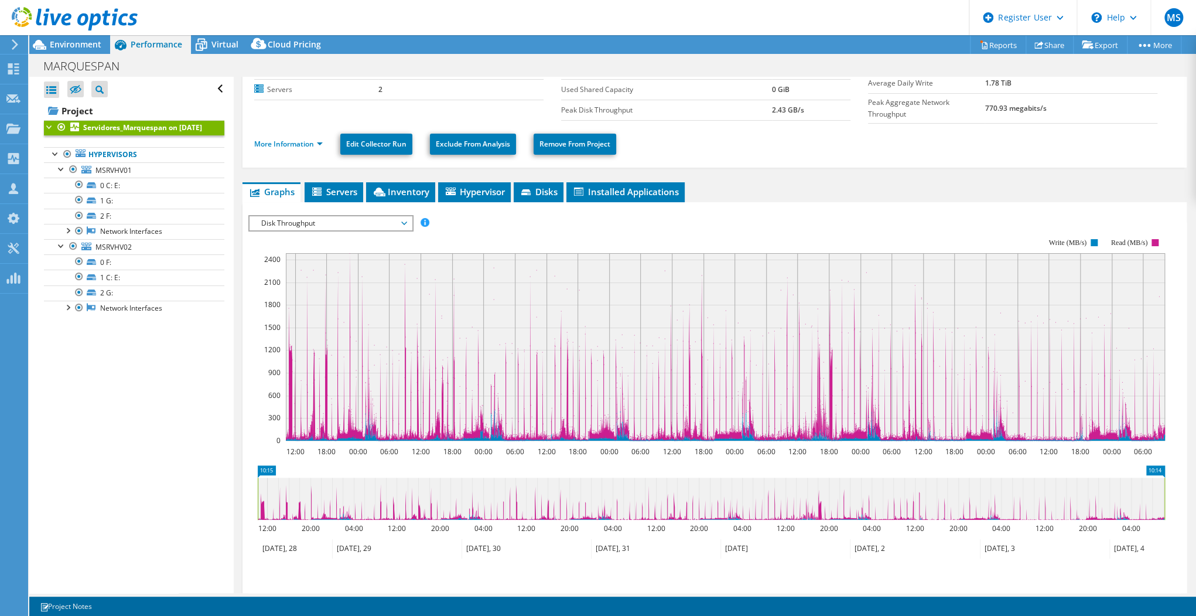
click at [291, 224] on span "Disk Throughput" at bounding box center [330, 223] width 151 height 14
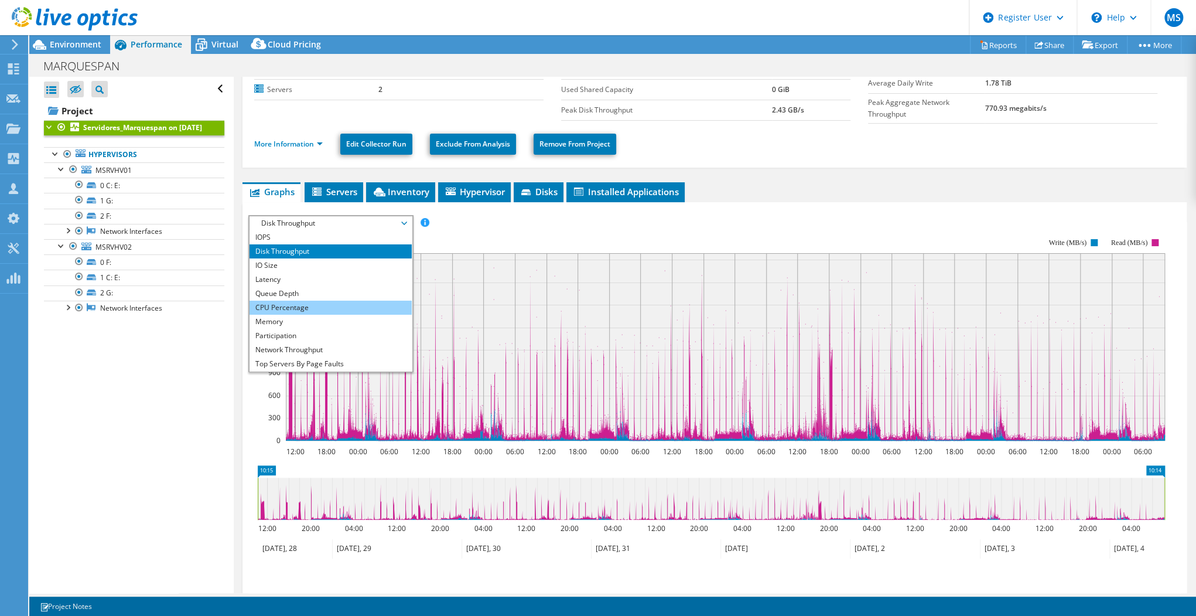
click at [319, 302] on li "CPU Percentage" at bounding box center [331, 308] width 162 height 14
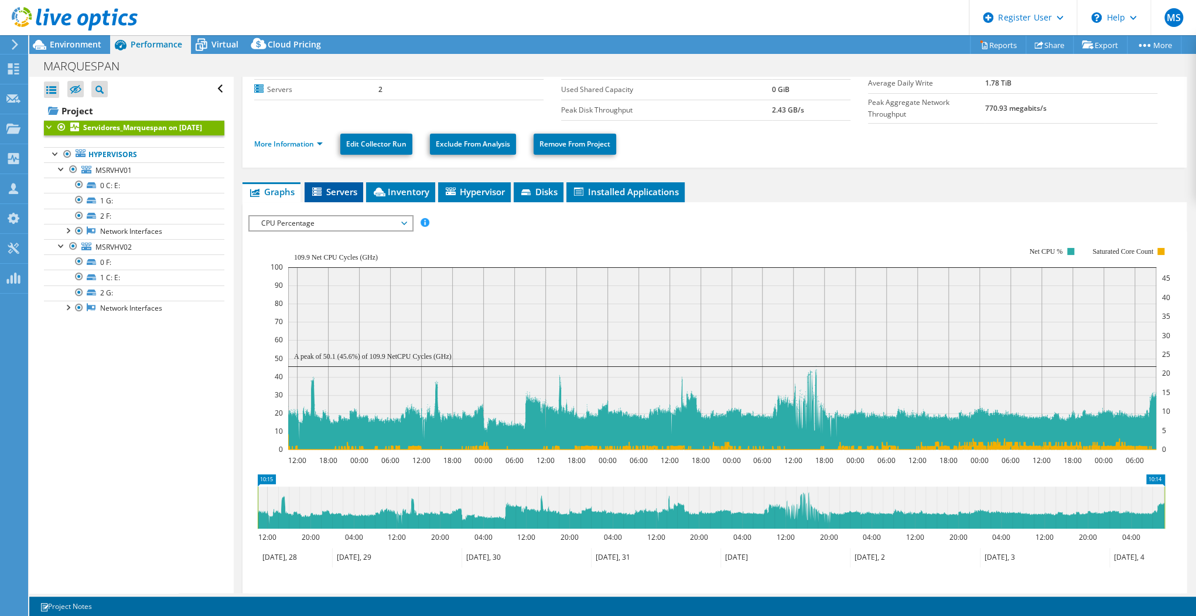
click at [347, 194] on li "Servers" at bounding box center [334, 192] width 59 height 20
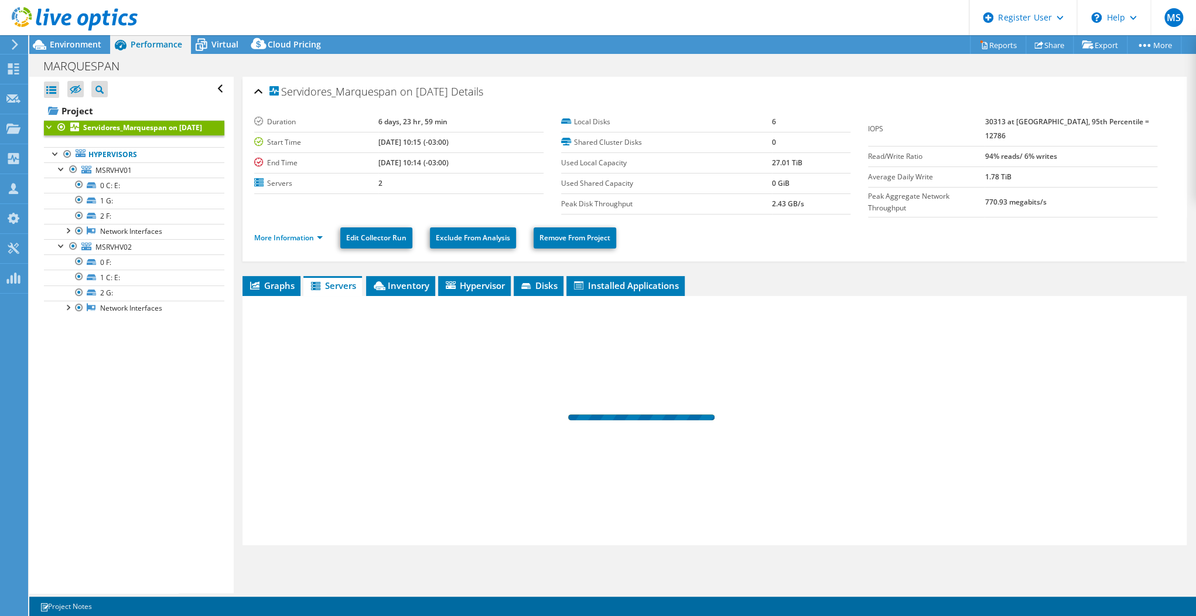
scroll to position [0, 0]
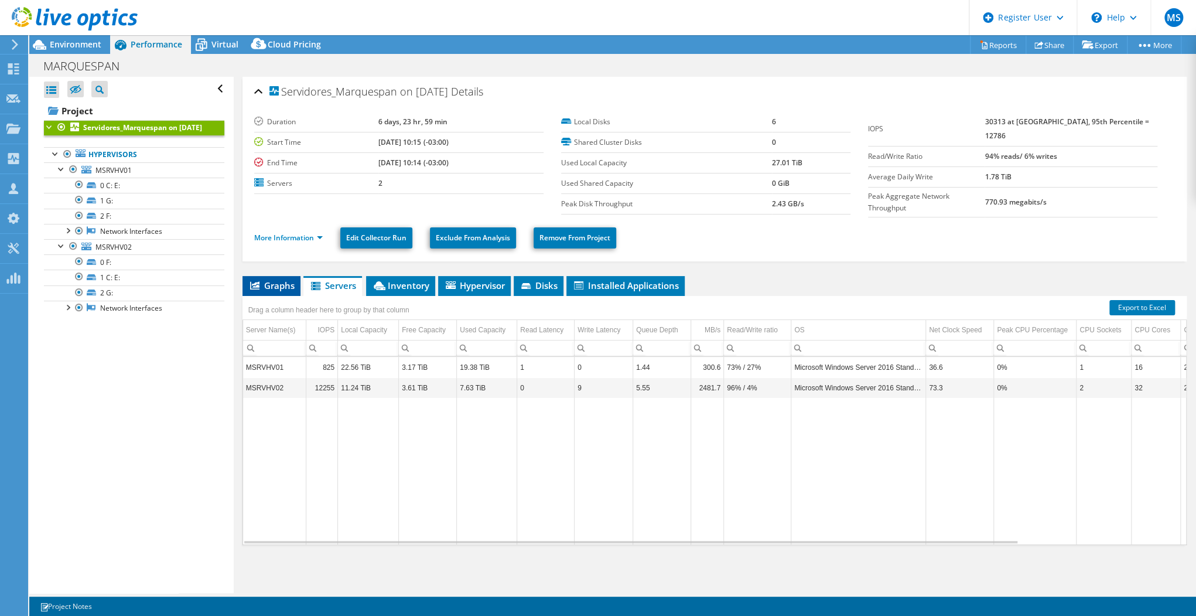
click at [272, 279] on span "Graphs" at bounding box center [271, 285] width 46 height 12
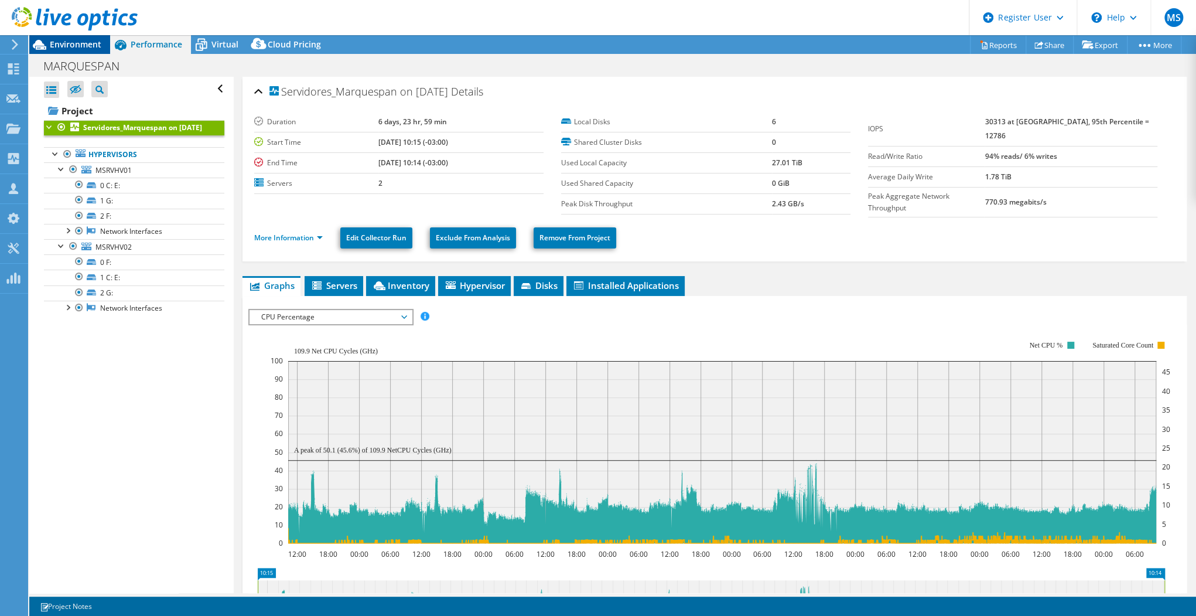
click at [85, 46] on span "Environment" at bounding box center [76, 44] width 52 height 11
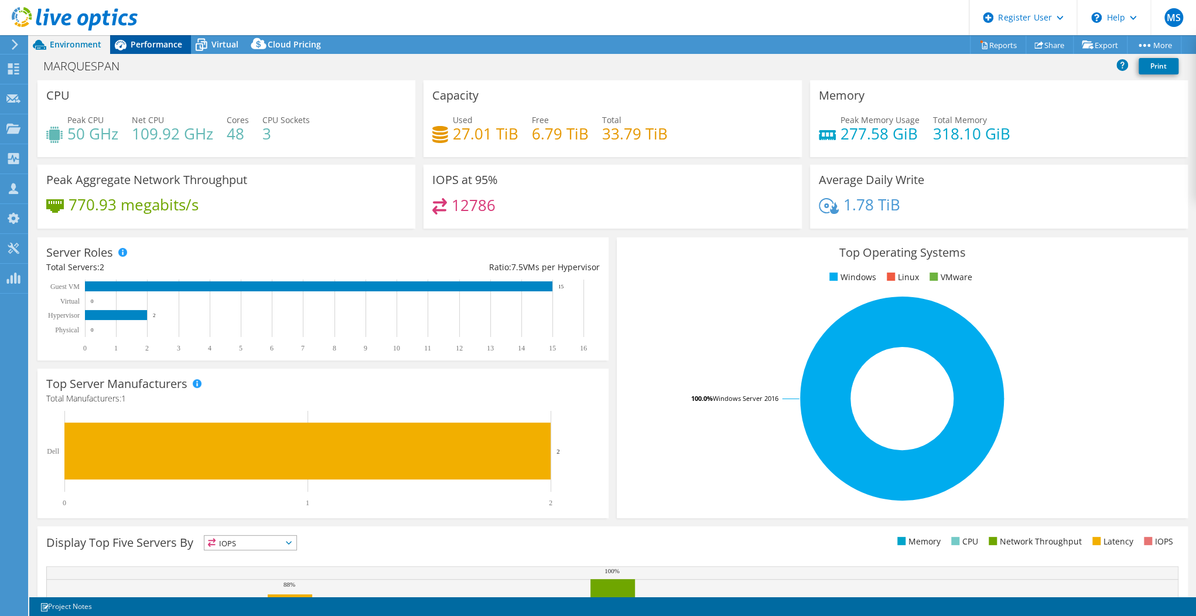
click at [134, 46] on span "Performance" at bounding box center [157, 44] width 52 height 11
